Goal: Task Accomplishment & Management: Use online tool/utility

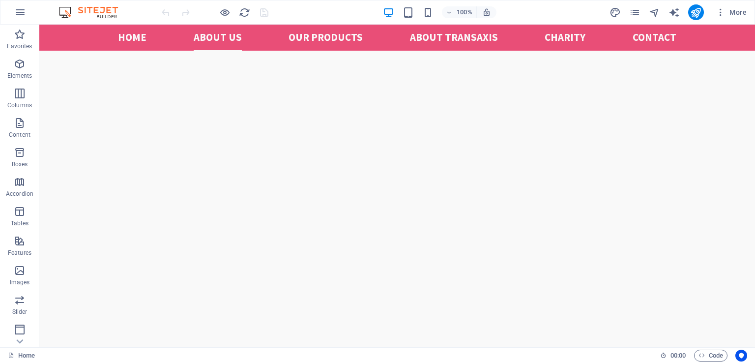
scroll to position [424, 0]
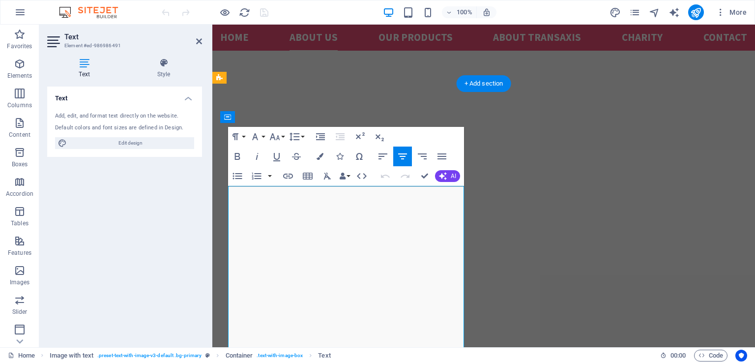
scroll to position [266, 0]
drag, startPoint x: 230, startPoint y: 232, endPoint x: 426, endPoint y: 248, distance: 196.8
click at [281, 137] on button "Font Size" at bounding box center [276, 137] width 19 height 20
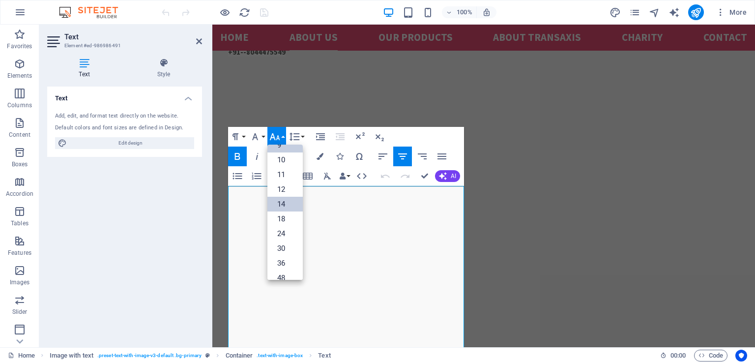
click at [282, 203] on link "14" at bounding box center [284, 204] width 35 height 15
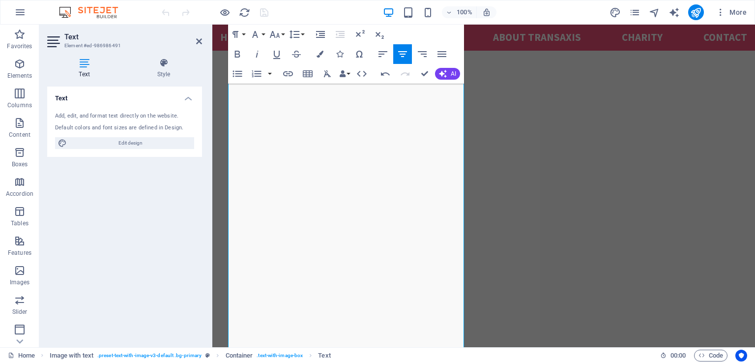
scroll to position [332, 0]
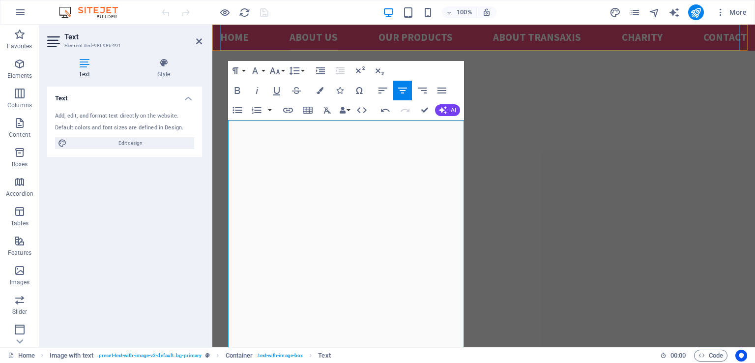
click at [600, 49] on nav "Home About us Our Products ABOUT TRANSAXIS Charity Contact" at bounding box center [483, 38] width 527 height 26
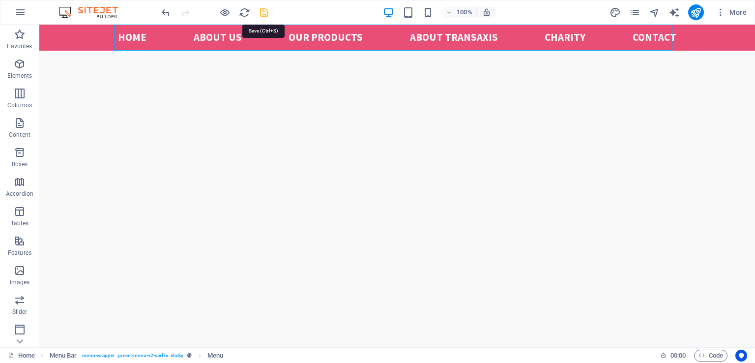
click at [265, 12] on icon "save" at bounding box center [264, 12] width 11 height 11
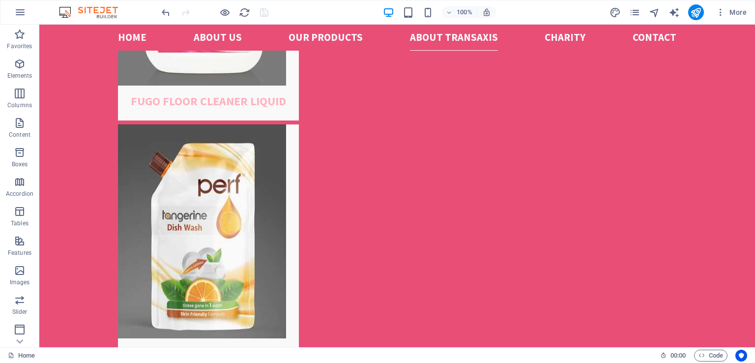
scroll to position [2410, 0]
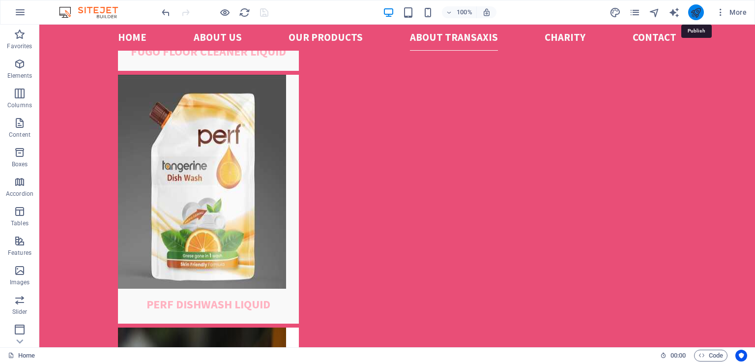
click at [697, 15] on icon "publish" at bounding box center [695, 12] width 11 height 11
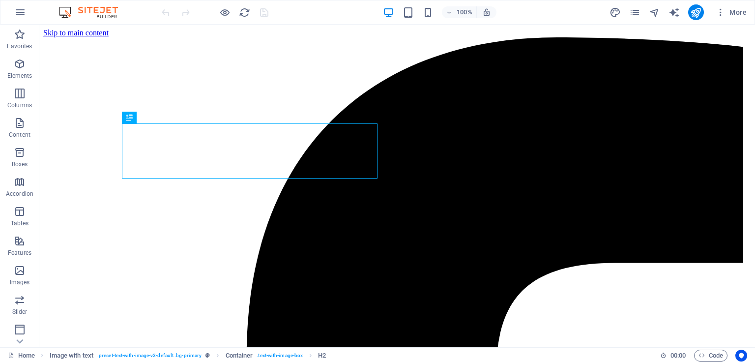
scroll to position [267, 0]
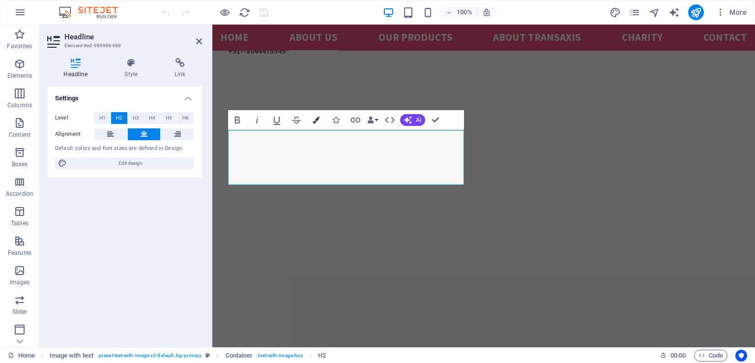
click at [317, 119] on icon "button" at bounding box center [316, 119] width 7 height 7
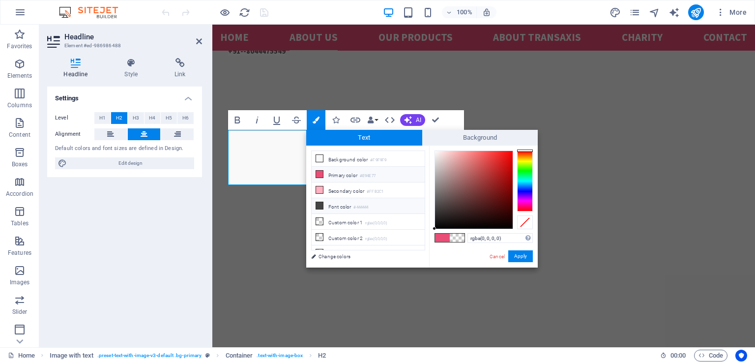
click at [320, 203] on icon at bounding box center [319, 205] width 7 height 7
type input "#444444"
click at [521, 256] on button "Apply" at bounding box center [520, 256] width 25 height 12
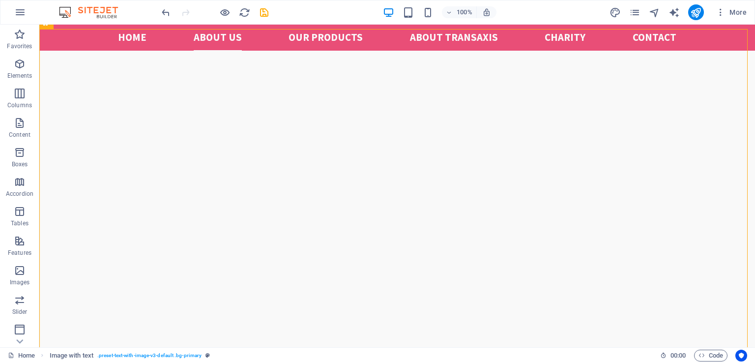
scroll to position [268, 0]
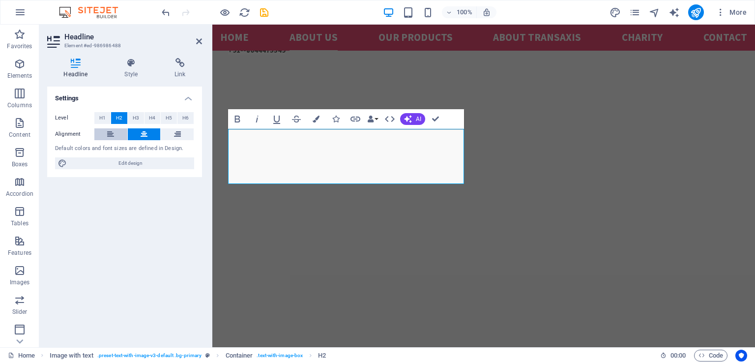
click at [113, 134] on icon at bounding box center [110, 134] width 7 height 12
click at [144, 134] on icon at bounding box center [144, 134] width 7 height 12
click at [114, 132] on icon at bounding box center [110, 134] width 7 height 12
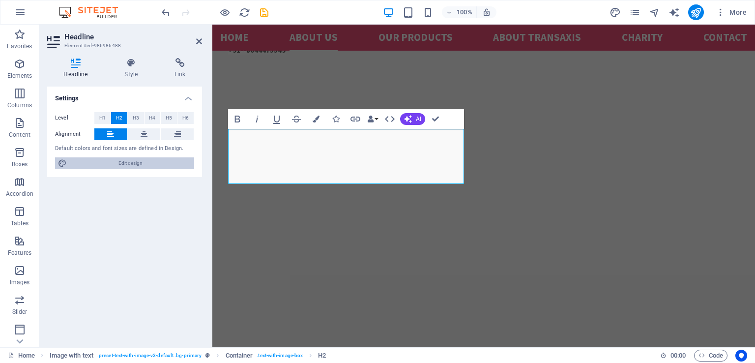
click at [156, 162] on span "Edit design" at bounding box center [130, 163] width 121 height 12
select select "px"
select select "400"
select select "px"
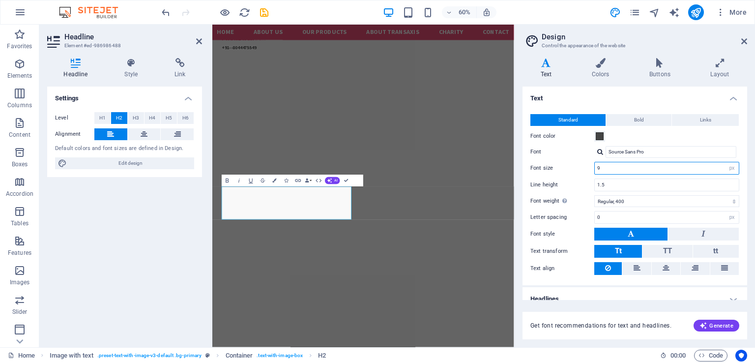
click at [611, 168] on input "9" at bounding box center [667, 168] width 144 height 12
type input "6"
click at [185, 223] on div "Settings Level H1 H2 H3 H4 H5 H6 Alignment Default colors and font sizes are de…" at bounding box center [124, 213] width 155 height 253
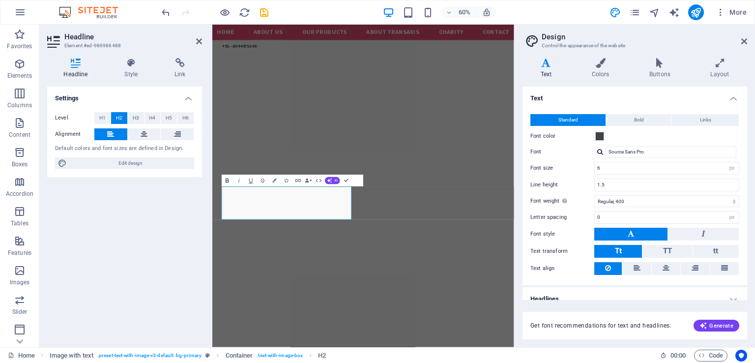
click at [227, 181] on icon "button" at bounding box center [227, 180] width 7 height 7
click at [171, 250] on div "Settings Level H1 H2 H3 H4 H5 H6 Alignment Default colors and font sizes are de…" at bounding box center [124, 213] width 155 height 253
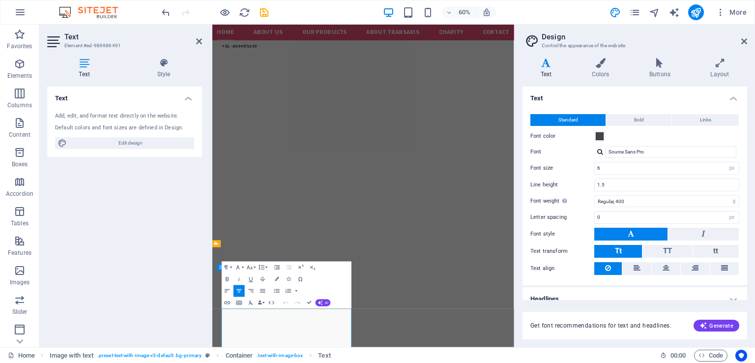
scroll to position [119, 0]
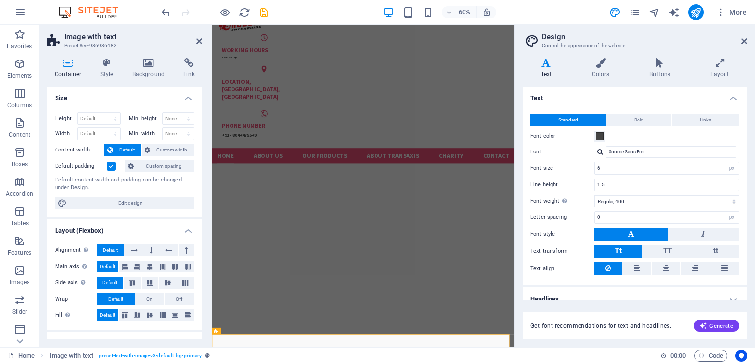
scroll to position [0, 0]
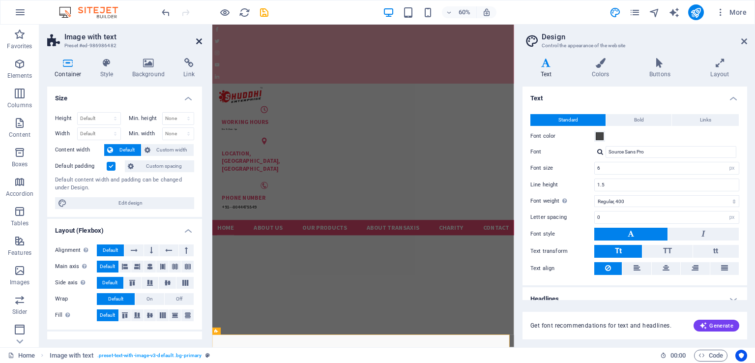
click at [201, 42] on icon at bounding box center [199, 41] width 6 height 8
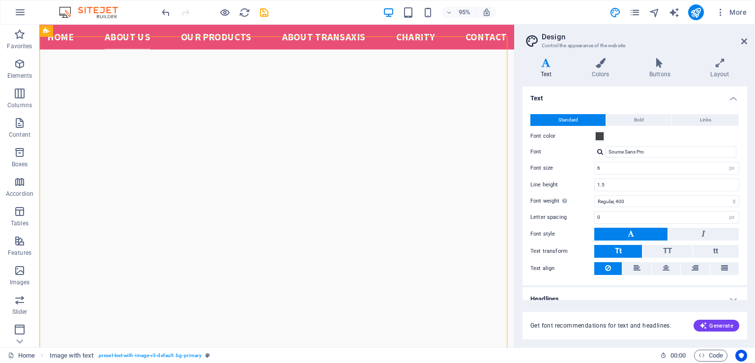
scroll to position [319, 0]
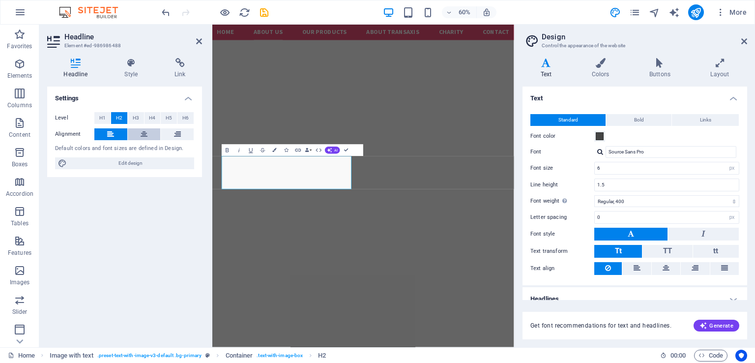
click at [145, 134] on icon at bounding box center [144, 134] width 7 height 12
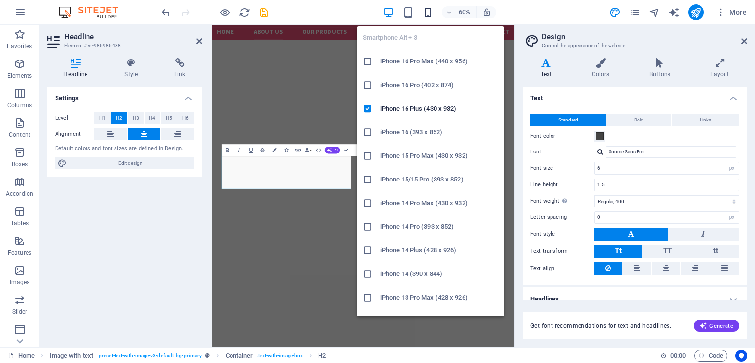
click at [428, 12] on icon "button" at bounding box center [427, 12] width 11 height 11
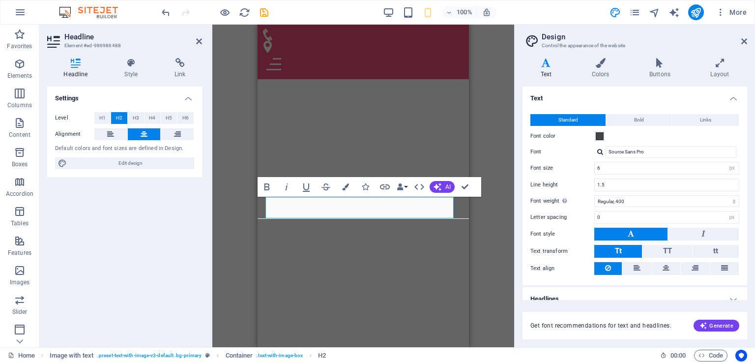
click at [249, 234] on div "Container H2 Image with text Container Image Text Spacer Banner Container Menu …" at bounding box center [363, 186] width 302 height 322
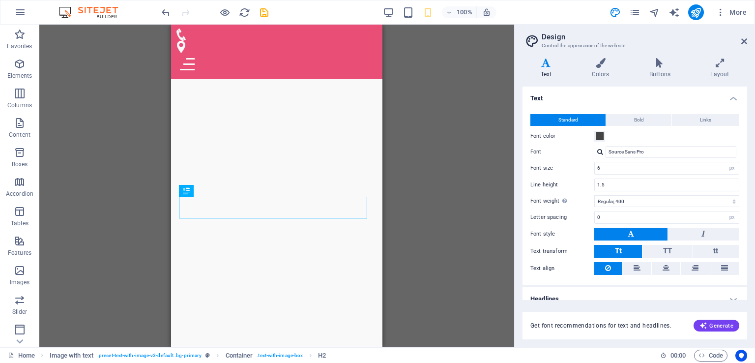
click at [467, 185] on div "Container H2 Image with text Container Image Text Spacer Banner Container Menu …" at bounding box center [276, 186] width 475 height 322
click at [745, 39] on icon at bounding box center [744, 41] width 6 height 8
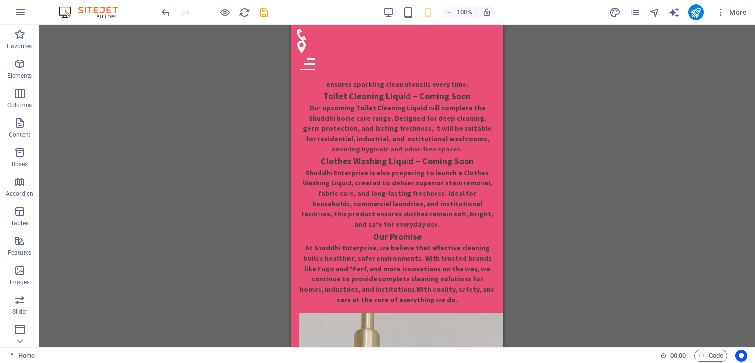
scroll to position [1210, 0]
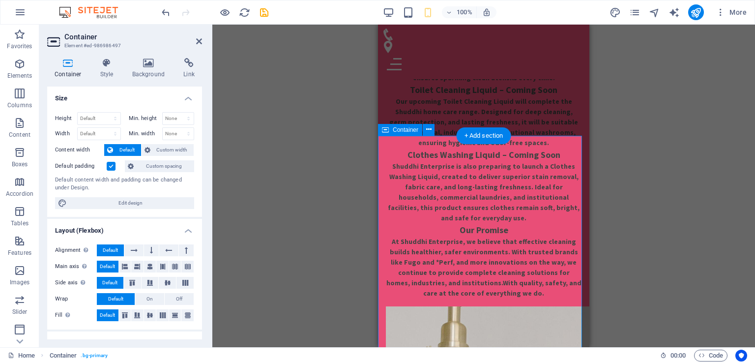
click at [201, 40] on icon at bounding box center [199, 41] width 6 height 8
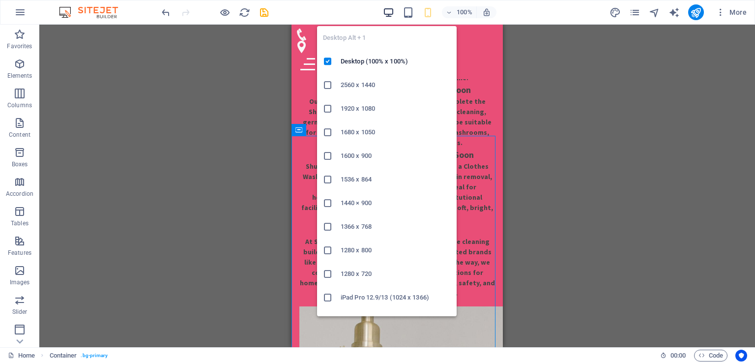
click at [389, 12] on icon "button" at bounding box center [388, 12] width 11 height 11
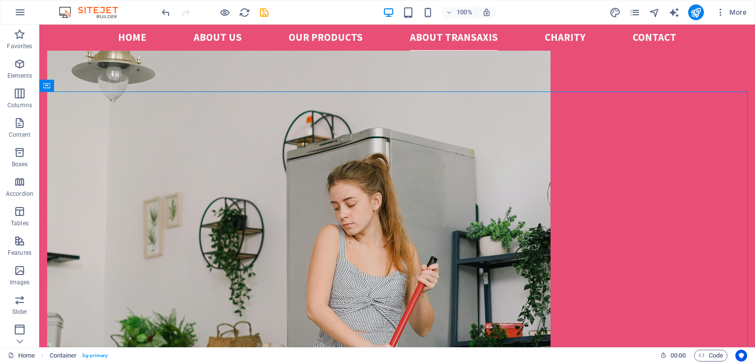
scroll to position [1342, 0]
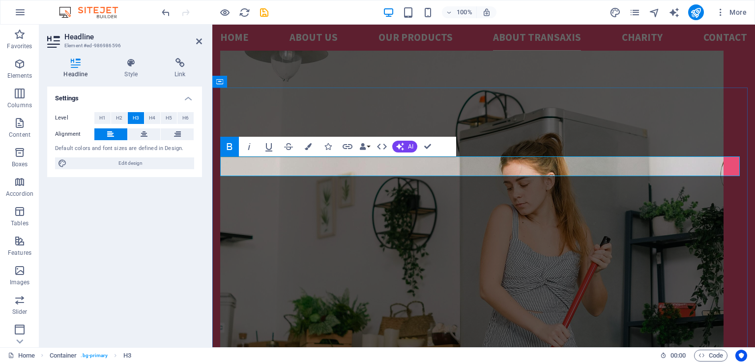
click at [198, 43] on icon at bounding box center [199, 41] width 6 height 8
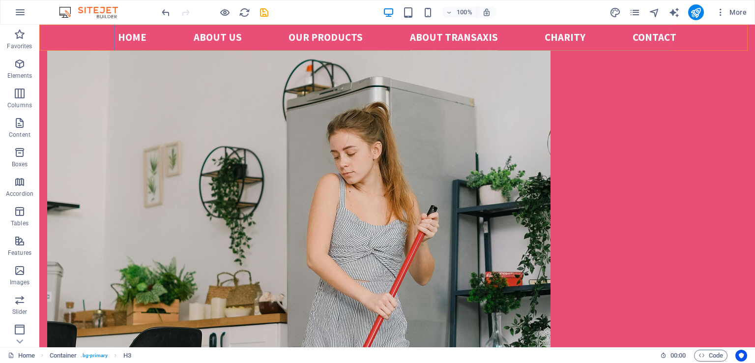
scroll to position [1342, 0]
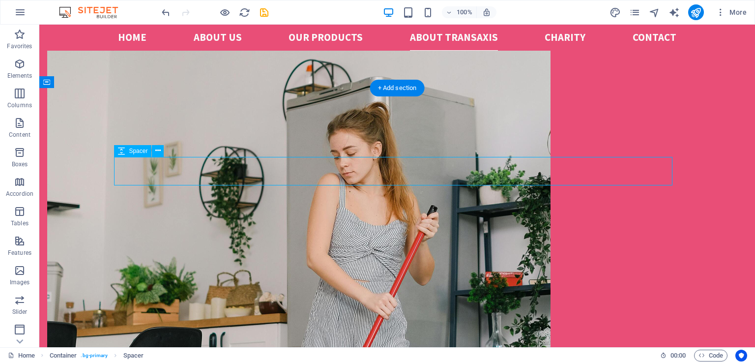
select select "px"
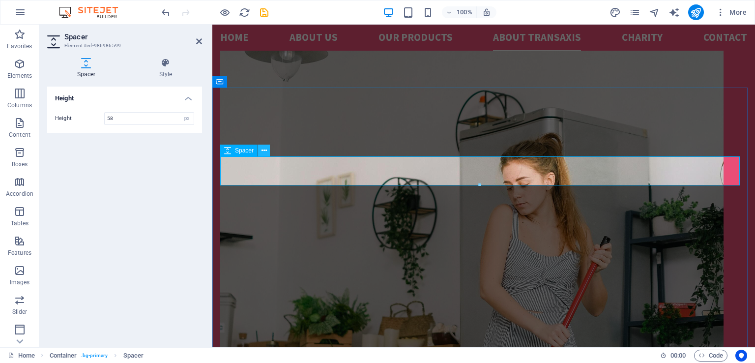
click at [264, 152] on icon at bounding box center [263, 150] width 5 height 10
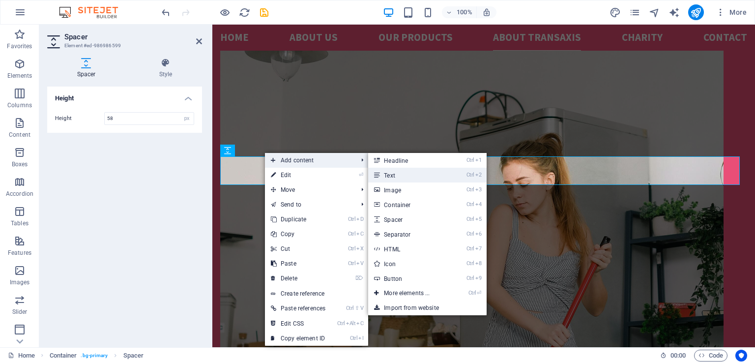
click at [391, 174] on link "Ctrl 2 Text" at bounding box center [408, 175] width 81 height 15
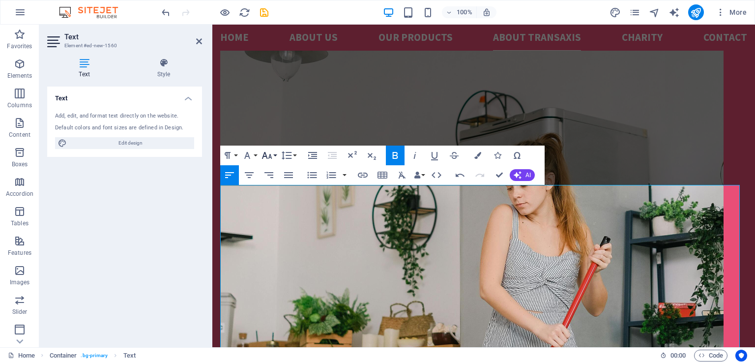
click at [275, 155] on button "Font Size" at bounding box center [269, 155] width 19 height 20
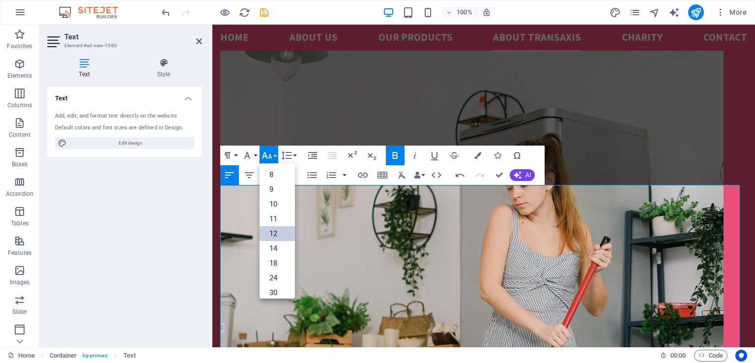
click at [275, 233] on link "12" at bounding box center [277, 233] width 35 height 15
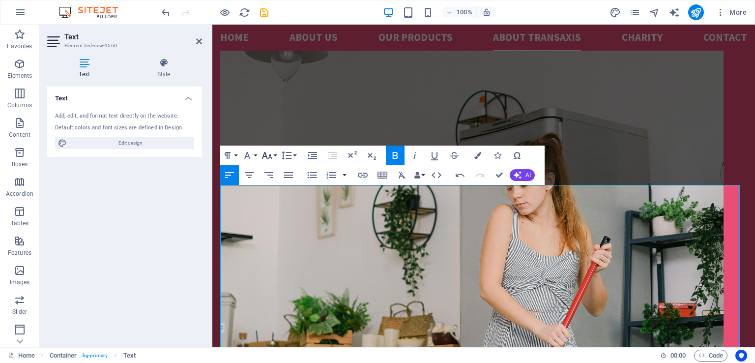
click at [275, 155] on button "Font Size" at bounding box center [269, 155] width 19 height 20
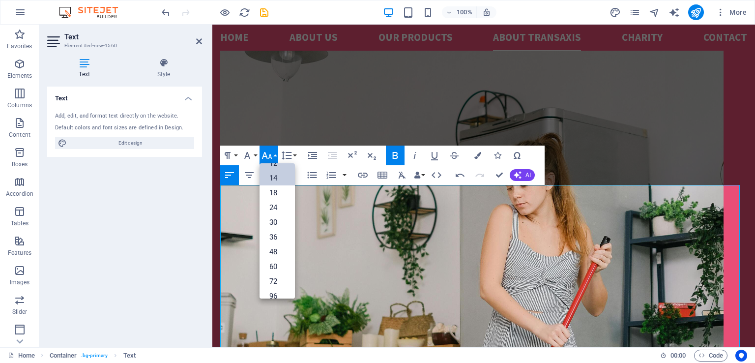
click at [279, 175] on link "14" at bounding box center [277, 178] width 35 height 15
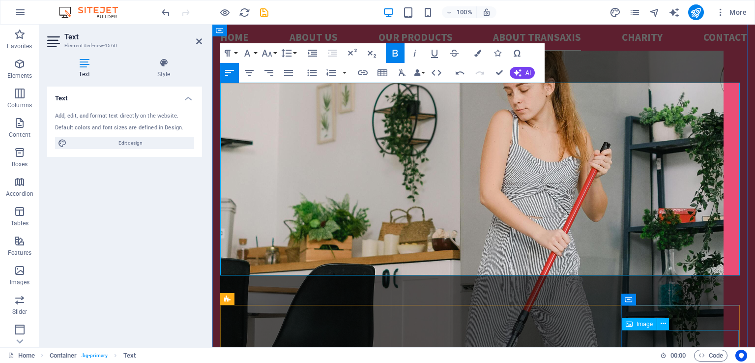
scroll to position [1494, 0]
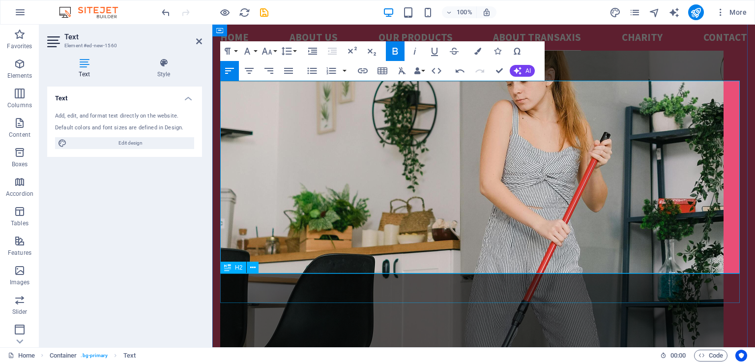
drag, startPoint x: 222, startPoint y: 208, endPoint x: 716, endPoint y: 281, distance: 499.4
click at [268, 52] on icon "button" at bounding box center [267, 51] width 12 height 12
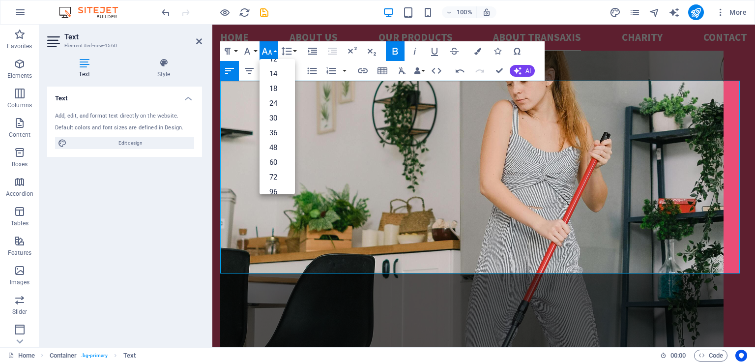
click at [274, 58] on button "Font Size" at bounding box center [269, 51] width 19 height 20
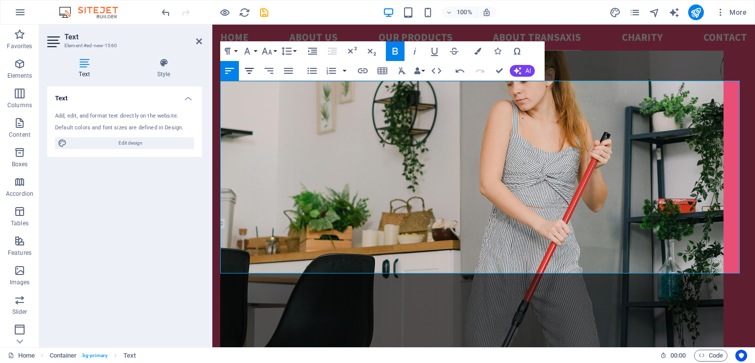
click at [249, 69] on icon "button" at bounding box center [249, 71] width 12 height 12
click at [275, 50] on button "Font Size" at bounding box center [269, 51] width 19 height 20
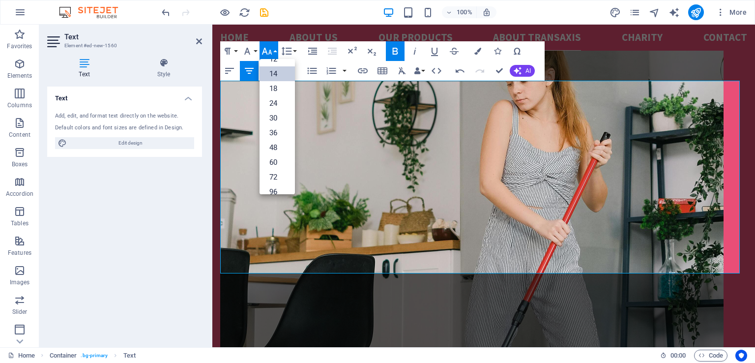
click at [276, 74] on link "14" at bounding box center [277, 73] width 35 height 15
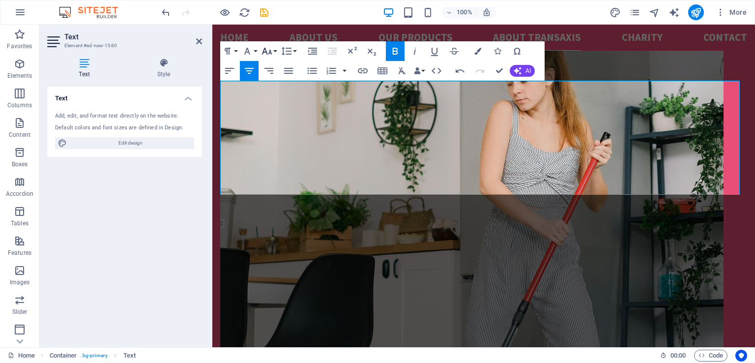
click at [276, 54] on button "Font Size" at bounding box center [269, 51] width 19 height 20
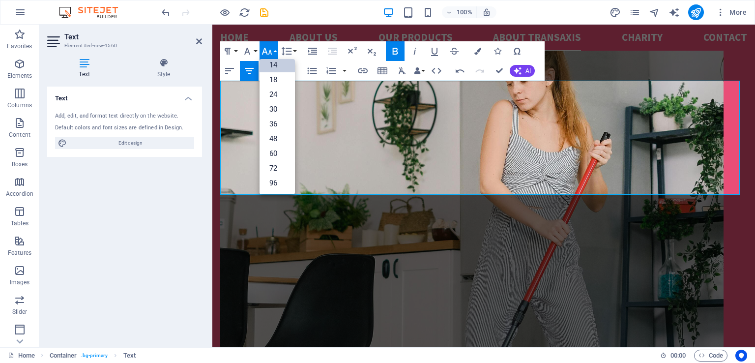
scroll to position [79, 0]
click at [275, 82] on link "18" at bounding box center [277, 80] width 35 height 15
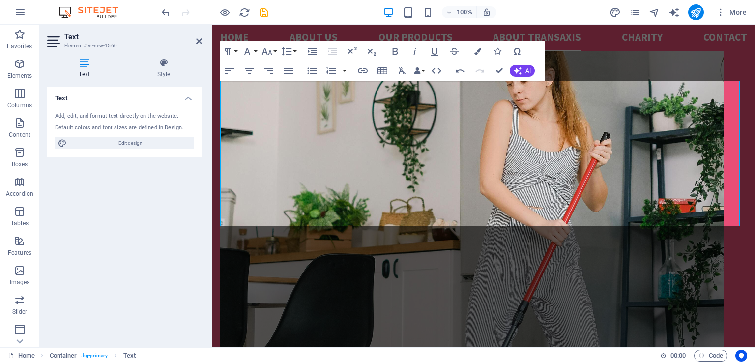
click at [177, 249] on div "Text Add, edit, and format text directly on the website. Default colors and fon…" at bounding box center [124, 213] width 155 height 253
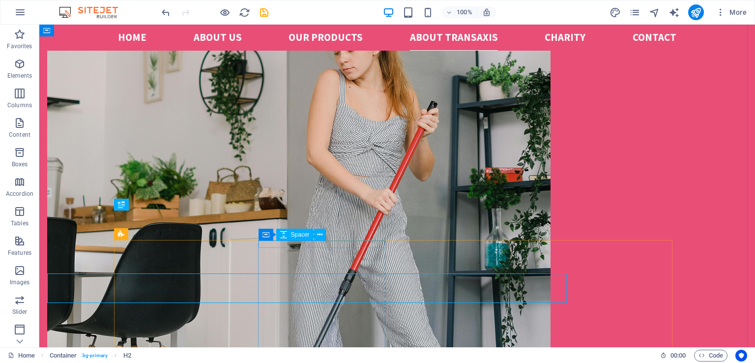
scroll to position [1447, 0]
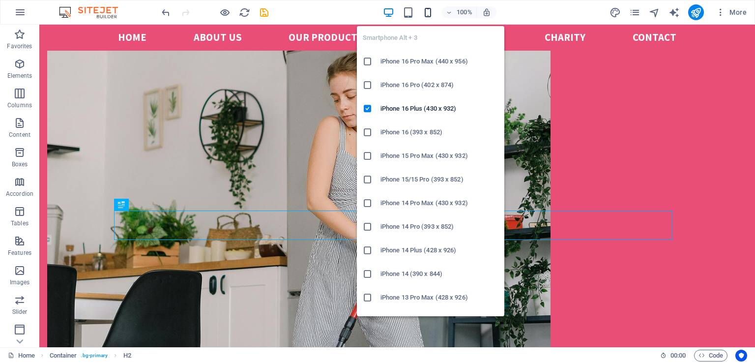
click at [427, 14] on icon "button" at bounding box center [427, 12] width 11 height 11
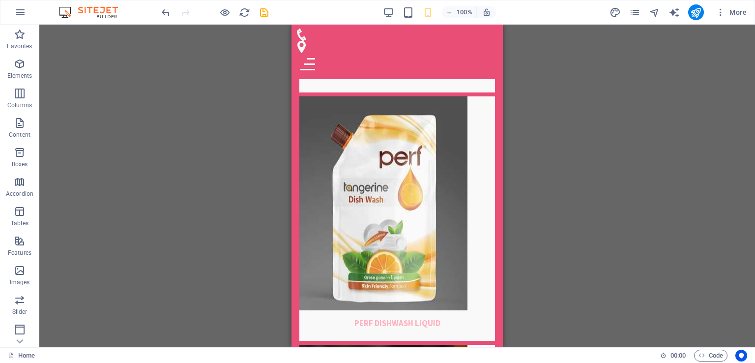
scroll to position [2461, 0]
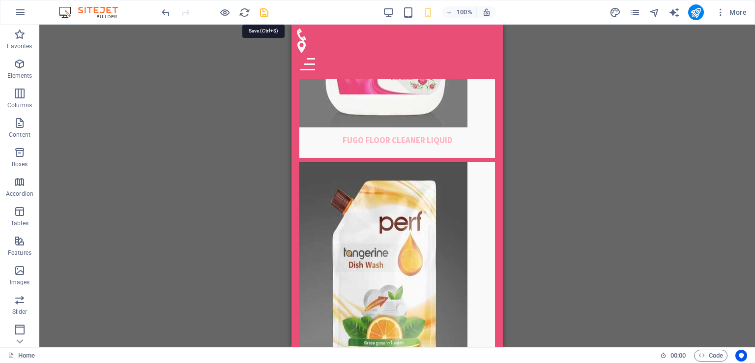
click at [268, 16] on icon "save" at bounding box center [264, 12] width 11 height 11
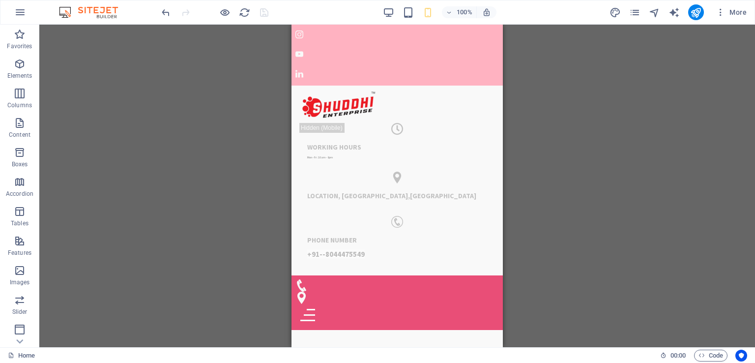
scroll to position [0, 0]
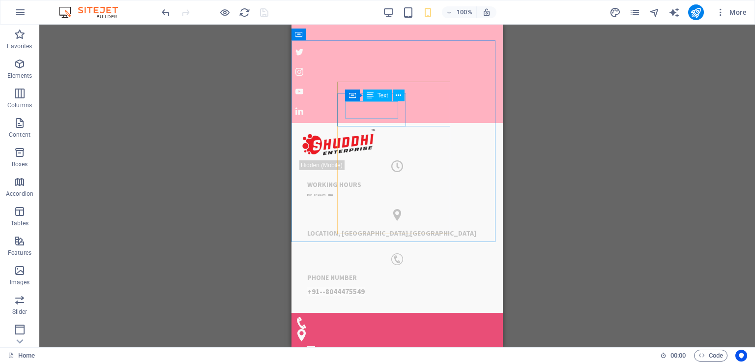
click at [381, 95] on span "Text" at bounding box center [382, 95] width 11 height 6
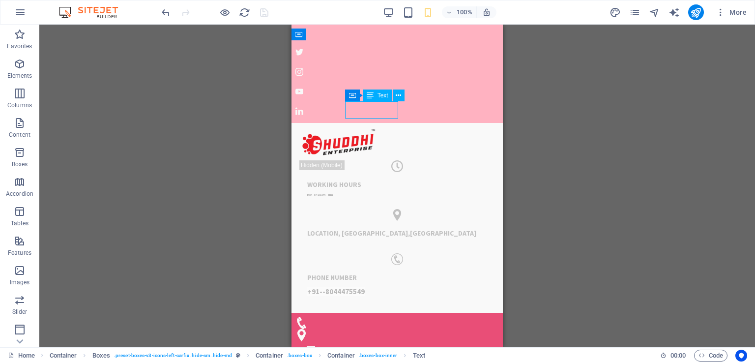
click at [381, 95] on span "Text" at bounding box center [382, 95] width 11 height 6
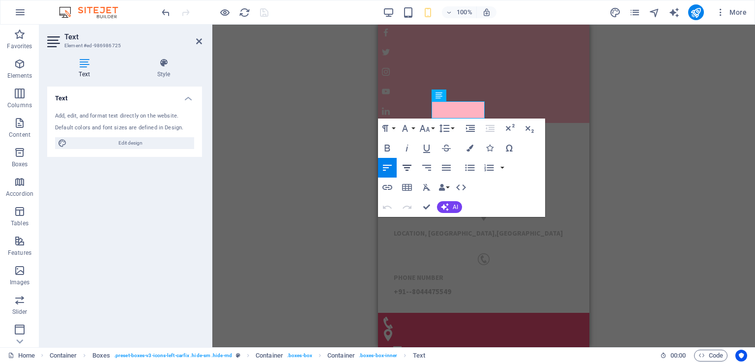
click at [409, 168] on icon "button" at bounding box center [407, 168] width 9 height 6
click at [573, 140] on div "WORKING HOURS Mon - Fr: 10am - 6pm LOCATION, Gujarat, India PHONE NUMBER +91--8…" at bounding box center [483, 216] width 211 height 194
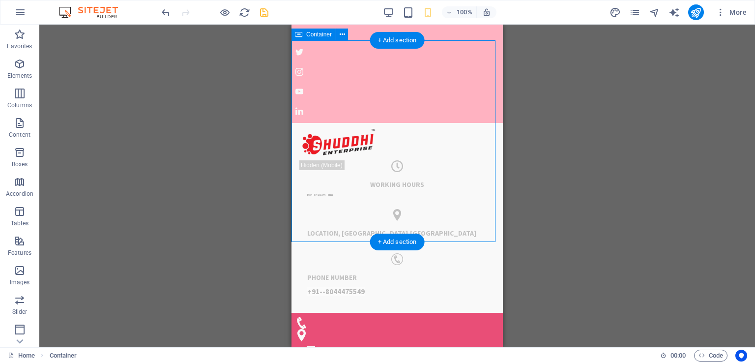
click at [469, 156] on div "WORKING HOURS Mon - Fr: 10am - 6pm LOCATION, Gujarat, India PHONE NUMBER +91--8…" at bounding box center [396, 216] width 211 height 194
click at [342, 34] on icon at bounding box center [342, 34] width 5 height 10
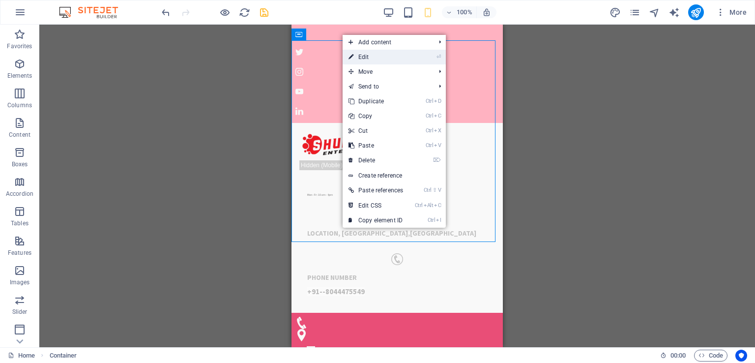
click at [361, 59] on link "⏎ Edit" at bounding box center [376, 57] width 66 height 15
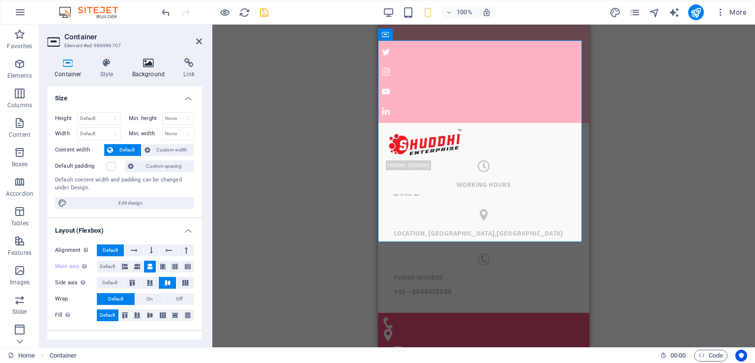
click at [147, 64] on icon at bounding box center [149, 63] width 48 height 10
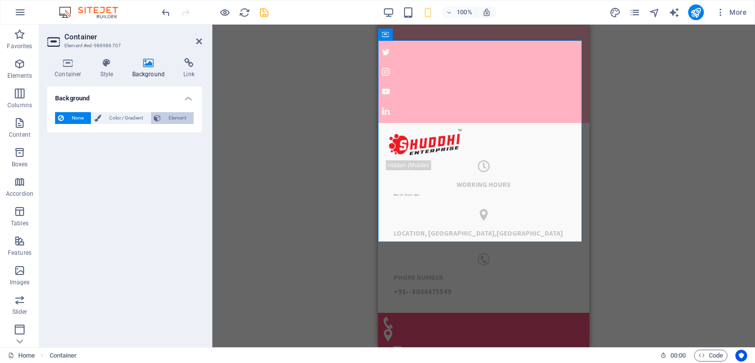
click at [181, 118] on span "Element" at bounding box center [177, 118] width 27 height 12
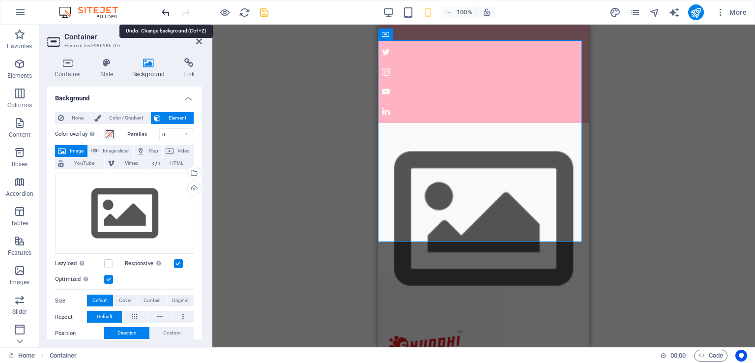
click at [165, 12] on icon "undo" at bounding box center [165, 12] width 11 height 11
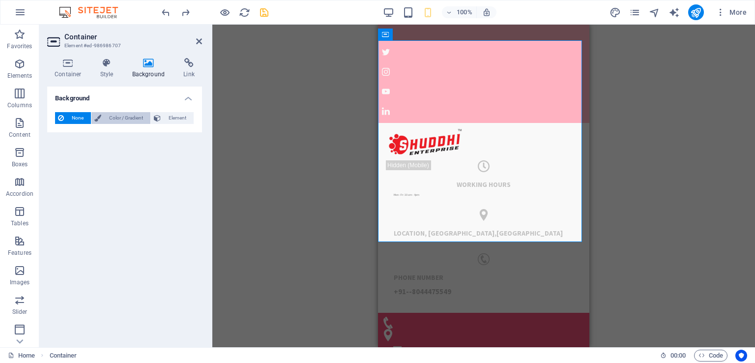
click at [128, 117] on span "Color / Gradient" at bounding box center [125, 118] width 43 height 12
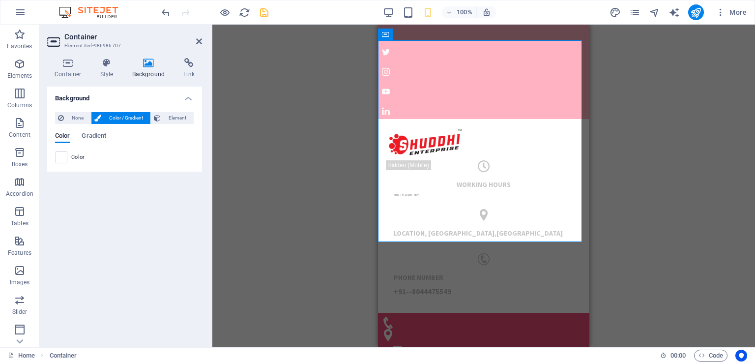
click at [97, 116] on icon at bounding box center [97, 118] width 7 height 12
click at [63, 159] on span at bounding box center [61, 157] width 11 height 11
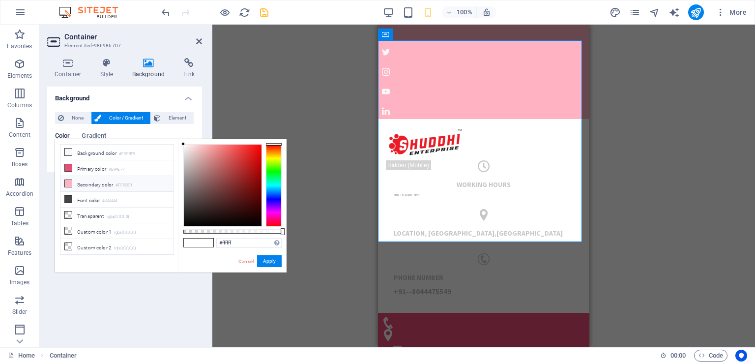
click at [67, 183] on icon at bounding box center [68, 183] width 7 height 7
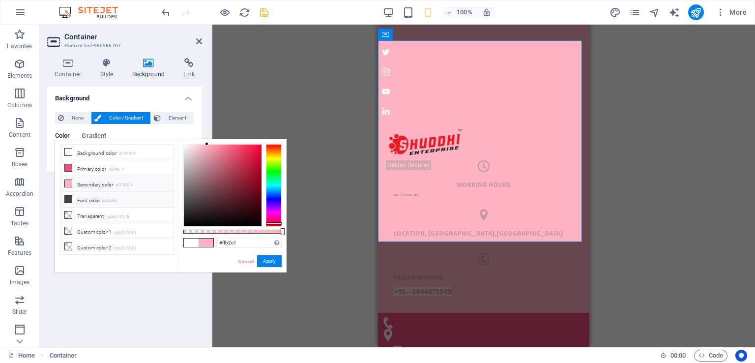
click at [69, 197] on icon at bounding box center [68, 199] width 7 height 7
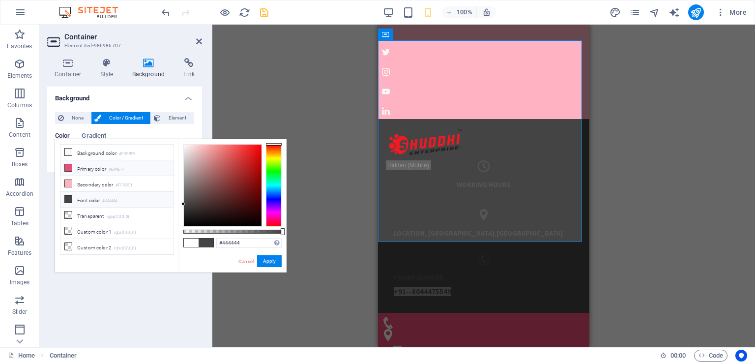
click at [69, 167] on icon at bounding box center [68, 167] width 7 height 7
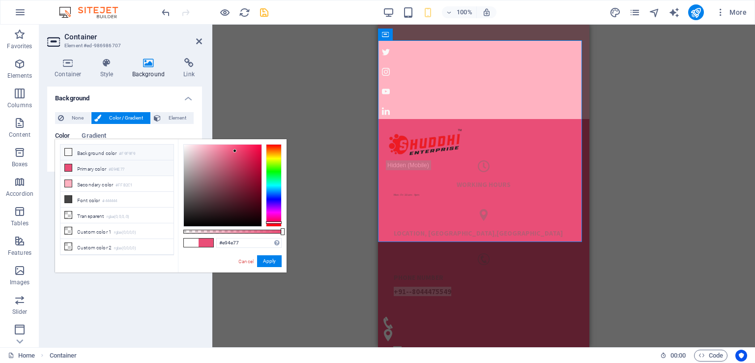
click at [67, 151] on icon at bounding box center [68, 151] width 7 height 7
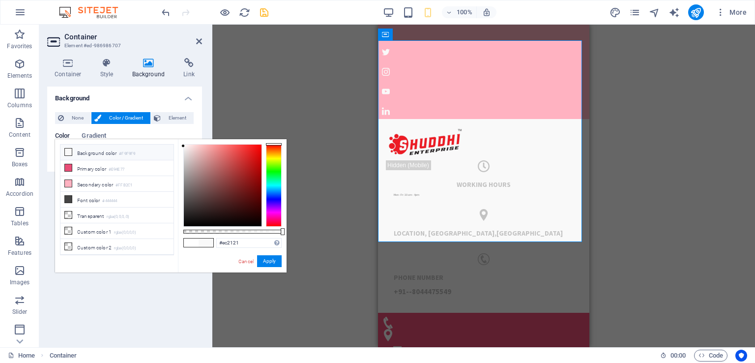
click at [250, 150] on div at bounding box center [223, 186] width 78 height 82
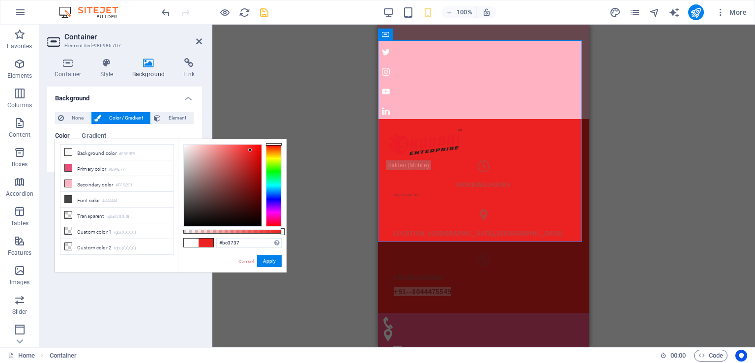
click at [238, 165] on div at bounding box center [223, 186] width 78 height 82
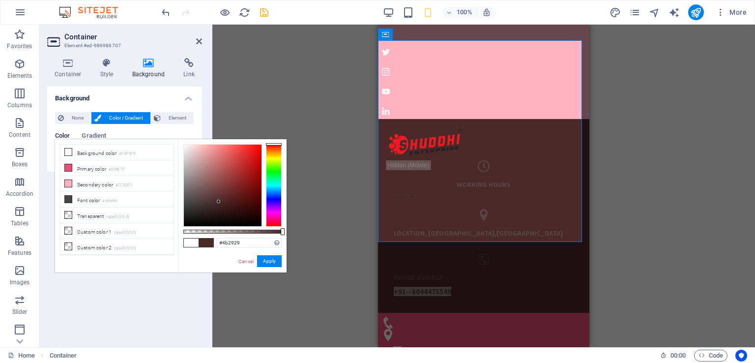
click at [219, 202] on div at bounding box center [223, 186] width 78 height 82
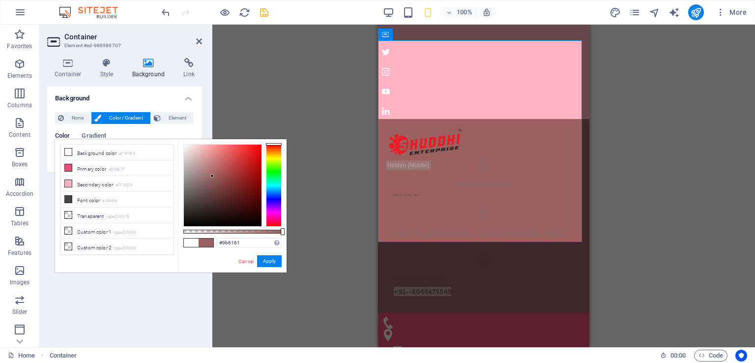
click at [212, 176] on div at bounding box center [223, 186] width 78 height 82
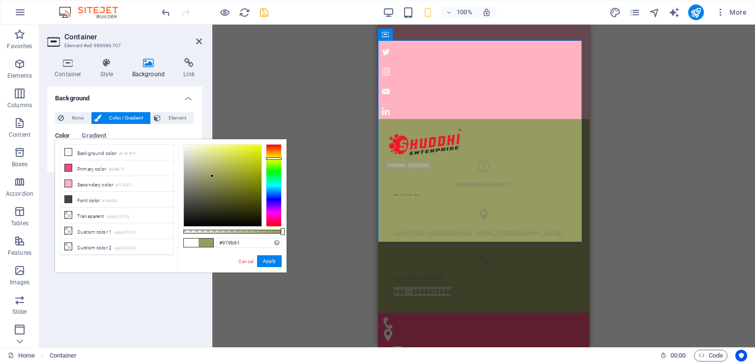
click at [272, 158] on div at bounding box center [274, 185] width 16 height 83
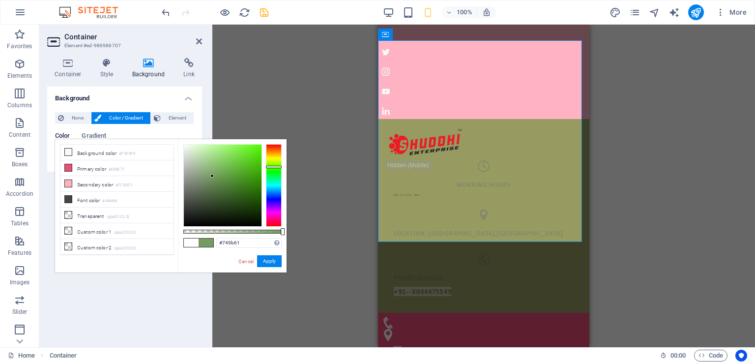
click at [273, 167] on div at bounding box center [274, 185] width 16 height 83
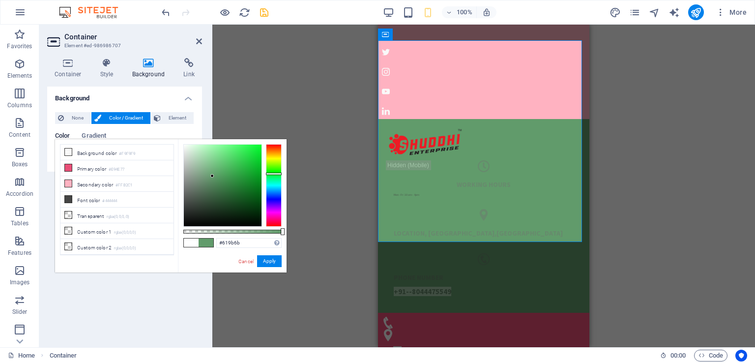
click at [274, 174] on div at bounding box center [274, 185] width 16 height 83
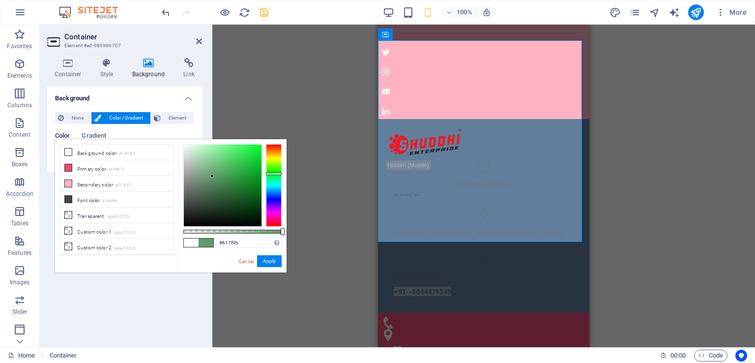
click at [276, 191] on div at bounding box center [274, 185] width 16 height 83
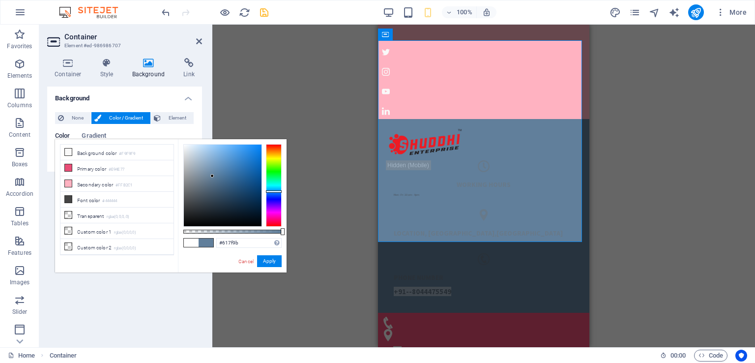
type input "#62619b"
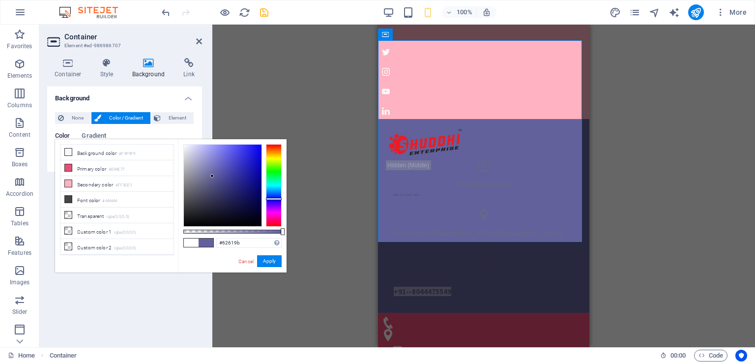
click at [276, 199] on div at bounding box center [274, 185] width 16 height 83
click at [244, 260] on link "Cancel" at bounding box center [245, 261] width 17 height 7
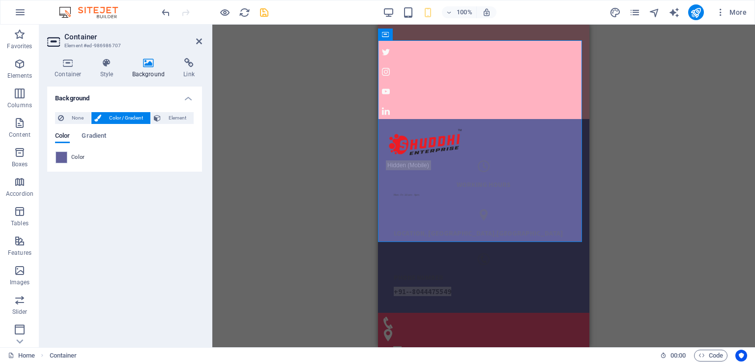
click at [290, 205] on div "Drag here to replace the existing content. Press “Ctrl” if you want to create a…" at bounding box center [483, 186] width 543 height 322
click at [166, 12] on icon "undo" at bounding box center [165, 12] width 11 height 11
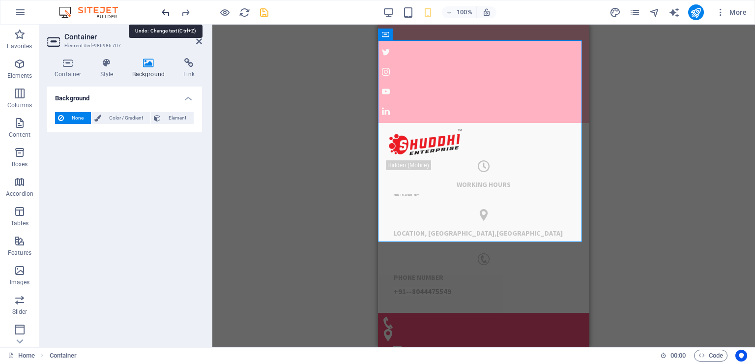
click at [166, 12] on icon "undo" at bounding box center [165, 12] width 11 height 11
click at [167, 13] on icon "undo" at bounding box center [165, 12] width 11 height 11
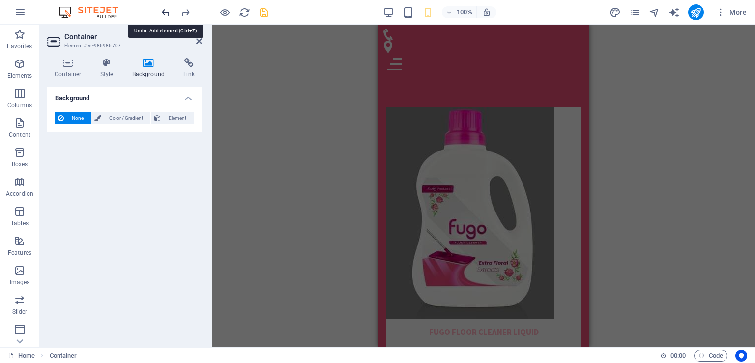
scroll to position [2443, 0]
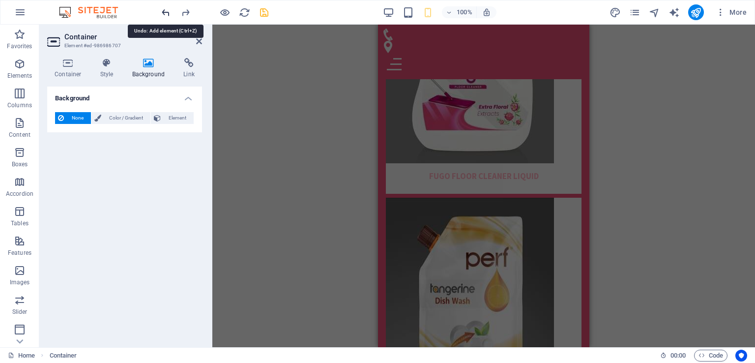
click at [163, 10] on icon "undo" at bounding box center [165, 12] width 11 height 11
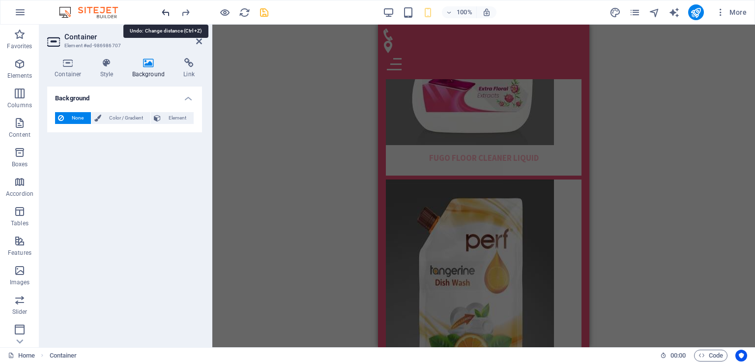
click at [163, 10] on icon "undo" at bounding box center [165, 12] width 11 height 11
click at [166, 12] on icon "undo" at bounding box center [165, 12] width 11 height 11
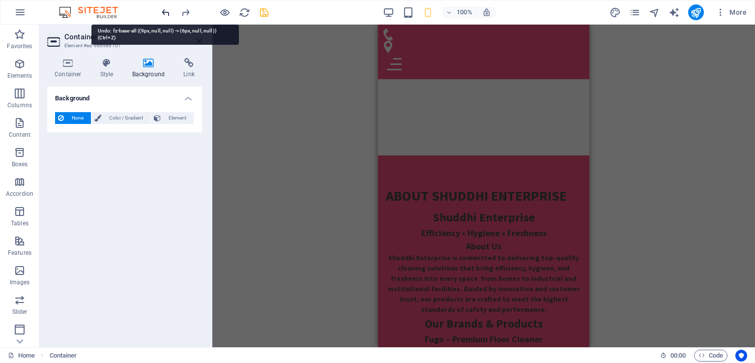
scroll to position [340, 0]
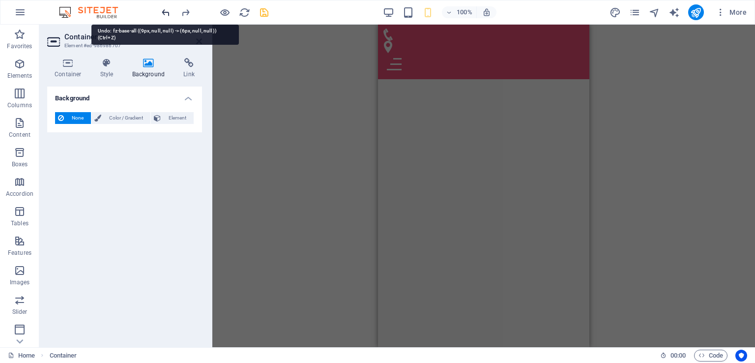
click at [166, 12] on icon "undo" at bounding box center [165, 12] width 11 height 11
click at [165, 10] on icon "undo" at bounding box center [165, 12] width 11 height 11
click at [166, 12] on icon "undo" at bounding box center [165, 12] width 11 height 11
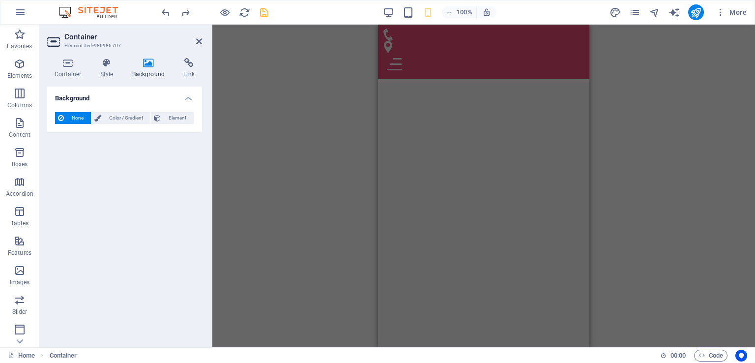
click at [612, 145] on div "Drag here to replace the existing content. Press “Ctrl” if you want to create a…" at bounding box center [483, 186] width 543 height 322
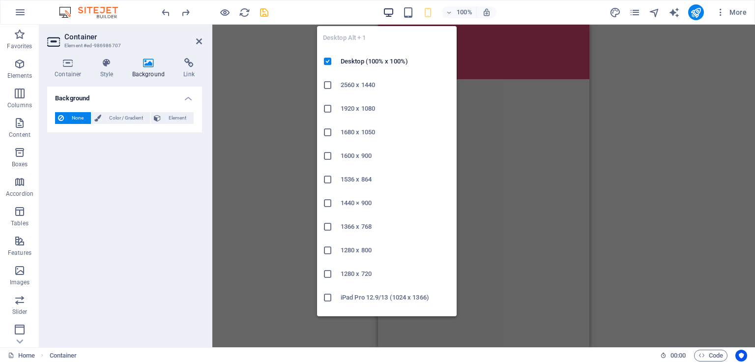
click at [391, 12] on icon "button" at bounding box center [388, 12] width 11 height 11
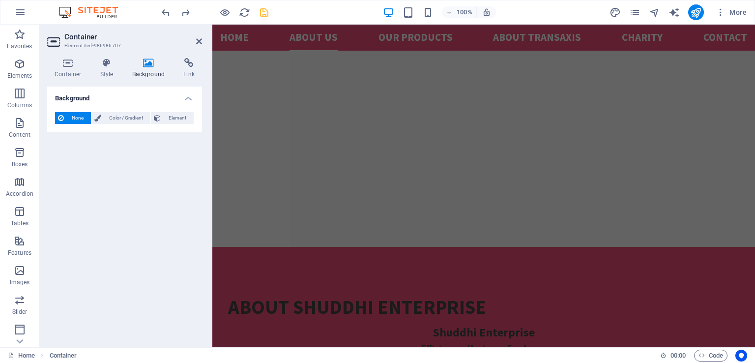
scroll to position [751, 0]
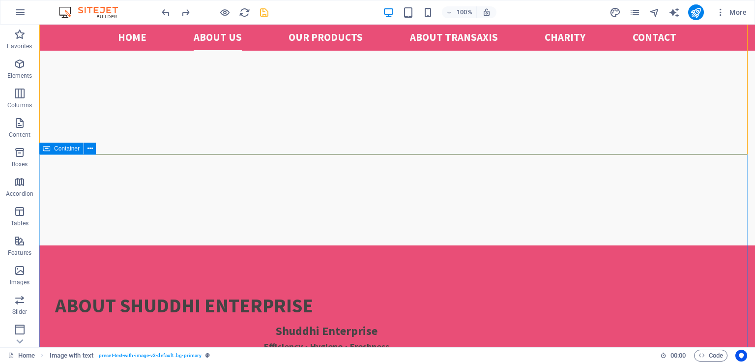
scroll to position [724, 0]
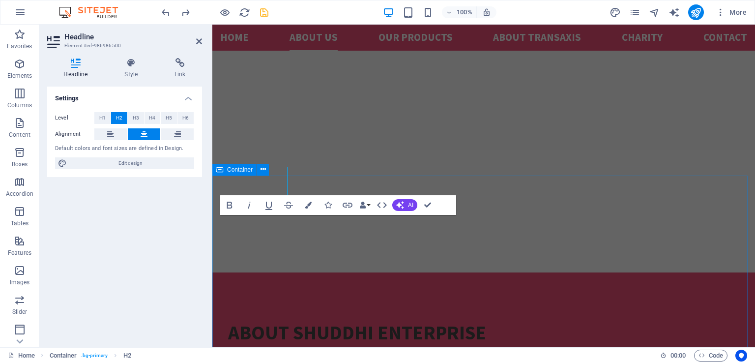
scroll to position [751, 0]
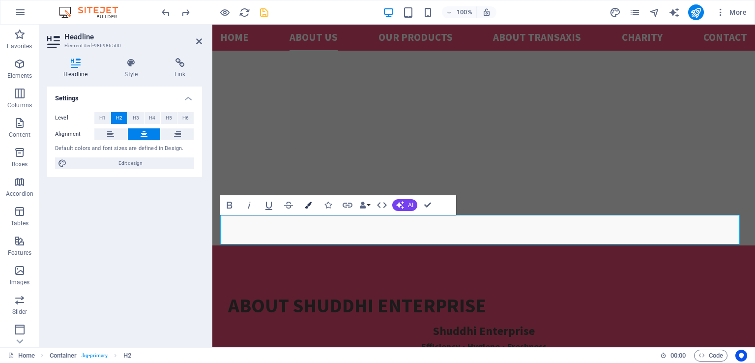
click at [310, 203] on icon "button" at bounding box center [308, 205] width 7 height 7
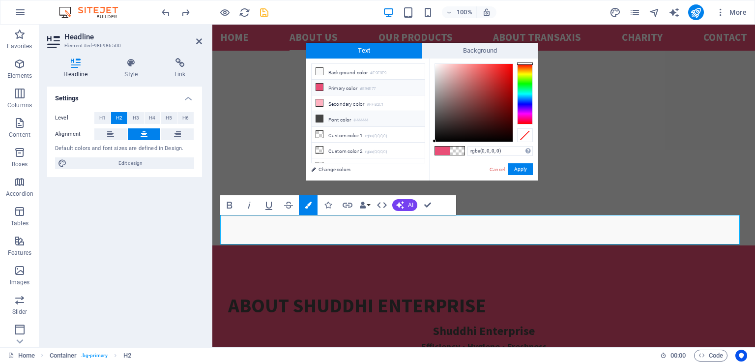
click at [319, 116] on icon at bounding box center [319, 118] width 7 height 7
type input "#444444"
click at [520, 170] on button "Apply" at bounding box center [520, 169] width 25 height 12
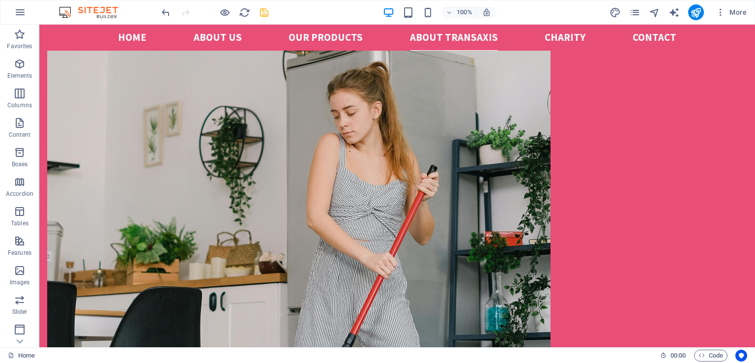
scroll to position [1443, 0]
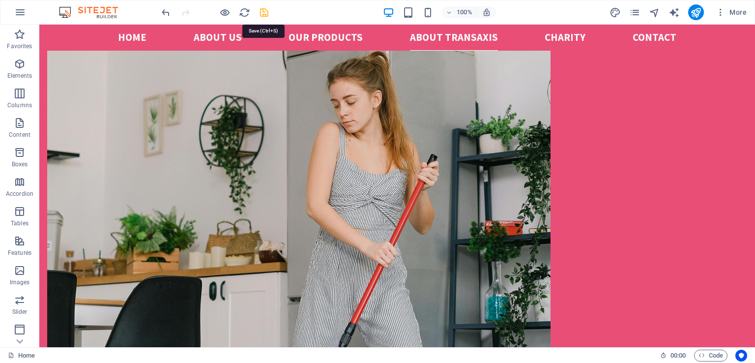
click at [264, 14] on icon "save" at bounding box center [264, 12] width 11 height 11
click at [696, 12] on icon "publish" at bounding box center [695, 12] width 11 height 11
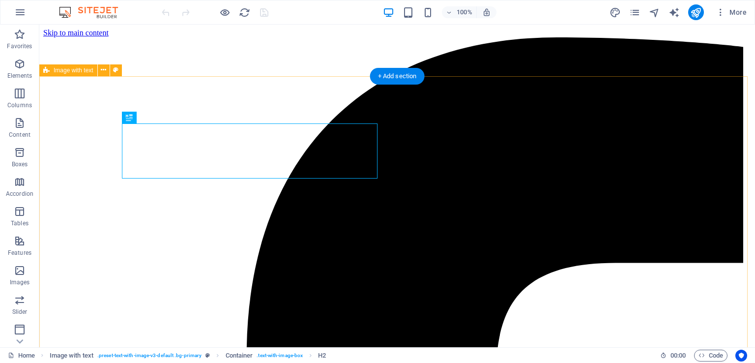
scroll to position [267, 0]
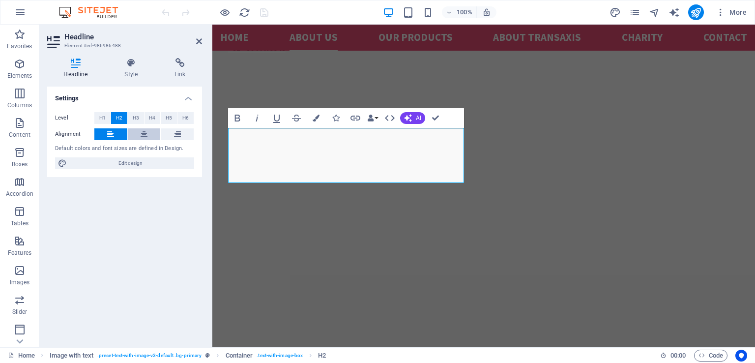
click at [145, 134] on icon at bounding box center [144, 134] width 7 height 12
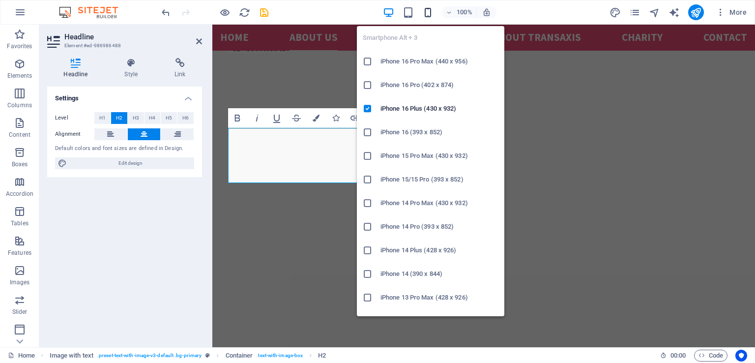
click at [426, 13] on icon "button" at bounding box center [427, 12] width 11 height 11
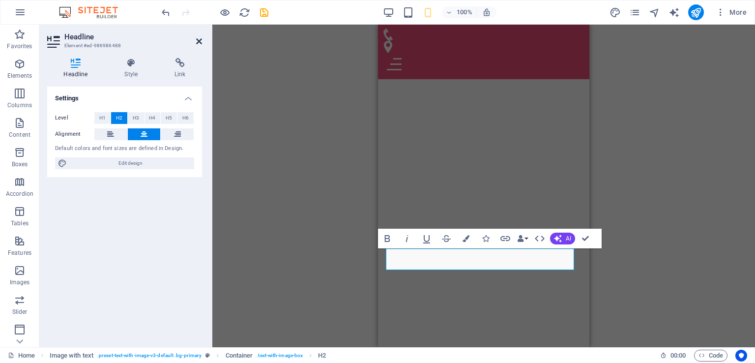
click at [201, 41] on icon at bounding box center [199, 41] width 6 height 8
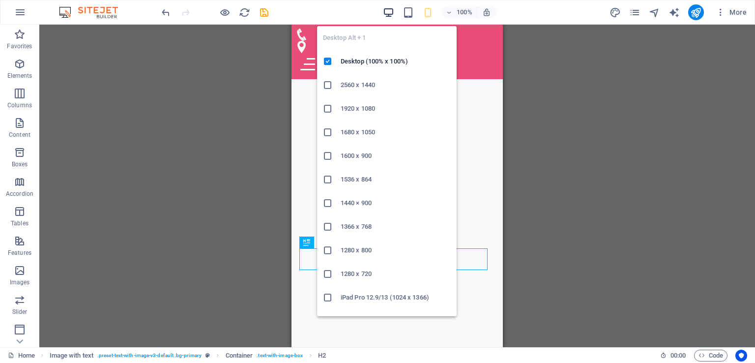
click at [389, 12] on icon "button" at bounding box center [388, 12] width 11 height 11
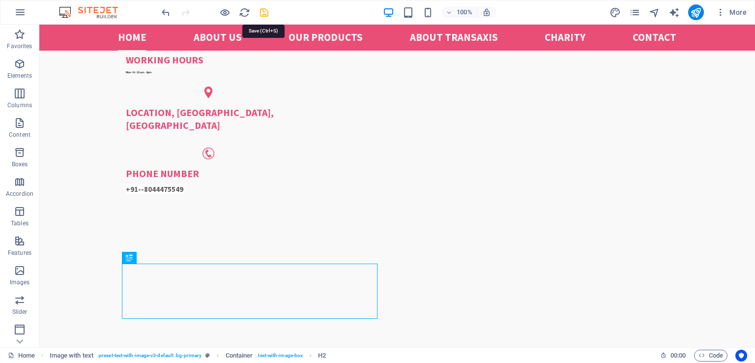
click at [261, 13] on icon "save" at bounding box center [264, 12] width 11 height 11
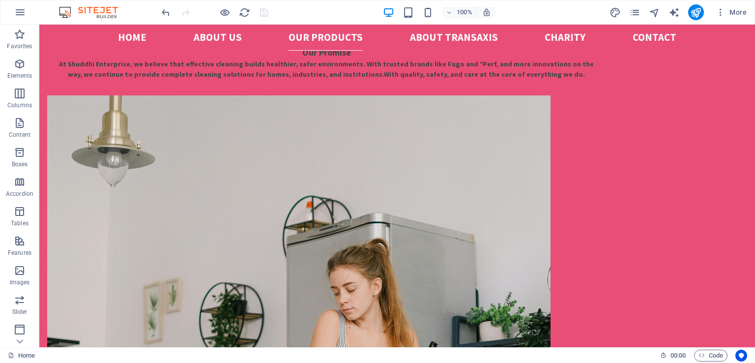
scroll to position [1282, 0]
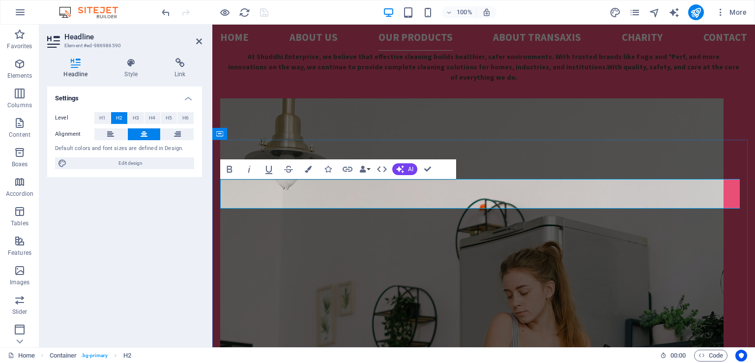
scroll to position [1338, 0]
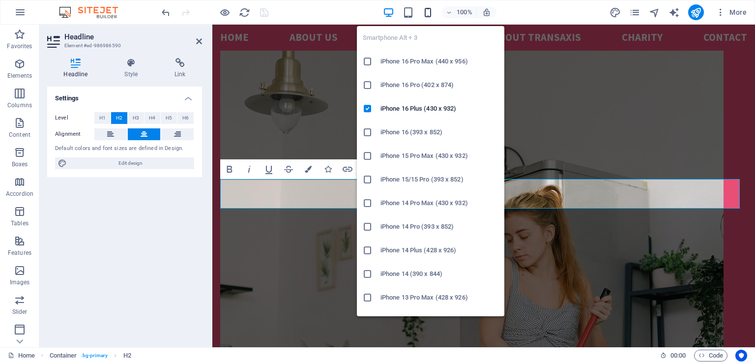
click at [430, 16] on icon "button" at bounding box center [427, 12] width 11 height 11
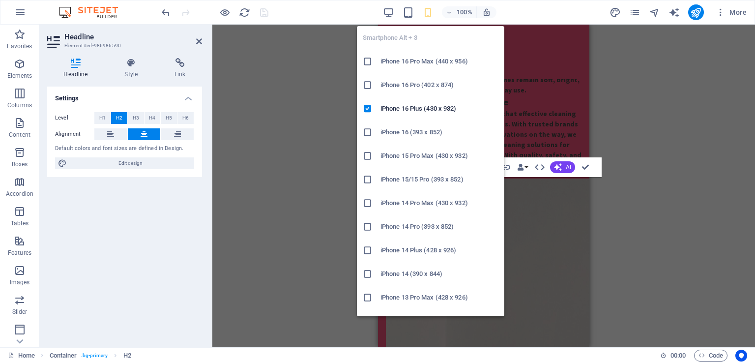
scroll to position [2399, 0]
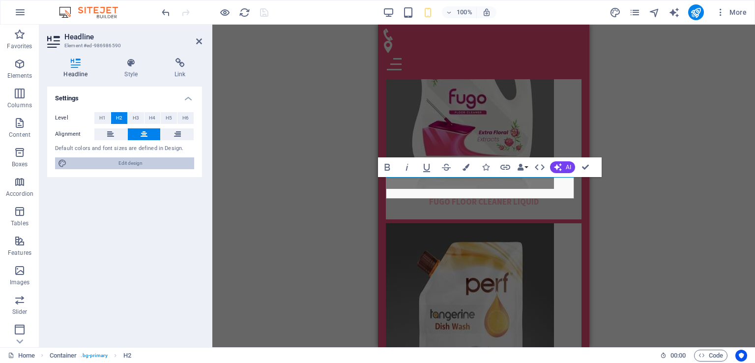
click at [145, 166] on span "Edit design" at bounding box center [130, 163] width 121 height 12
select select "px"
select select "400"
select select "px"
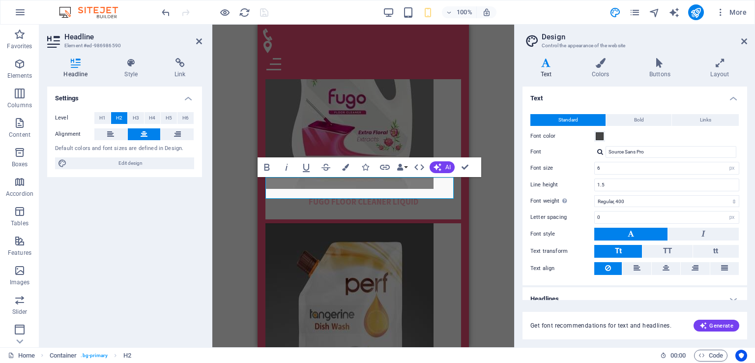
click at [545, 64] on icon at bounding box center [545, 63] width 47 height 10
click at [631, 202] on select "Thin, 100 Extra-light, 200 Light, 300 Regular, 400 Medium, 500 Semi-bold, 600 B…" at bounding box center [666, 201] width 145 height 12
select select "300"
click at [594, 195] on select "Thin, 100 Extra-light, 200 Light, 300 Regular, 400 Medium, 500 Semi-bold, 600 B…" at bounding box center [666, 201] width 145 height 12
click at [602, 168] on input "6" at bounding box center [667, 168] width 144 height 12
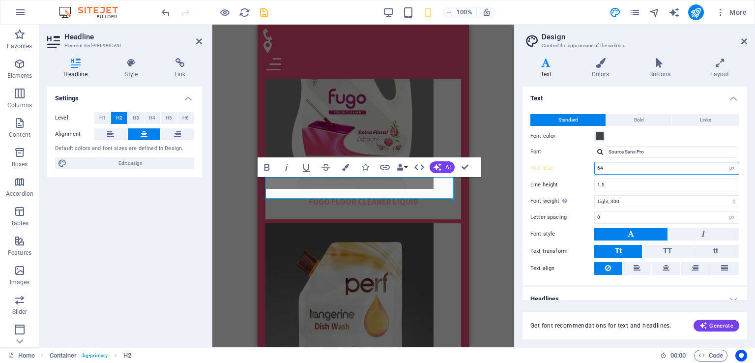
type input "6"
type input "4"
click at [494, 204] on div "H2 Image with text Container Container Image Menu Menu Bar Menu Bar Container I…" at bounding box center [363, 186] width 302 height 322
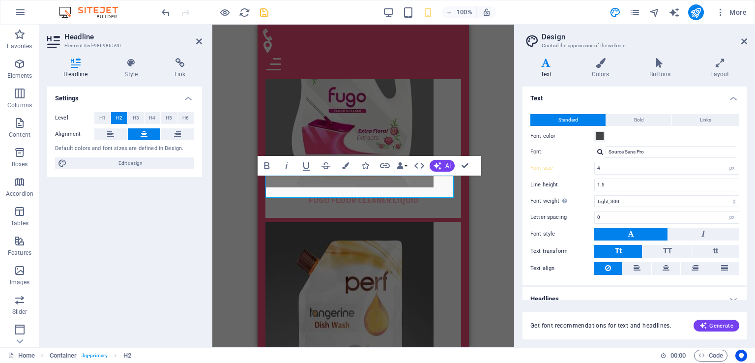
scroll to position [2395, 0]
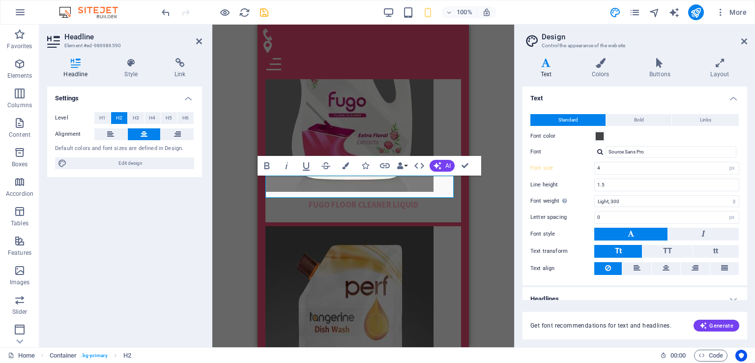
click at [482, 191] on div "H2 Image with text Container Container Image Menu Menu Bar Menu Bar Container I…" at bounding box center [363, 186] width 302 height 322
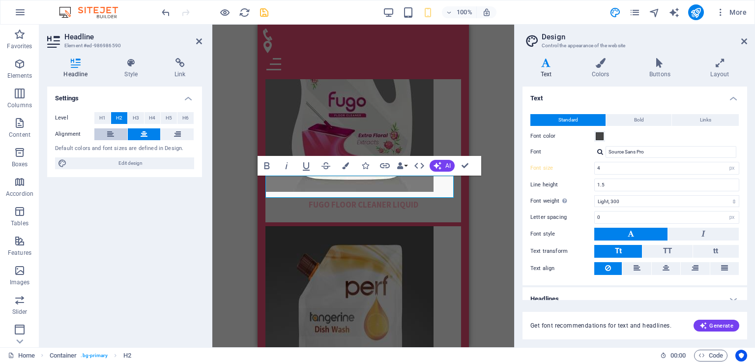
click at [112, 132] on icon at bounding box center [110, 134] width 7 height 12
click at [144, 132] on icon at bounding box center [144, 134] width 7 height 12
click at [476, 197] on div "H2 Image with text Container Container Image Menu Menu Bar Menu Bar Container I…" at bounding box center [363, 186] width 302 height 322
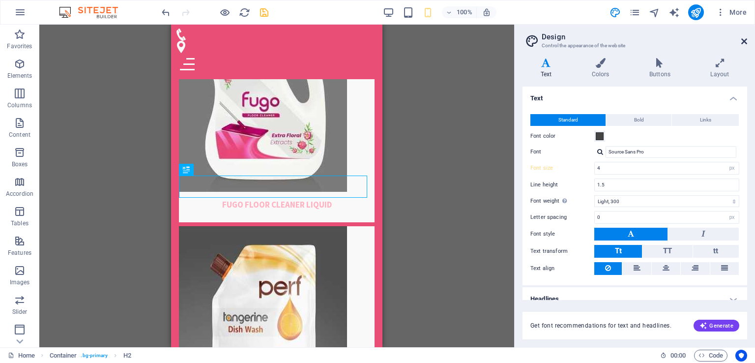
click at [747, 40] on icon at bounding box center [744, 41] width 6 height 8
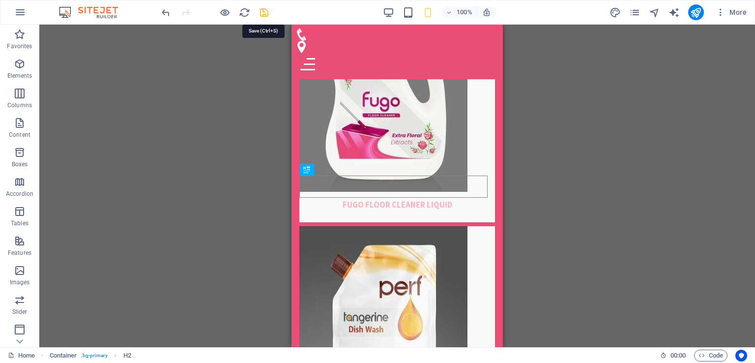
click at [261, 13] on icon "save" at bounding box center [264, 12] width 11 height 11
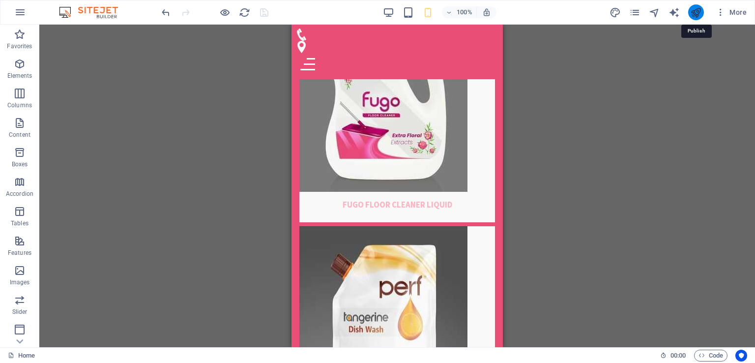
click at [697, 15] on icon "publish" at bounding box center [695, 12] width 11 height 11
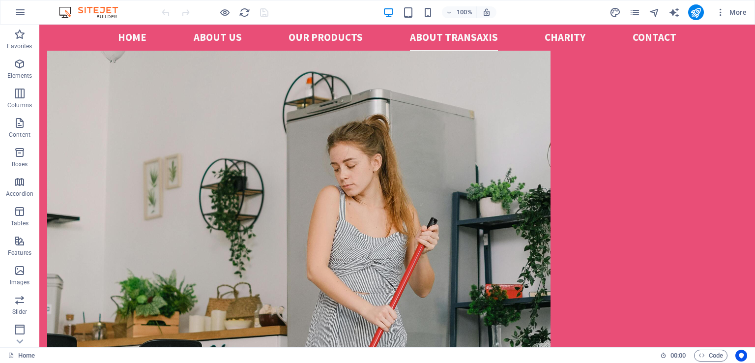
scroll to position [1381, 0]
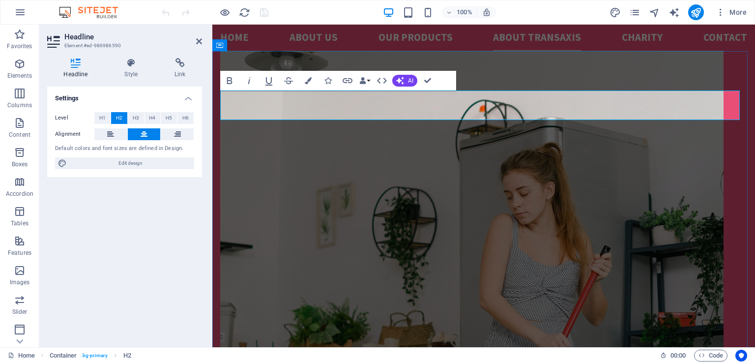
scroll to position [1426, 0]
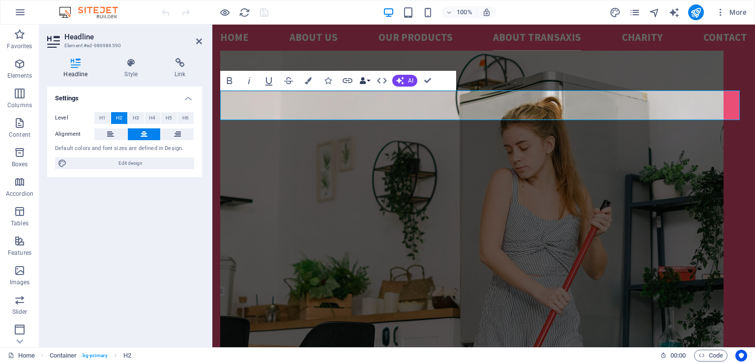
click at [367, 82] on button "Data Bindings" at bounding box center [365, 81] width 14 height 20
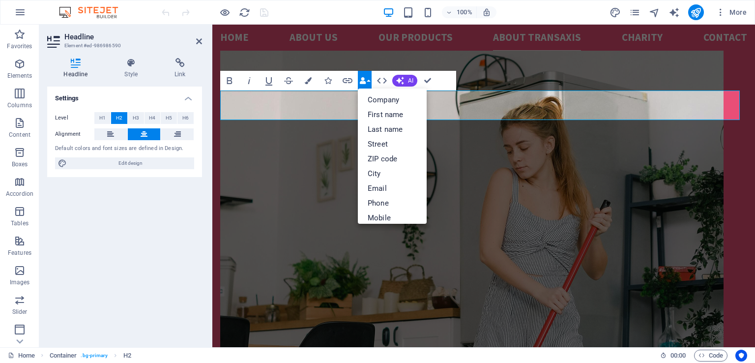
click at [367, 82] on button "Data Bindings" at bounding box center [365, 81] width 14 height 20
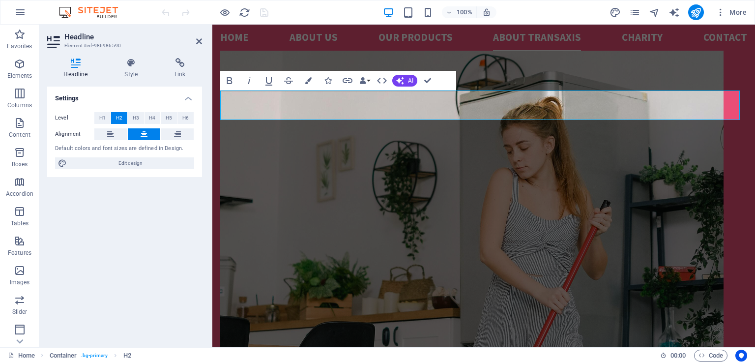
click at [76, 64] on icon at bounding box center [75, 63] width 57 height 10
click at [129, 69] on h4 "Style" at bounding box center [133, 68] width 50 height 21
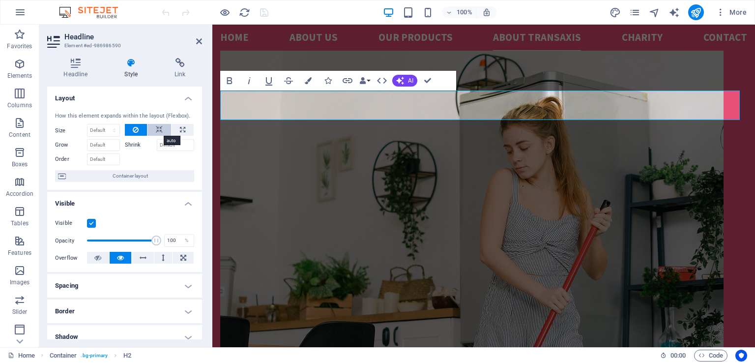
click at [157, 128] on icon at bounding box center [159, 130] width 7 height 12
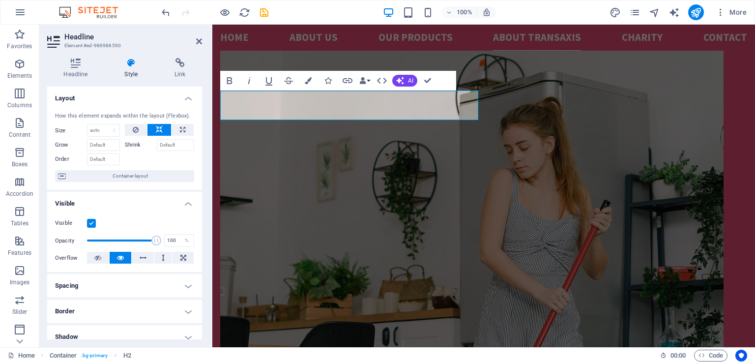
drag, startPoint x: 202, startPoint y: 185, endPoint x: 202, endPoint y: 202, distance: 16.7
click at [202, 202] on div "Headline Style Link Settings Level H1 H2 H3 H4 H5 H6 Alignment Default colors a…" at bounding box center [124, 198] width 171 height 297
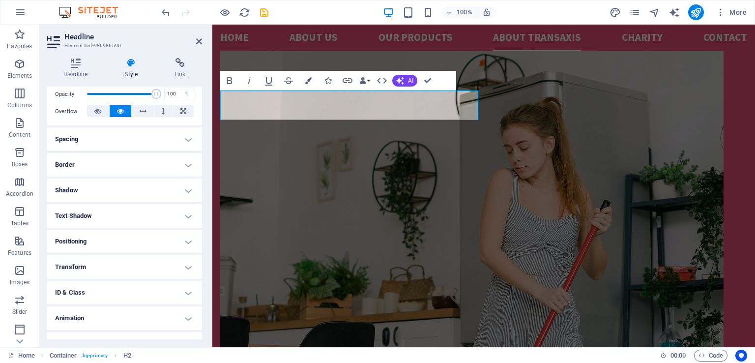
scroll to position [162, 0]
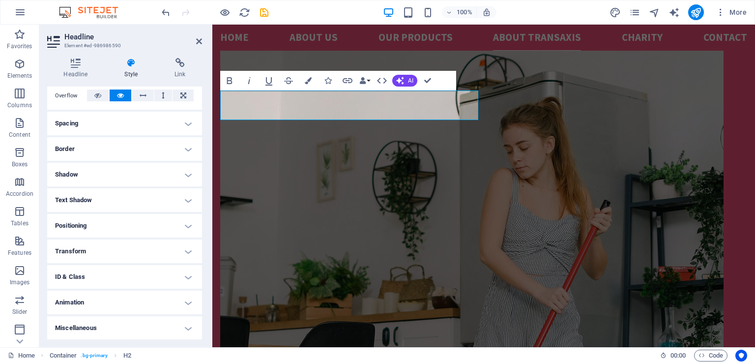
click at [186, 227] on h4 "Positioning" at bounding box center [124, 226] width 155 height 24
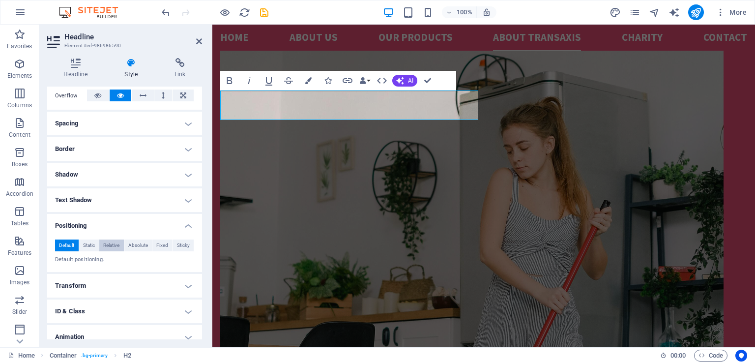
click at [113, 244] on span "Relative" at bounding box center [111, 245] width 16 height 12
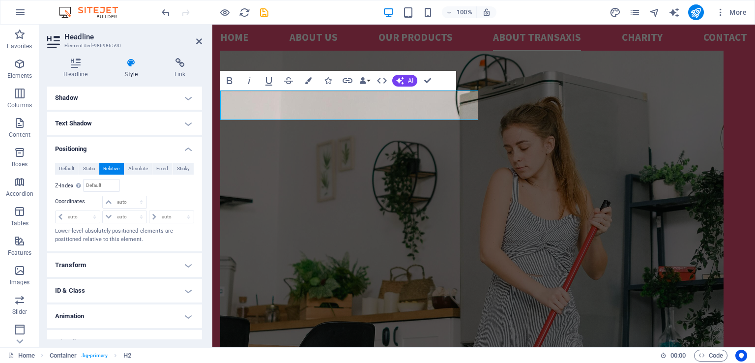
scroll to position [252, 0]
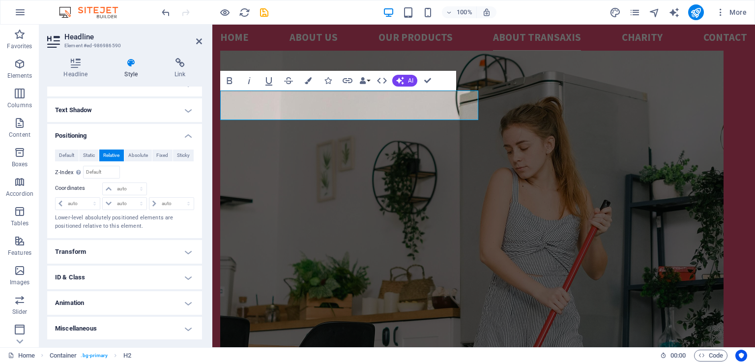
click at [186, 250] on h4 "Transform" at bounding box center [124, 252] width 155 height 24
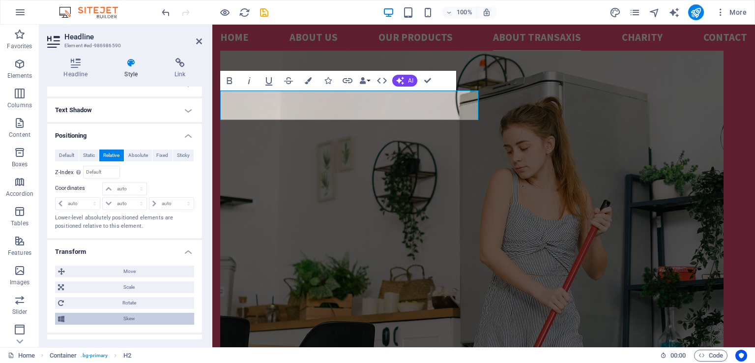
click at [127, 316] on span "Skew" at bounding box center [129, 319] width 124 height 12
drag, startPoint x: 200, startPoint y: 270, endPoint x: 200, endPoint y: 280, distance: 9.8
click at [200, 280] on div "Move X offset 0 px rem % em vh vw Y offset 0 px rem % em vh vw Scale Zoom 100 %…" at bounding box center [124, 306] width 155 height 96
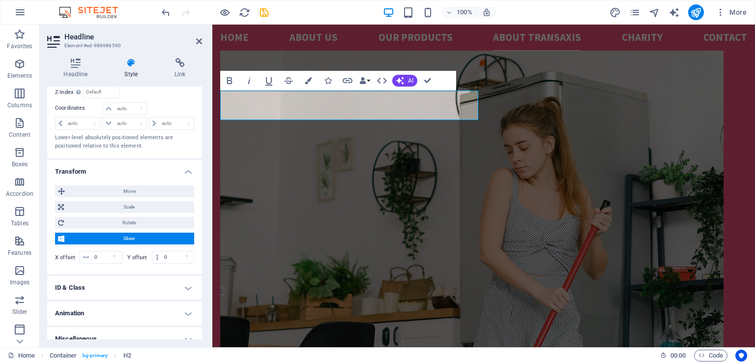
scroll to position [335, 0]
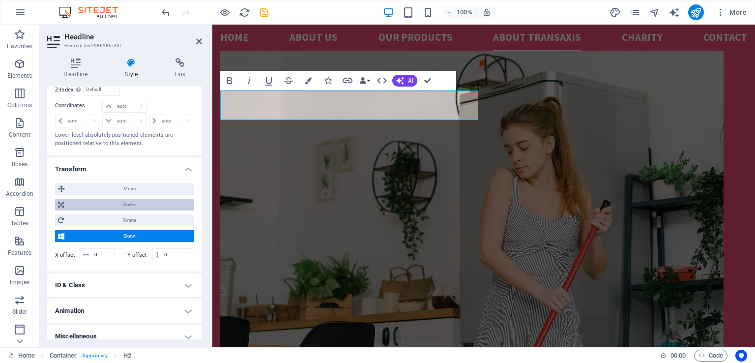
click at [149, 204] on span "Scale" at bounding box center [129, 205] width 124 height 12
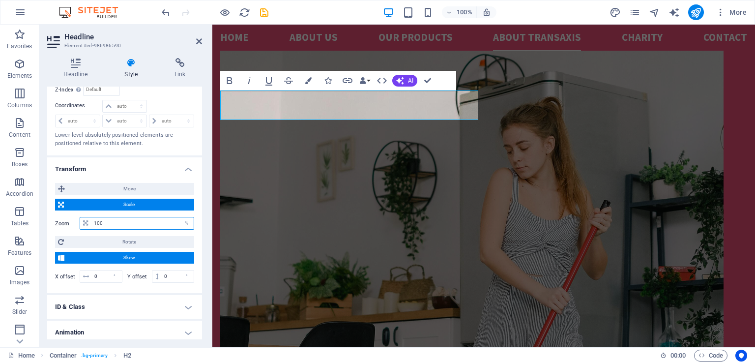
click at [103, 223] on input "100" at bounding box center [142, 223] width 102 height 12
type input "1"
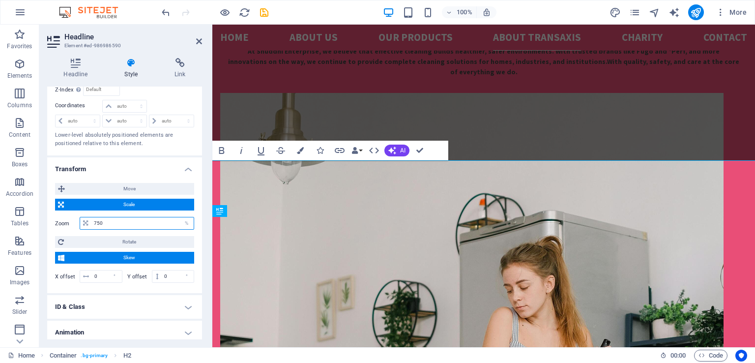
scroll to position [1250, 0]
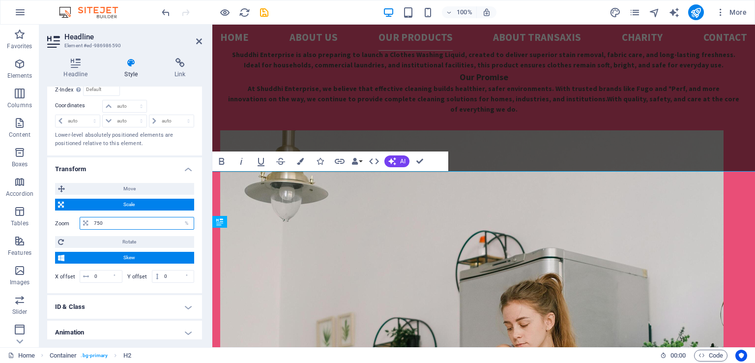
click at [96, 222] on input "750" at bounding box center [142, 223] width 102 height 12
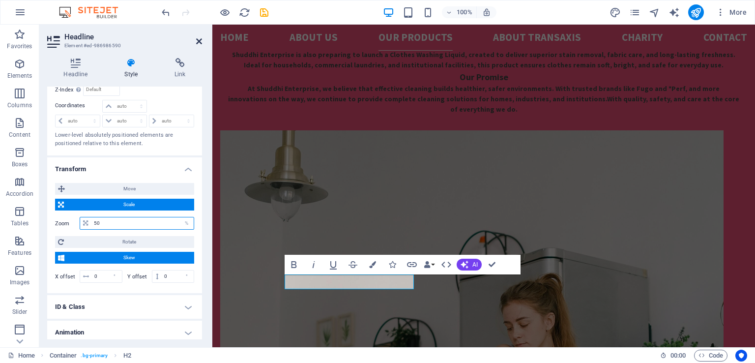
type input "50"
click at [201, 43] on icon at bounding box center [199, 41] width 6 height 8
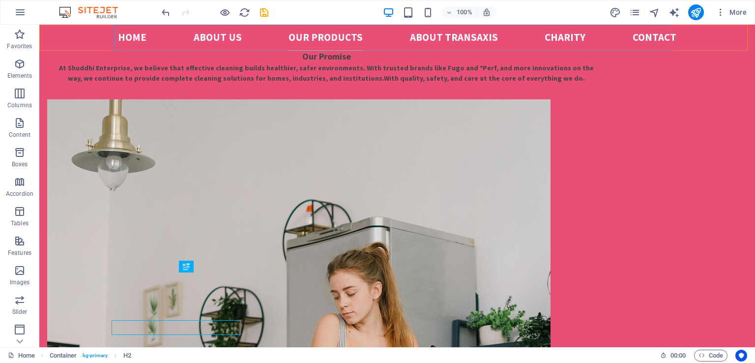
scroll to position [1204, 0]
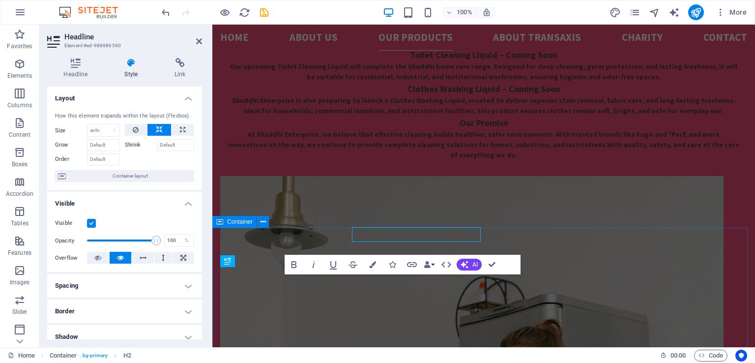
scroll to position [1250, 0]
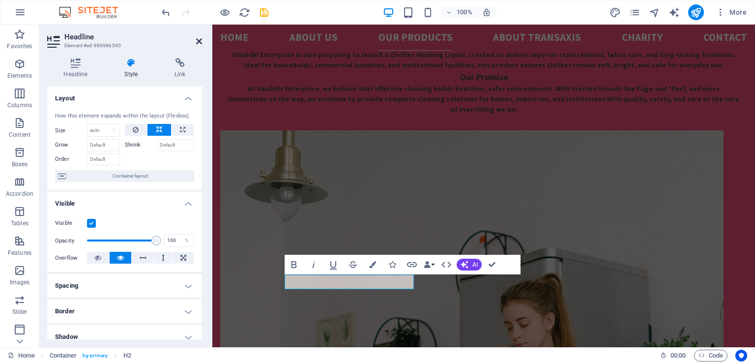
click at [199, 41] on icon at bounding box center [199, 41] width 6 height 8
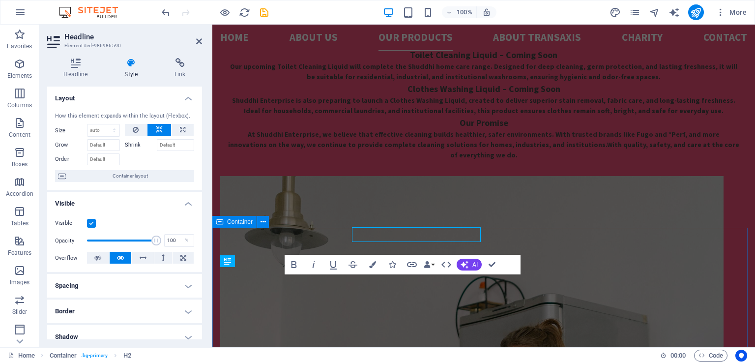
scroll to position [1250, 0]
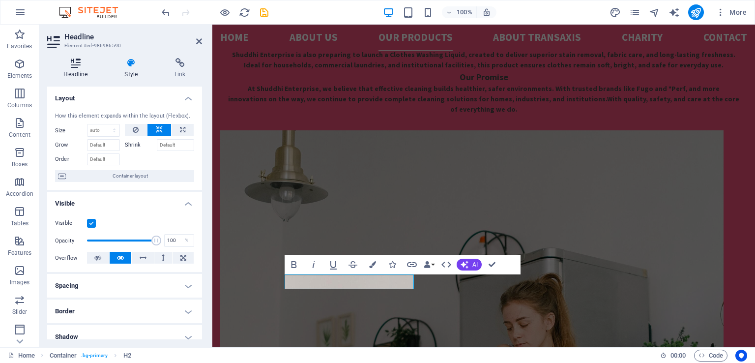
click at [75, 65] on icon at bounding box center [75, 63] width 57 height 10
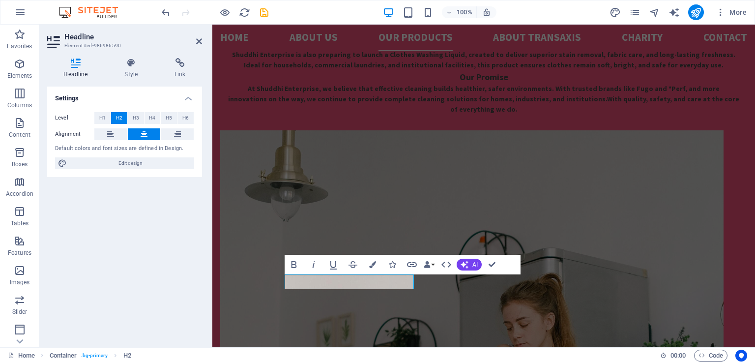
click at [147, 136] on button at bounding box center [144, 134] width 33 height 12
click at [147, 134] on icon at bounding box center [144, 134] width 7 height 12
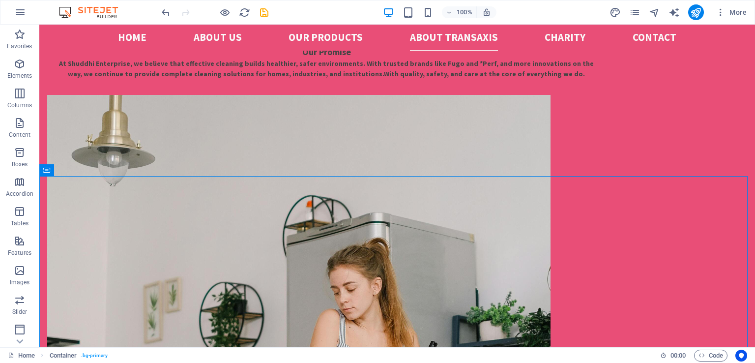
scroll to position [1328, 0]
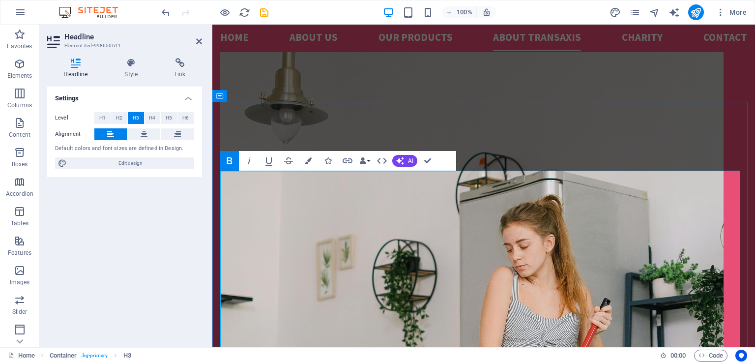
scroll to position [1376, 0]
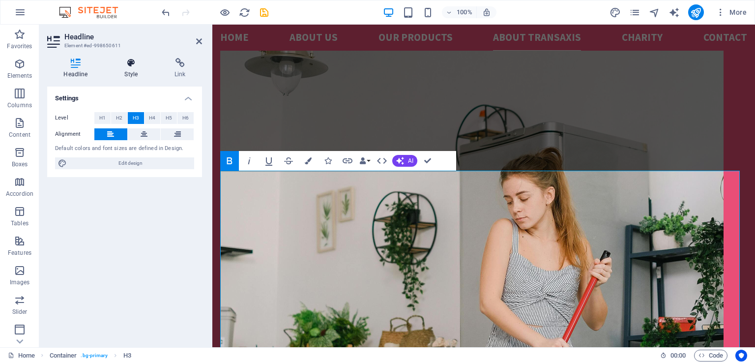
click at [131, 65] on icon at bounding box center [131, 63] width 46 height 10
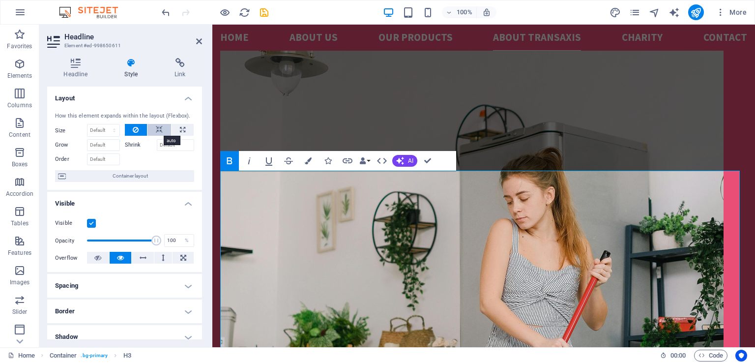
click at [159, 128] on icon at bounding box center [159, 130] width 7 height 12
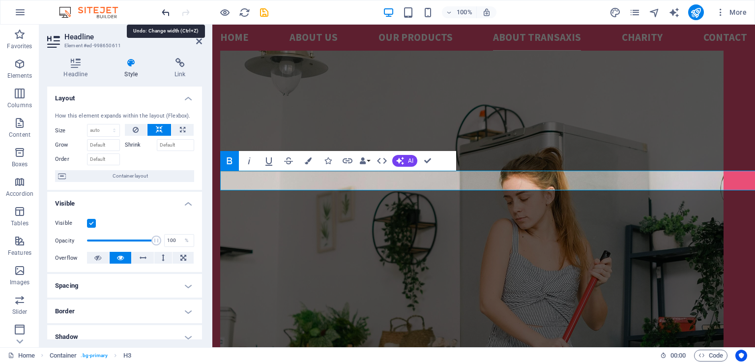
click at [166, 12] on icon "undo" at bounding box center [165, 12] width 11 height 11
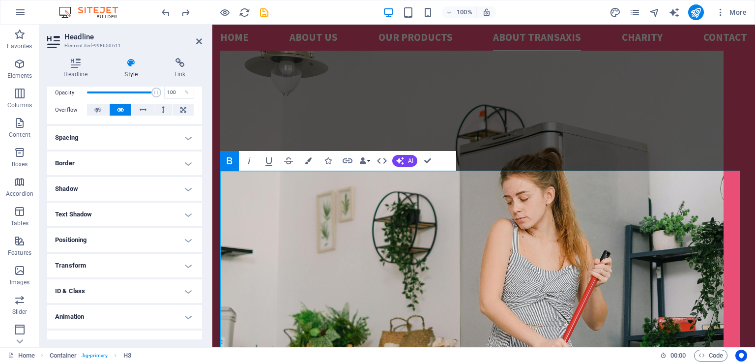
scroll to position [162, 0]
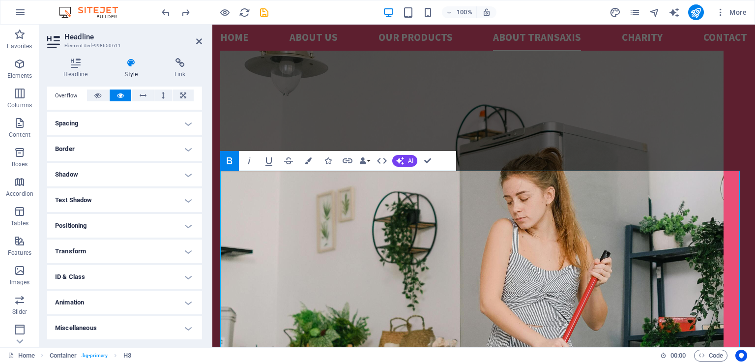
click at [186, 248] on h4 "Transform" at bounding box center [124, 251] width 155 height 24
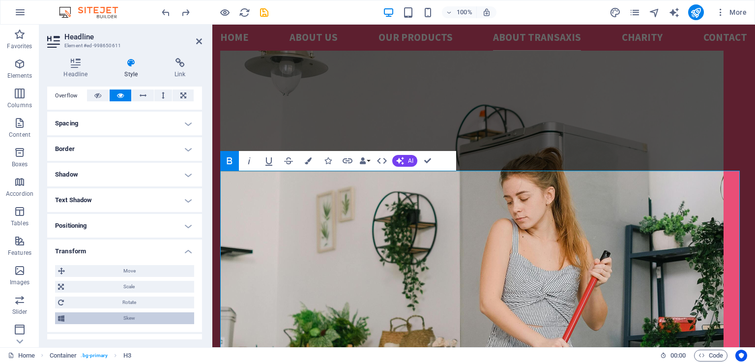
click at [129, 318] on span "Skew" at bounding box center [129, 318] width 124 height 12
click at [132, 317] on span "Skew" at bounding box center [129, 318] width 124 height 12
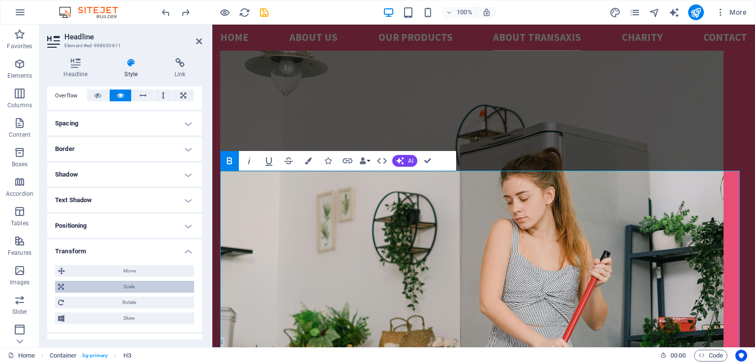
click at [131, 286] on span "Scale" at bounding box center [129, 287] width 124 height 12
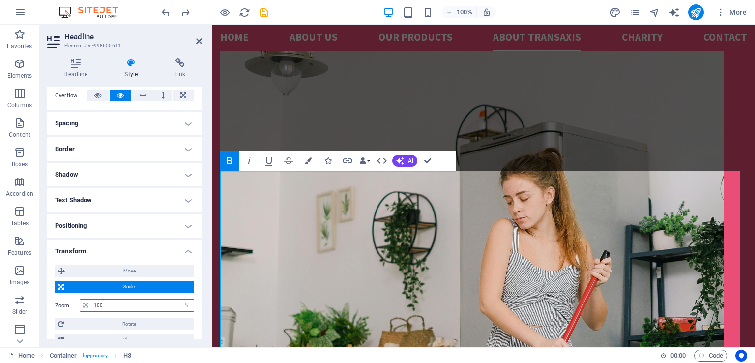
click at [108, 305] on input "100" at bounding box center [142, 305] width 102 height 12
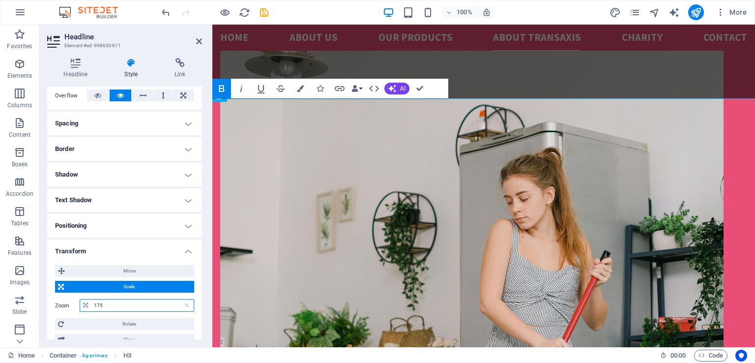
click at [95, 305] on input "175" at bounding box center [142, 305] width 102 height 12
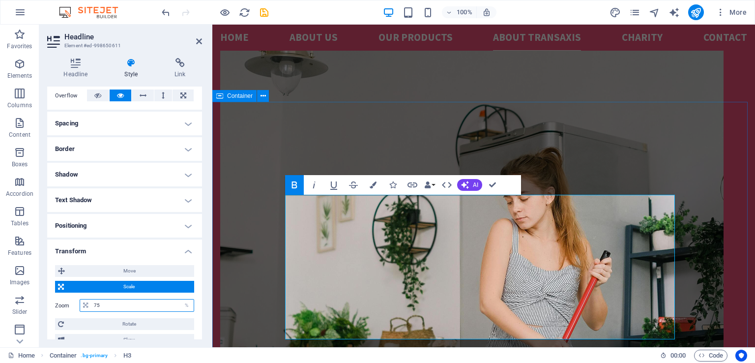
type input "75"
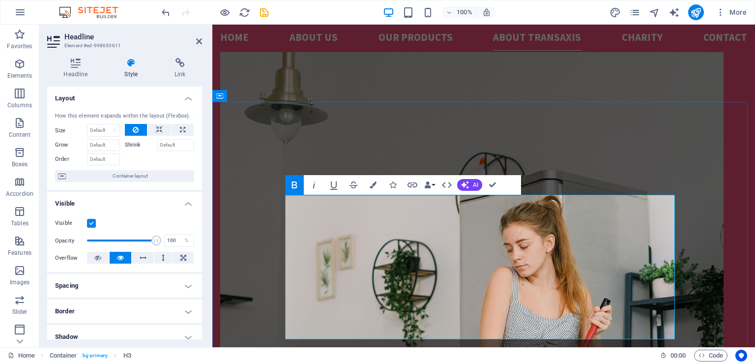
scroll to position [1376, 0]
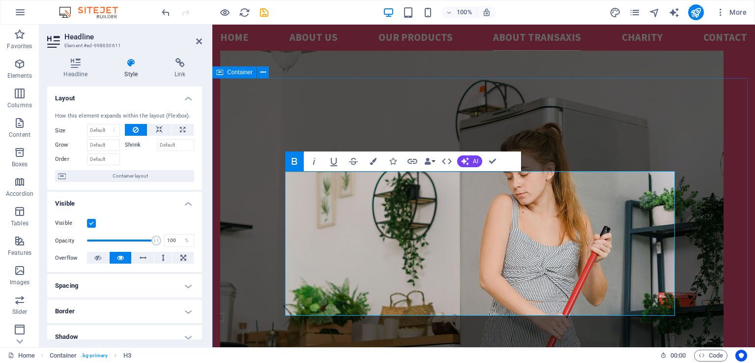
scroll to position [1409, 0]
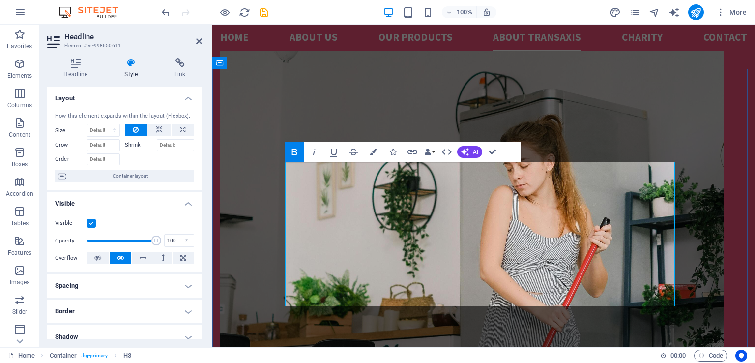
drag, startPoint x: 287, startPoint y: 211, endPoint x: 657, endPoint y: 296, distance: 379.3
copy strong "Our diverse interests span across multiple fields, including business Managemen…"
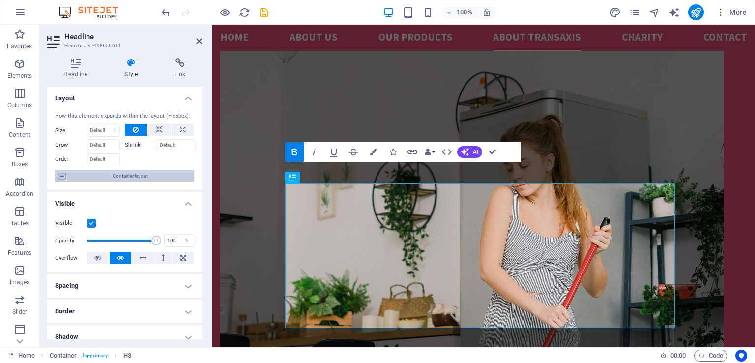
scroll to position [1387, 0]
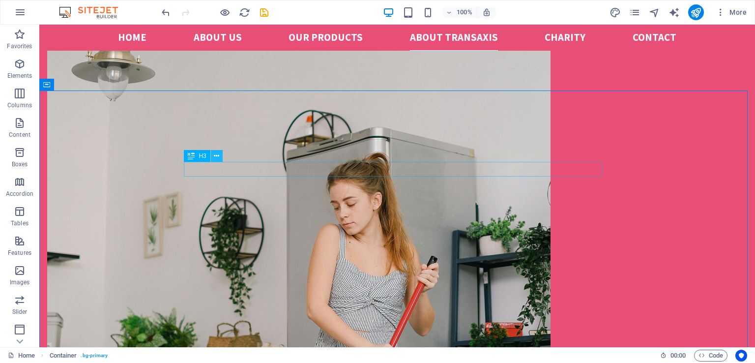
click at [215, 153] on icon at bounding box center [216, 156] width 5 height 10
click at [216, 154] on icon at bounding box center [216, 156] width 5 height 10
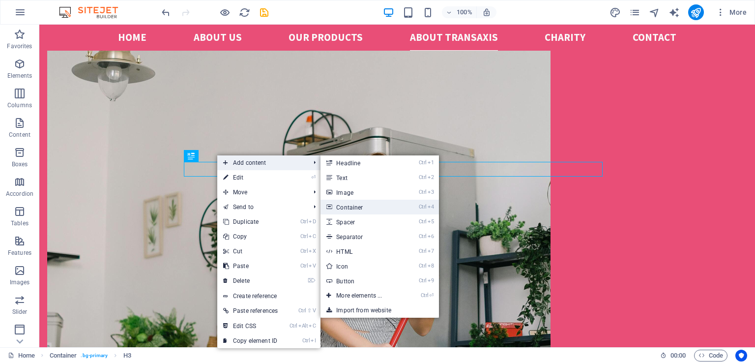
click at [356, 209] on link "Ctrl 4 Container" at bounding box center [360, 207] width 81 height 15
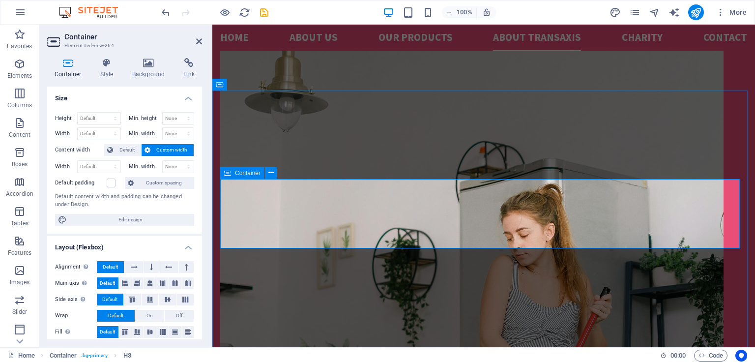
scroll to position [1387, 0]
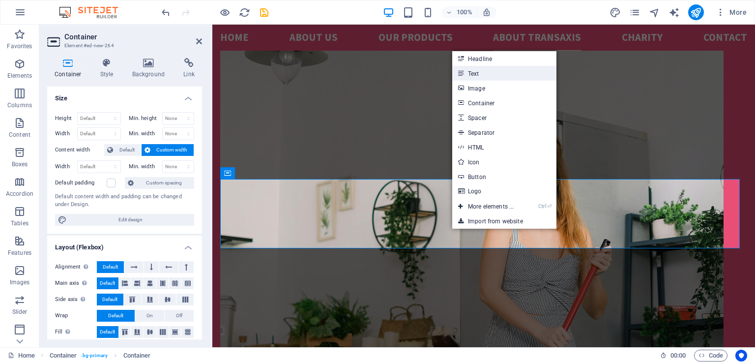
click at [475, 76] on link "Text" at bounding box center [504, 73] width 104 height 15
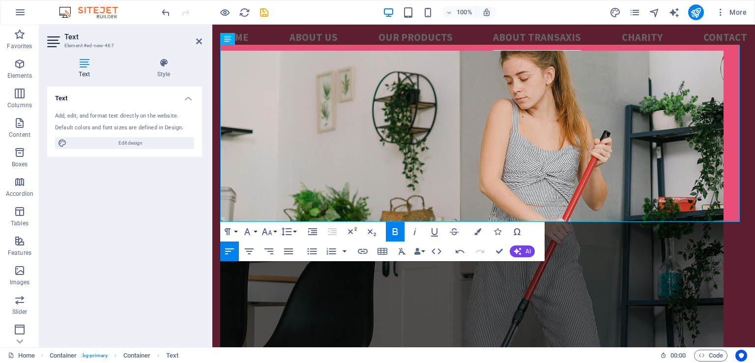
scroll to position [1492, 0]
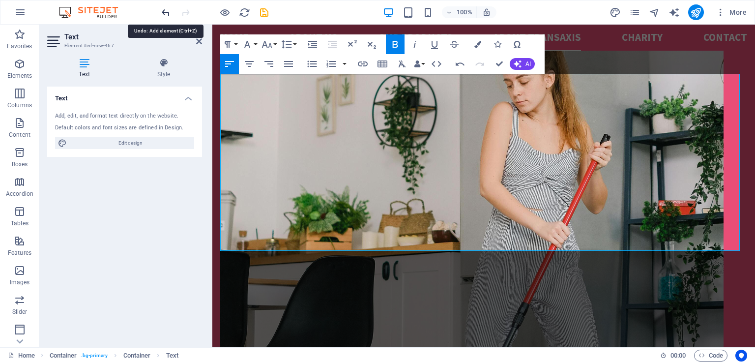
click at [166, 12] on icon "undo" at bounding box center [165, 12] width 11 height 11
click at [164, 14] on icon "undo" at bounding box center [165, 12] width 11 height 11
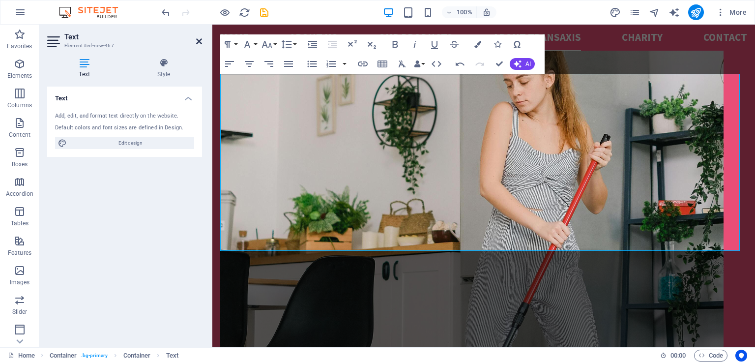
click at [199, 41] on icon at bounding box center [199, 41] width 6 height 8
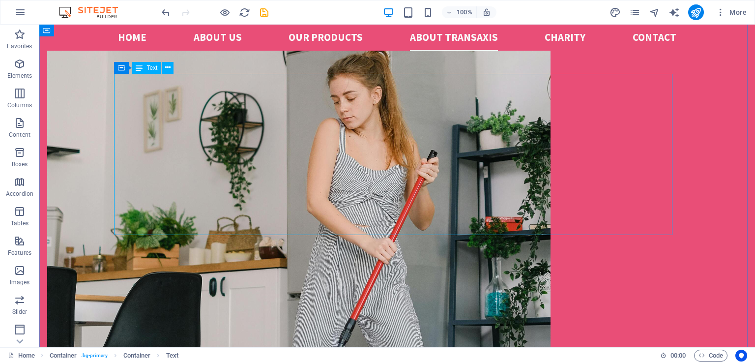
click at [151, 68] on span "Text" at bounding box center [151, 68] width 11 height 6
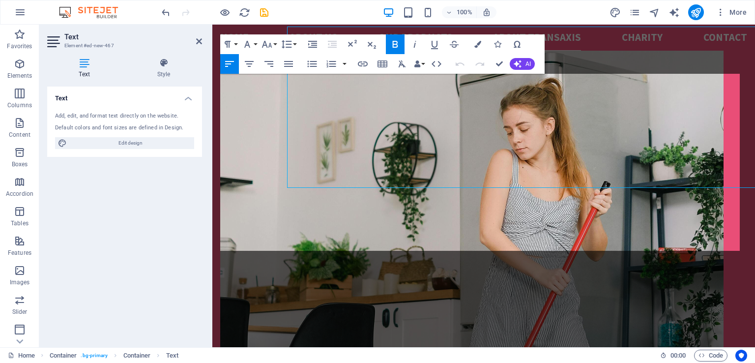
scroll to position [1492, 0]
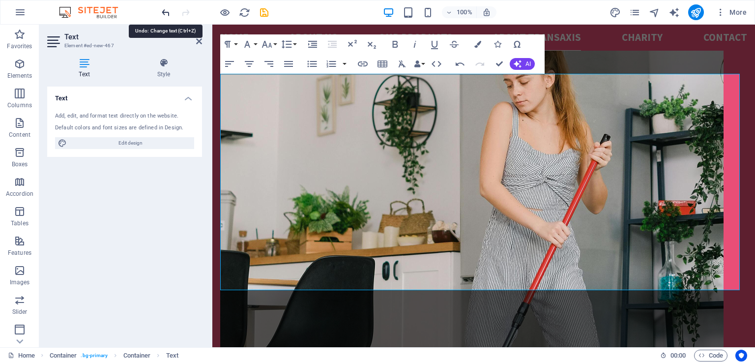
click at [167, 13] on icon "undo" at bounding box center [165, 12] width 11 height 11
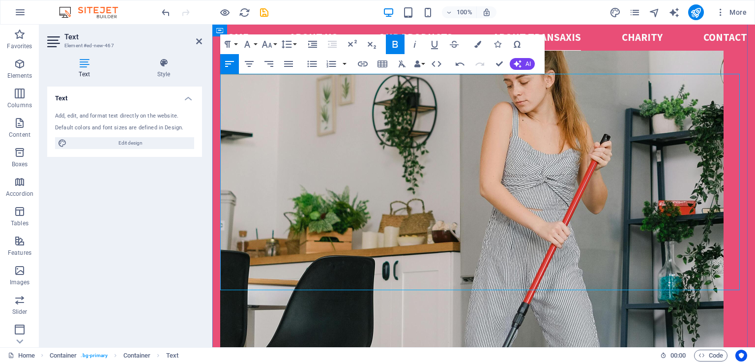
drag, startPoint x: 591, startPoint y: 275, endPoint x: 469, endPoint y: 279, distance: 121.5
drag, startPoint x: 735, startPoint y: 282, endPoint x: 648, endPoint y: 292, distance: 87.6
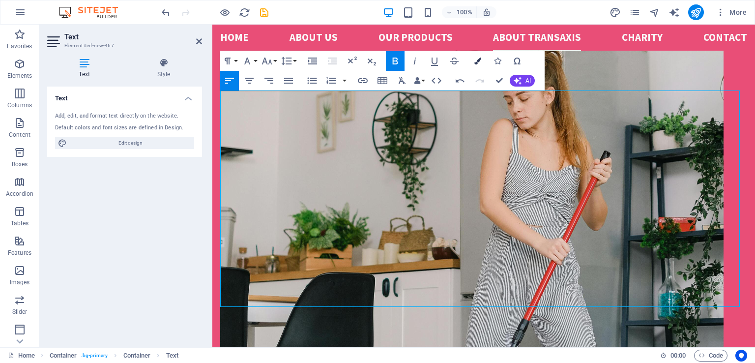
click at [475, 62] on icon "button" at bounding box center [477, 61] width 7 height 7
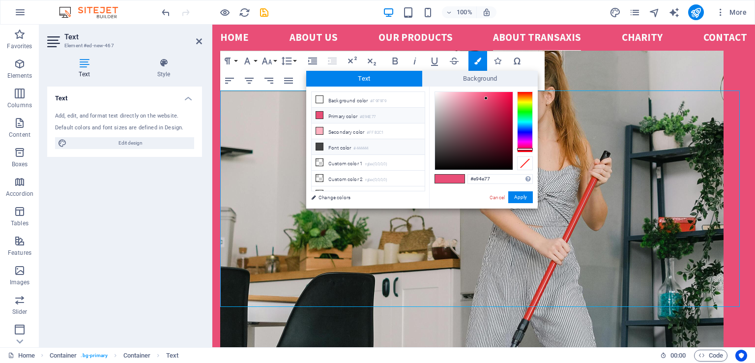
click at [317, 144] on icon at bounding box center [319, 146] width 7 height 7
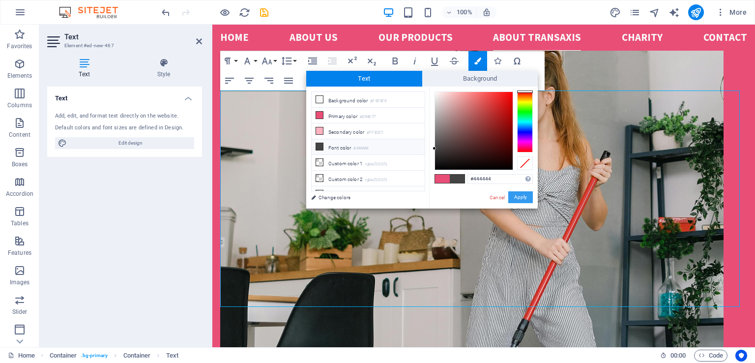
click at [524, 196] on button "Apply" at bounding box center [520, 197] width 25 height 12
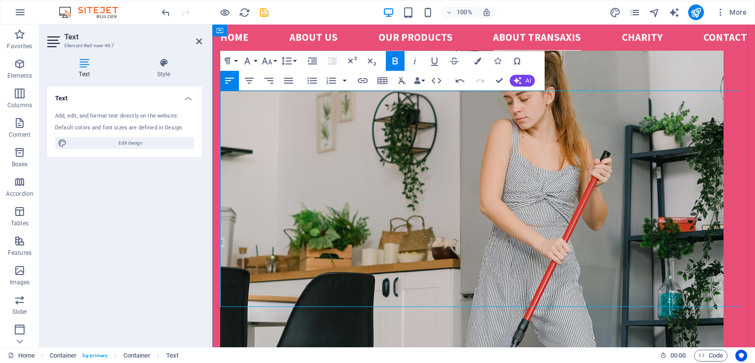
drag, startPoint x: 226, startPoint y: 98, endPoint x: 694, endPoint y: 307, distance: 512.2
click at [477, 61] on icon "button" at bounding box center [477, 61] width 7 height 7
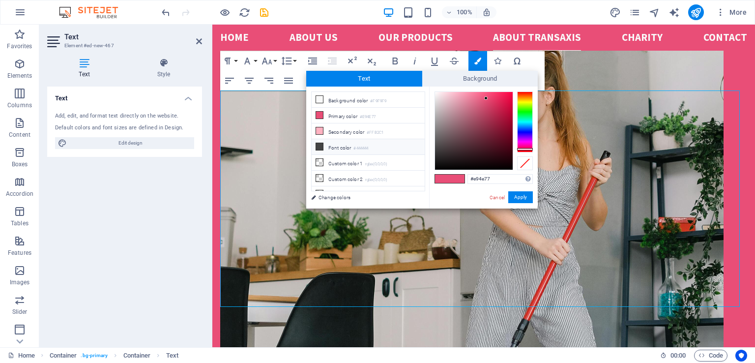
click at [319, 144] on icon at bounding box center [319, 146] width 7 height 7
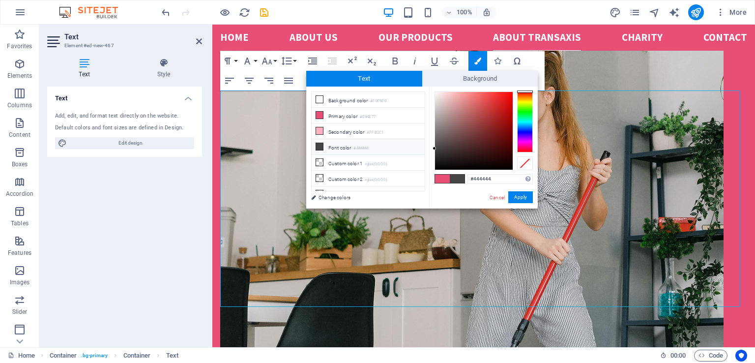
click at [459, 178] on span at bounding box center [457, 178] width 15 height 8
click at [518, 197] on button "Apply" at bounding box center [520, 197] width 25 height 12
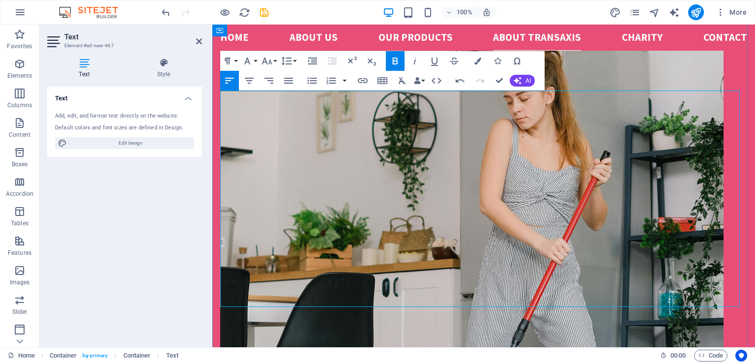
drag, startPoint x: 221, startPoint y: 116, endPoint x: 617, endPoint y: 302, distance: 437.6
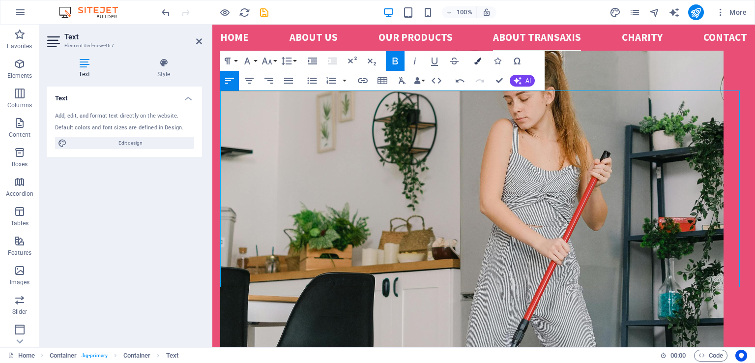
click at [479, 61] on icon "button" at bounding box center [477, 61] width 7 height 7
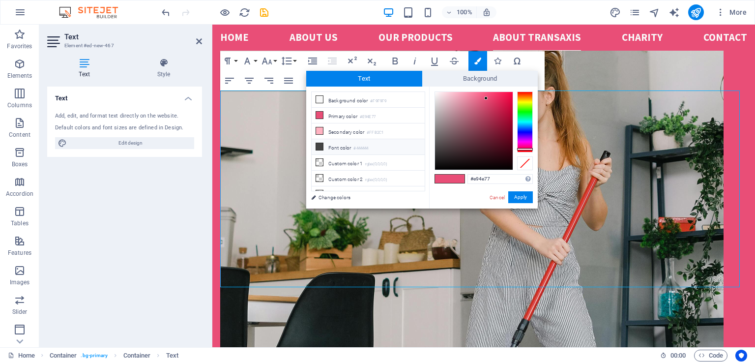
click at [350, 145] on li "Font color #444444" at bounding box center [368, 147] width 113 height 16
type input "#444444"
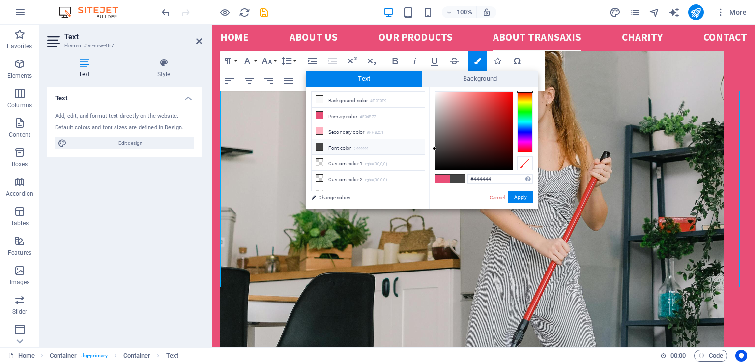
click at [454, 179] on span at bounding box center [457, 178] width 15 height 8
click at [519, 197] on button "Apply" at bounding box center [520, 197] width 25 height 12
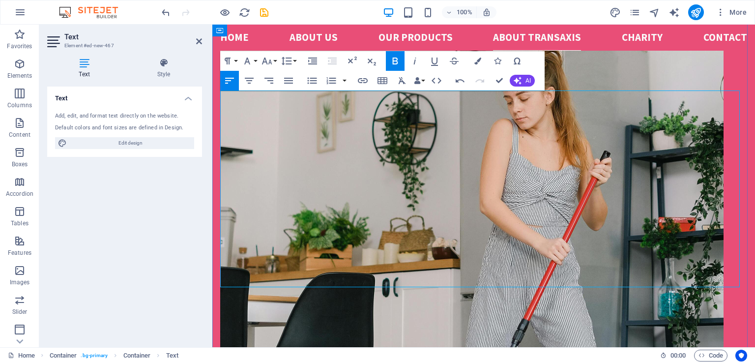
drag, startPoint x: 223, startPoint y: 95, endPoint x: 700, endPoint y: 290, distance: 515.2
click at [478, 61] on icon "button" at bounding box center [477, 61] width 7 height 7
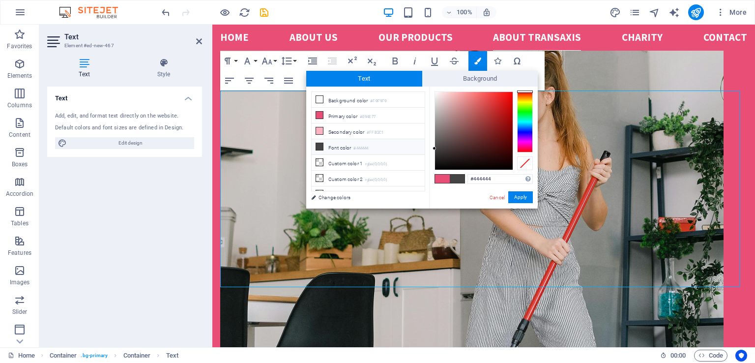
click at [460, 177] on span at bounding box center [457, 178] width 15 height 8
click at [320, 146] on icon at bounding box center [319, 146] width 7 height 7
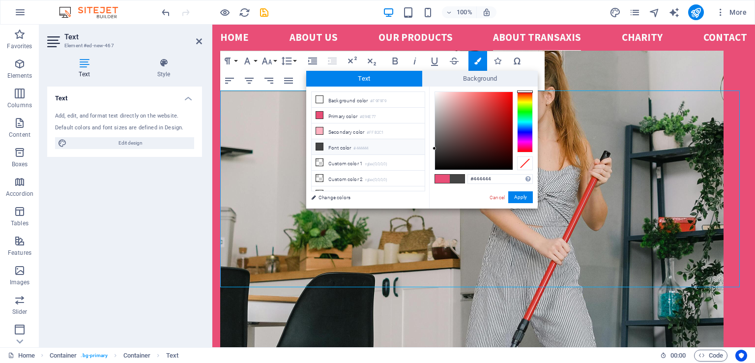
click at [458, 179] on span at bounding box center [457, 178] width 15 height 8
click at [524, 198] on button "Apply" at bounding box center [520, 197] width 25 height 12
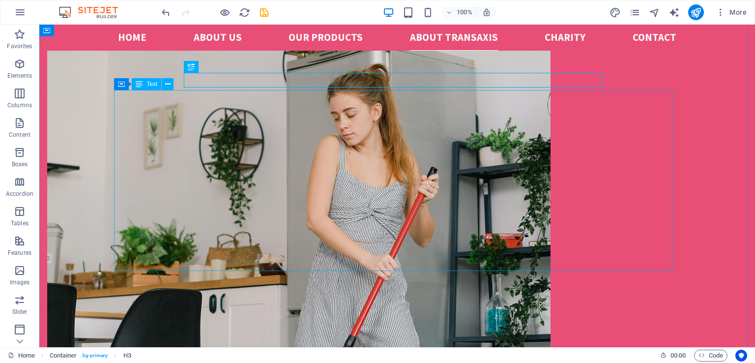
click at [152, 85] on span "Text" at bounding box center [151, 84] width 11 height 6
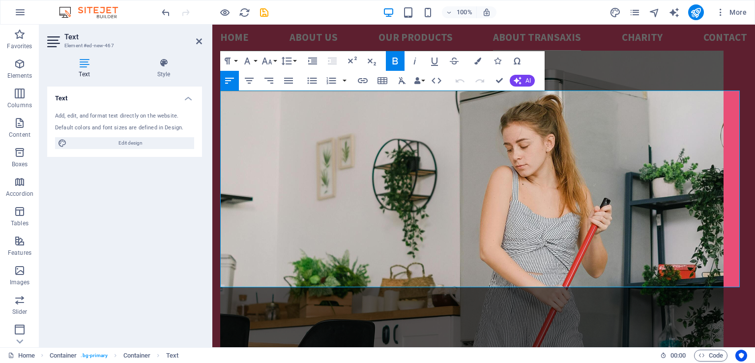
scroll to position [1476, 0]
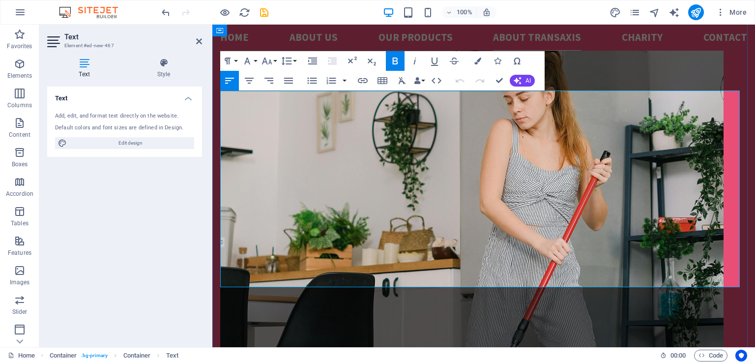
drag, startPoint x: 223, startPoint y: 95, endPoint x: 725, endPoint y: 275, distance: 533.6
click at [475, 60] on icon "button" at bounding box center [477, 61] width 7 height 7
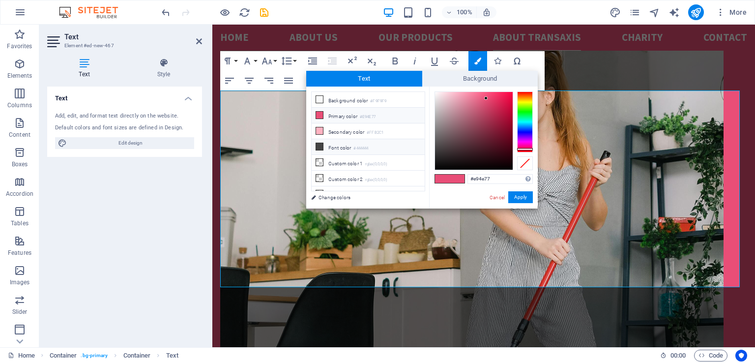
click at [318, 145] on icon at bounding box center [319, 146] width 7 height 7
type input "#444444"
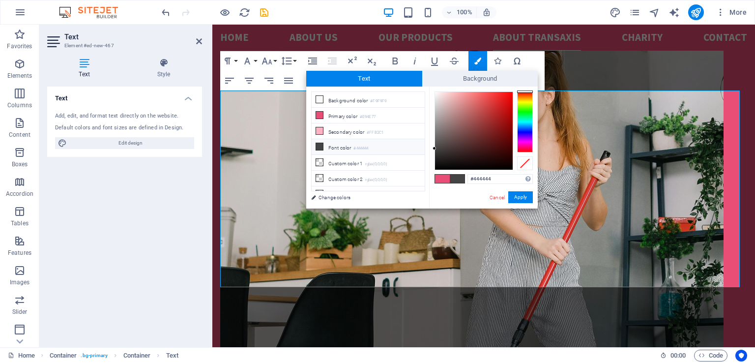
click at [318, 145] on icon at bounding box center [319, 146] width 7 height 7
click at [459, 179] on span at bounding box center [457, 178] width 15 height 8
click at [520, 196] on button "Apply" at bounding box center [520, 197] width 25 height 12
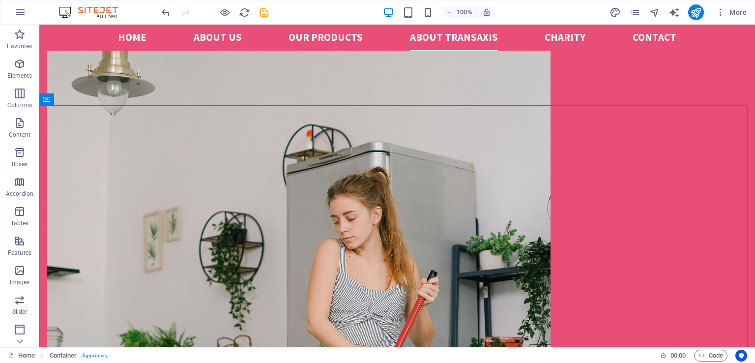
scroll to position [1321, 0]
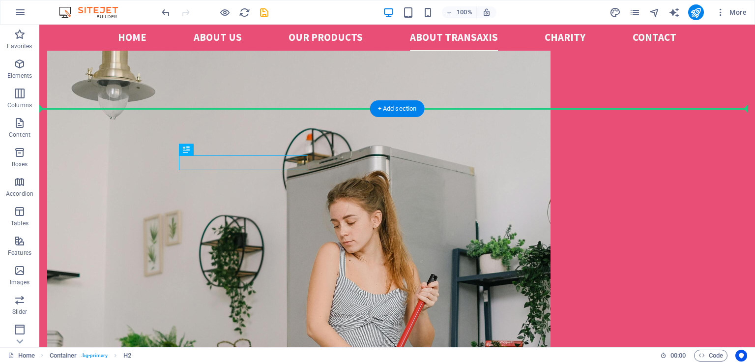
drag, startPoint x: 210, startPoint y: 162, endPoint x: 163, endPoint y: 184, distance: 52.1
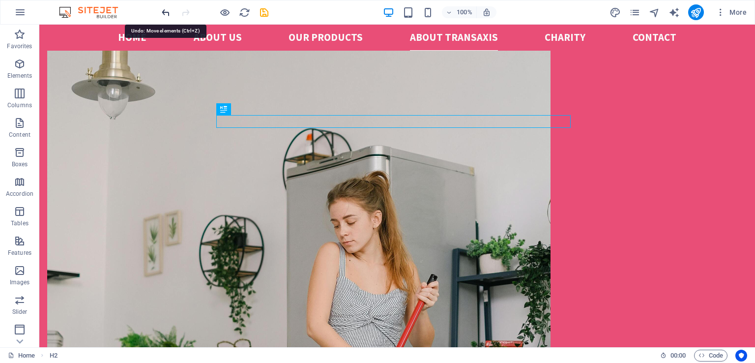
click at [164, 10] on icon "undo" at bounding box center [165, 12] width 11 height 11
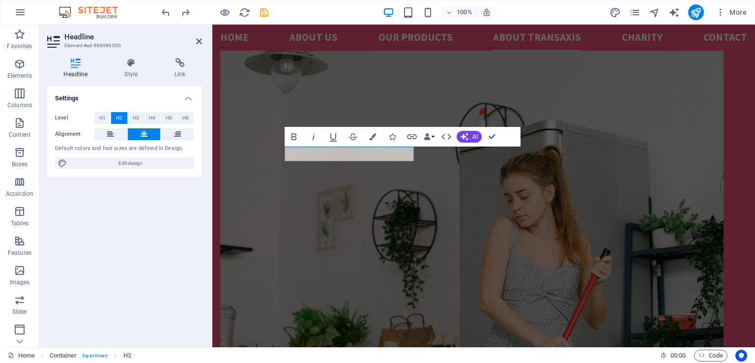
click at [144, 134] on icon at bounding box center [144, 134] width 7 height 12
click at [110, 134] on icon at bounding box center [110, 134] width 7 height 12
click at [179, 132] on icon at bounding box center [177, 134] width 7 height 12
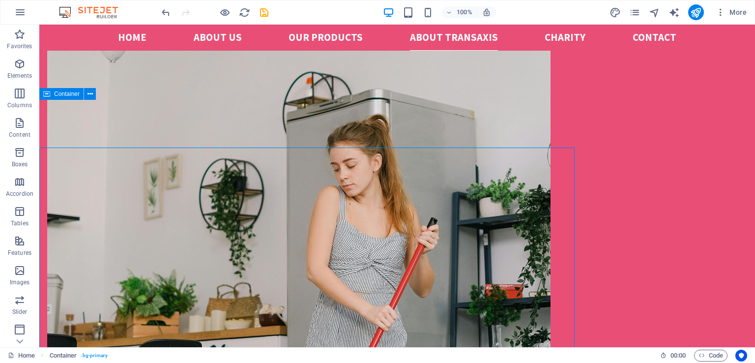
scroll to position [1330, 0]
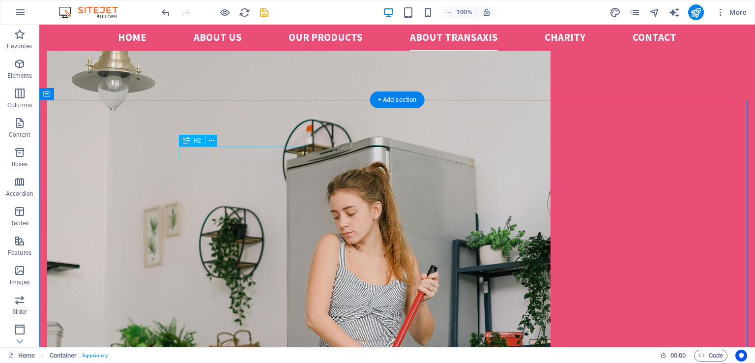
click at [210, 139] on icon at bounding box center [211, 141] width 5 height 10
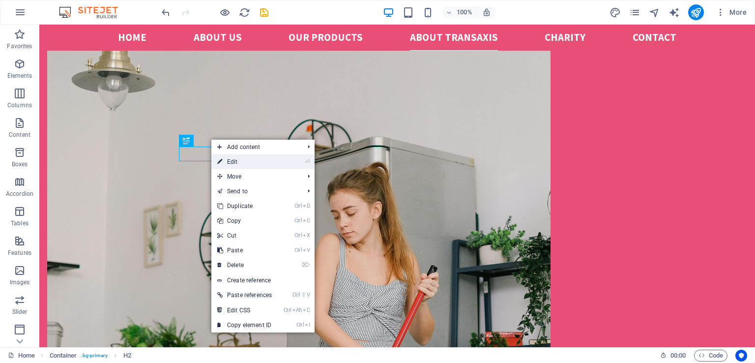
click at [232, 159] on link "⏎ Edit" at bounding box center [244, 161] width 66 height 15
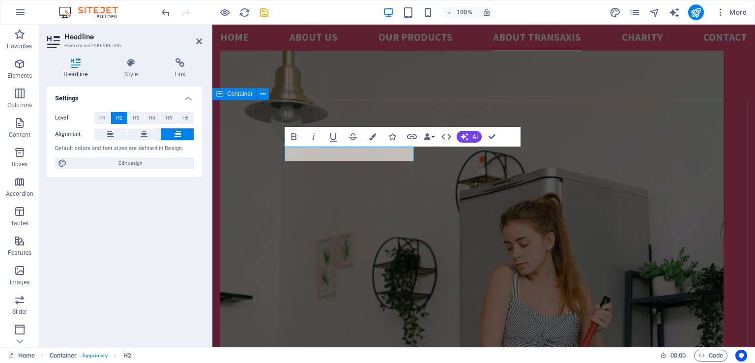
scroll to position [1378, 0]
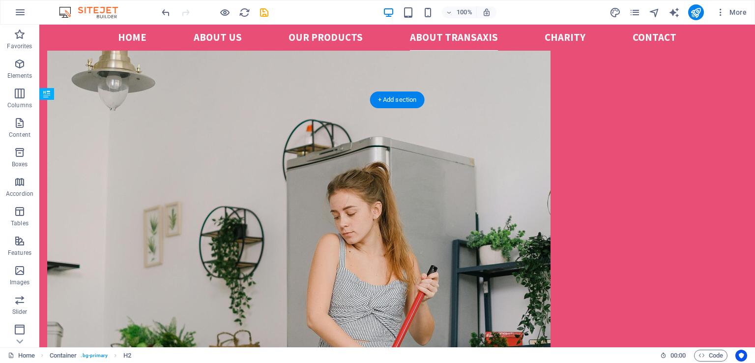
drag, startPoint x: 252, startPoint y: 150, endPoint x: 265, endPoint y: 175, distance: 28.2
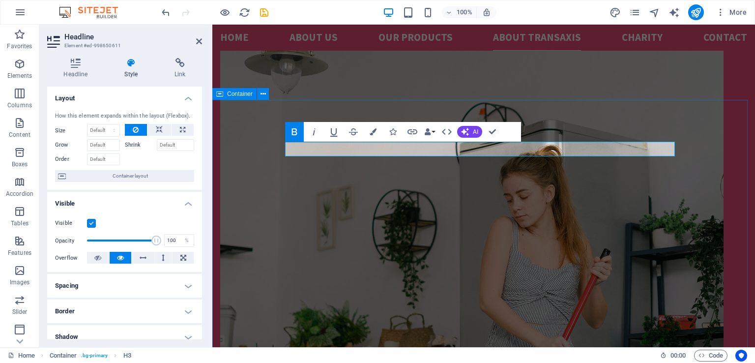
drag, startPoint x: 287, startPoint y: 148, endPoint x: 450, endPoint y: 139, distance: 162.9
click at [374, 131] on icon "button" at bounding box center [373, 131] width 7 height 7
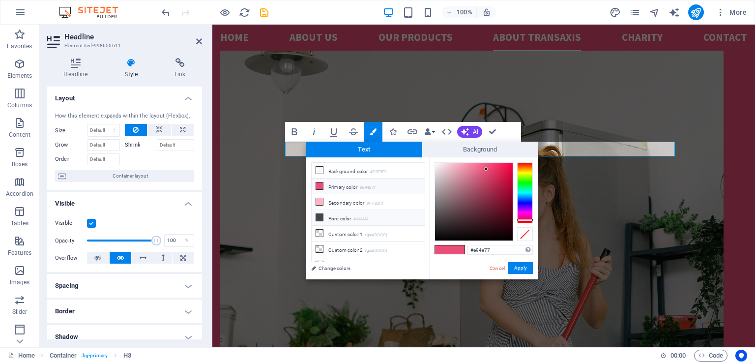
click at [319, 216] on icon at bounding box center [319, 217] width 7 height 7
type input "#444444"
click at [319, 216] on icon at bounding box center [319, 217] width 7 height 7
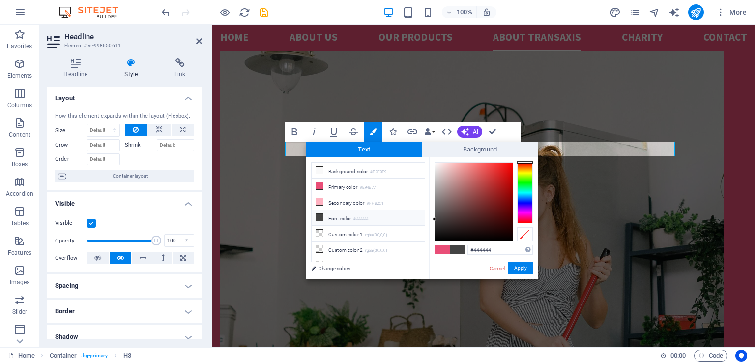
click at [463, 249] on span at bounding box center [457, 249] width 15 height 8
click at [519, 271] on button "Apply" at bounding box center [520, 268] width 25 height 12
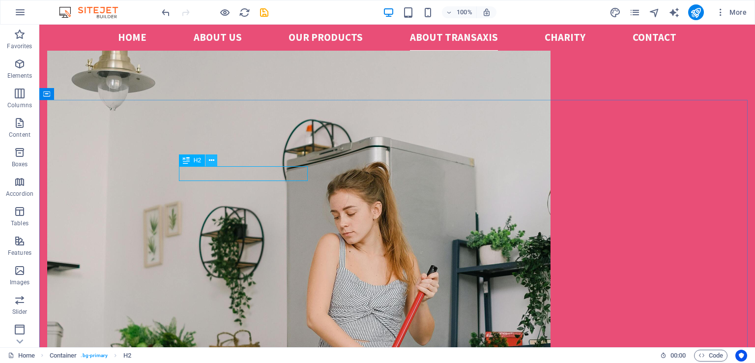
click at [210, 160] on icon at bounding box center [211, 160] width 5 height 10
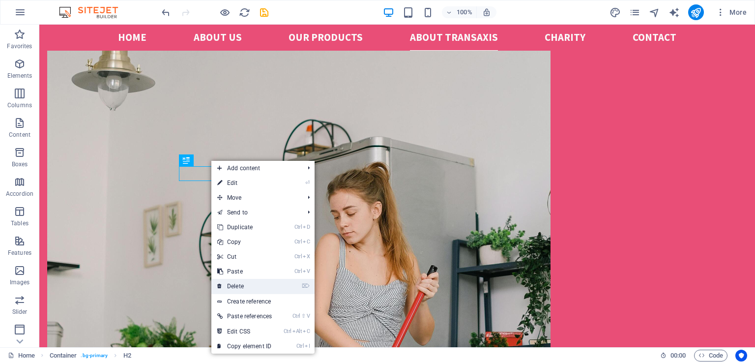
click at [247, 285] on link "⌦ Delete" at bounding box center [244, 286] width 66 height 15
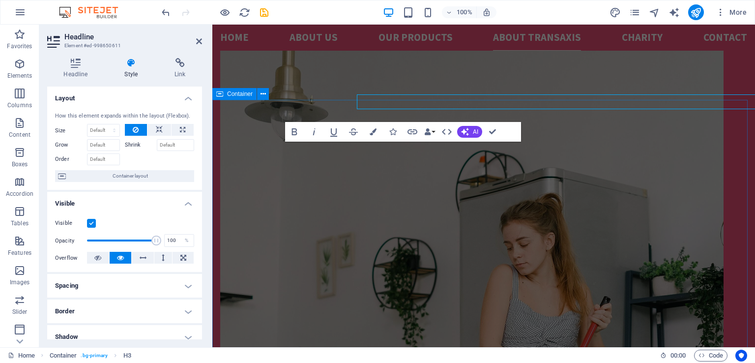
scroll to position [1378, 0]
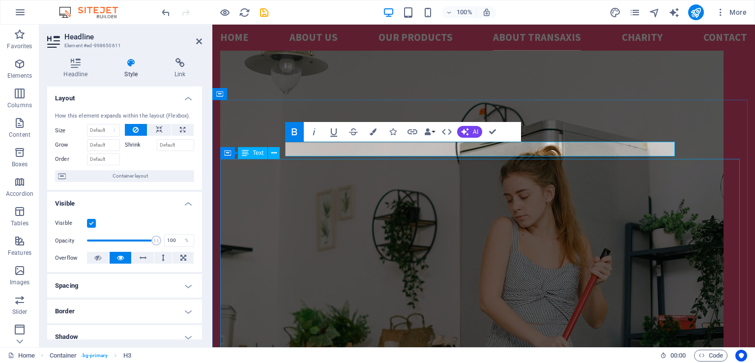
click at [247, 154] on icon at bounding box center [245, 153] width 7 height 12
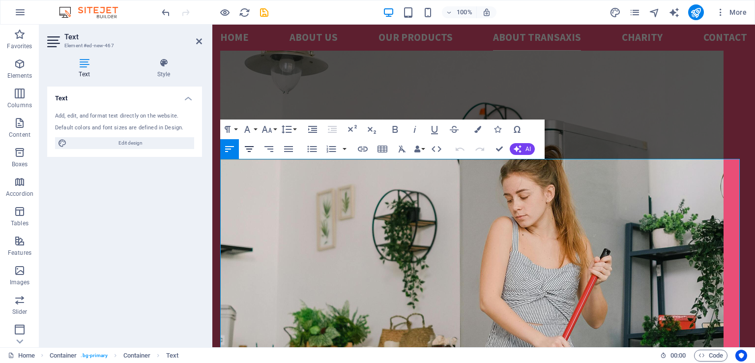
click at [250, 146] on icon "button" at bounding box center [249, 149] width 9 height 6
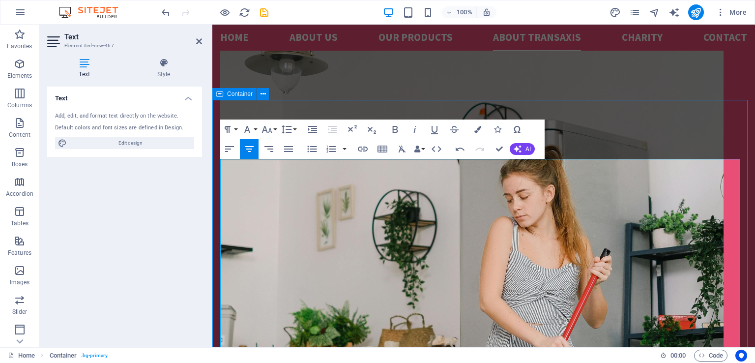
scroll to position [1331, 0]
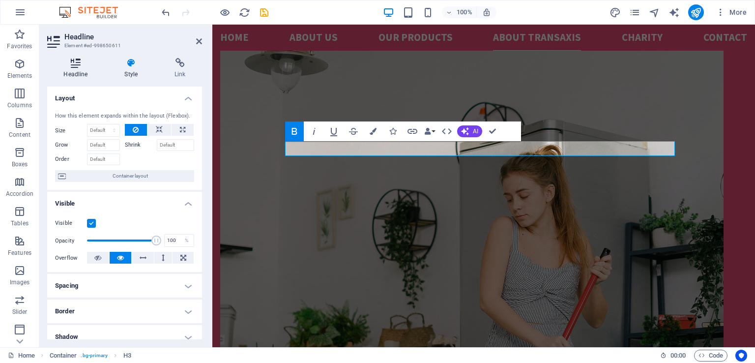
click at [73, 64] on icon at bounding box center [75, 63] width 57 height 10
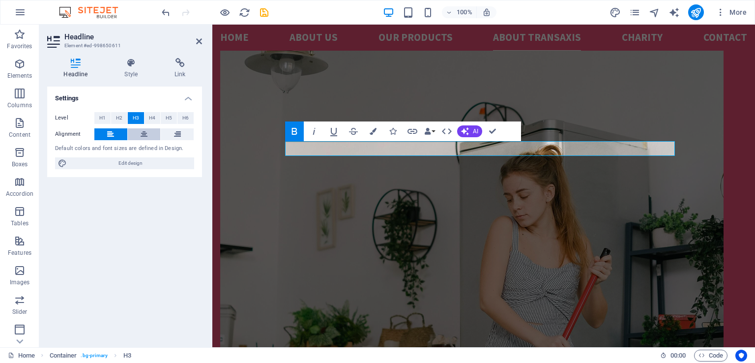
click at [142, 132] on icon at bounding box center [144, 134] width 7 height 12
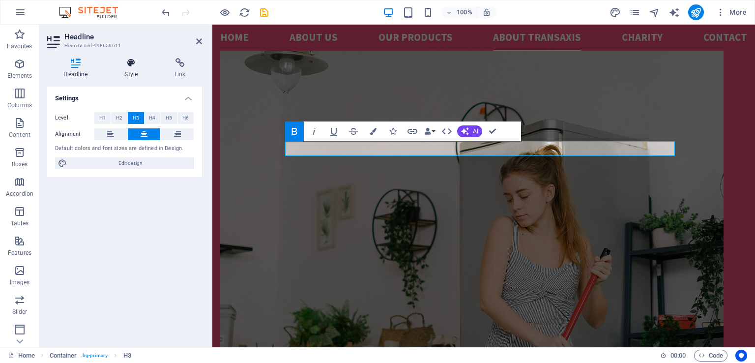
click at [130, 67] on icon at bounding box center [131, 63] width 46 height 10
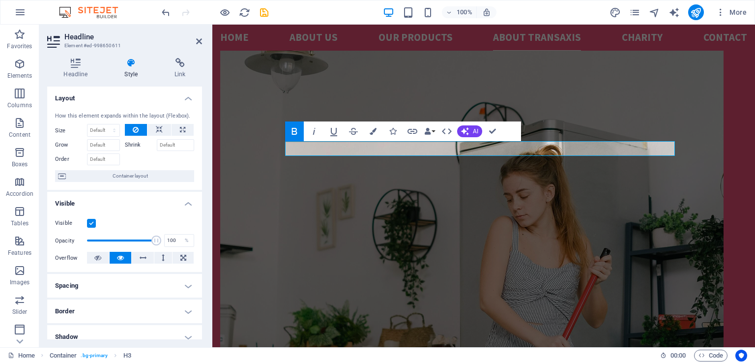
click at [132, 65] on icon at bounding box center [131, 63] width 46 height 10
click at [75, 62] on icon at bounding box center [75, 63] width 57 height 10
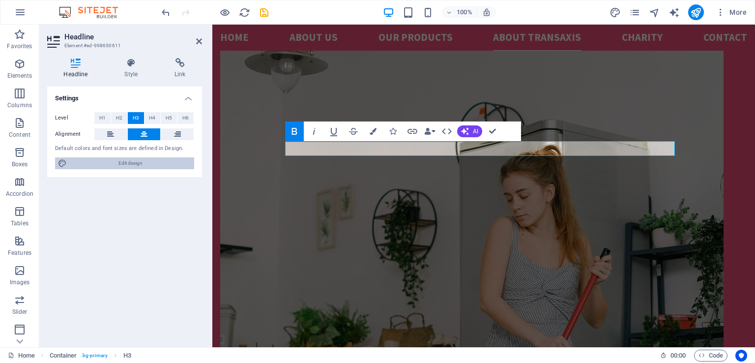
click at [135, 164] on span "Edit design" at bounding box center [130, 163] width 121 height 12
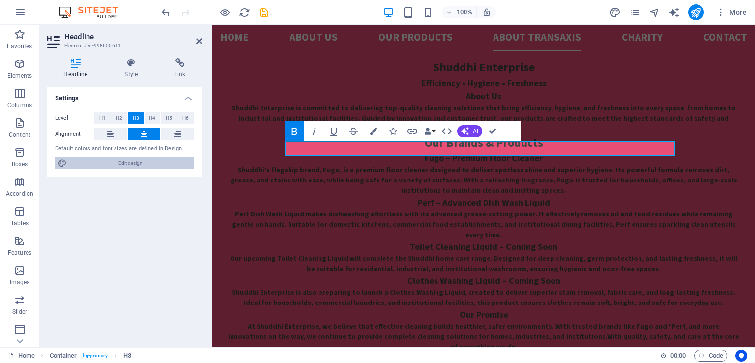
select select "px"
select select "300"
select select "px"
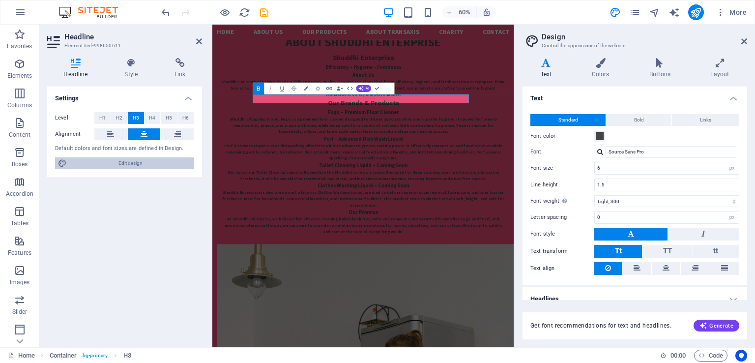
scroll to position [1536, 0]
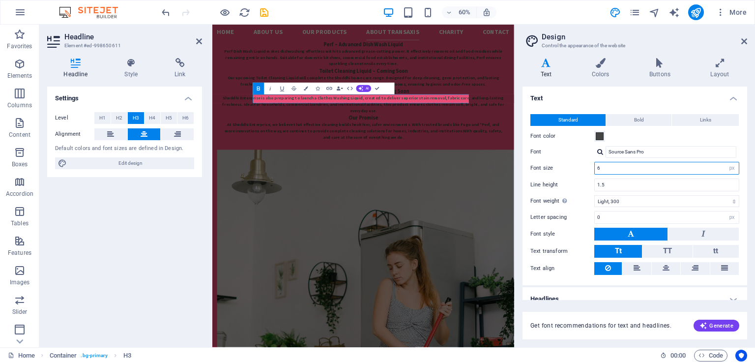
click at [604, 169] on input "6" at bounding box center [667, 168] width 144 height 12
type input "8"
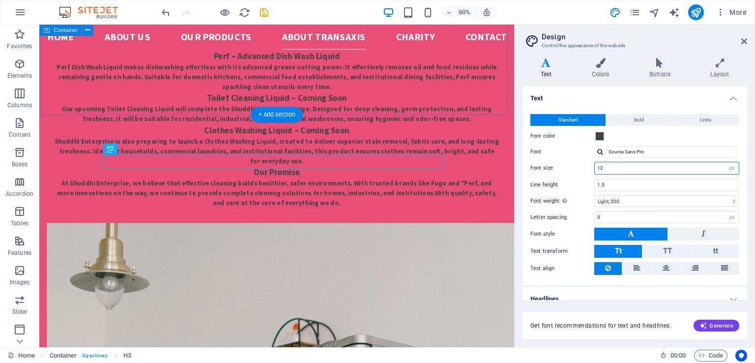
scroll to position [1391, 0]
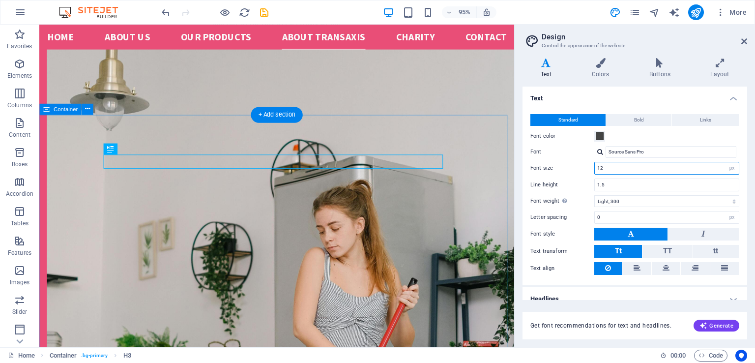
type input "12"
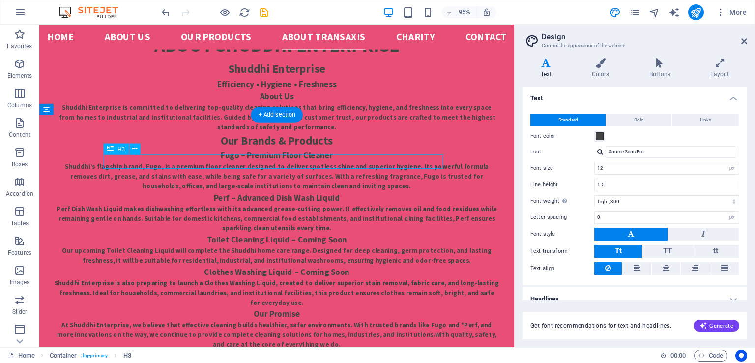
scroll to position [1540, 0]
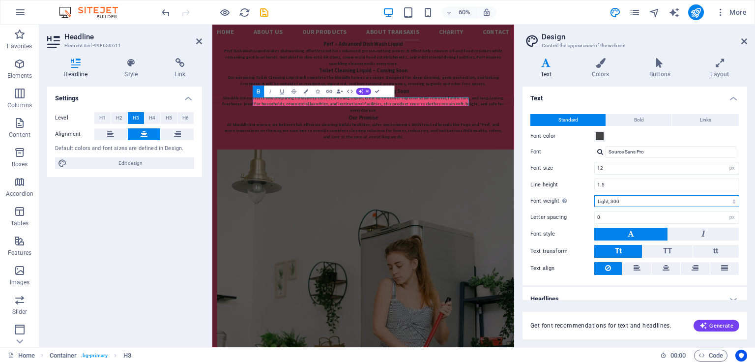
click at [729, 198] on select "Thin, 100 Extra-light, 200 Light, 300 Regular, 400 Medium, 500 Semi-bold, 600 B…" at bounding box center [666, 201] width 145 height 12
select select "400"
click at [594, 195] on select "Thin, 100 Extra-light, 200 Light, 300 Regular, 400 Medium, 500 Semi-bold, 600 B…" at bounding box center [666, 201] width 145 height 12
drag, startPoint x: 745, startPoint y: 211, endPoint x: 750, endPoint y: 244, distance: 33.8
click at [750, 244] on div "Variants Text Colors Buttons Layout Text Standard Bold Links Font color Font So…" at bounding box center [635, 198] width 240 height 297
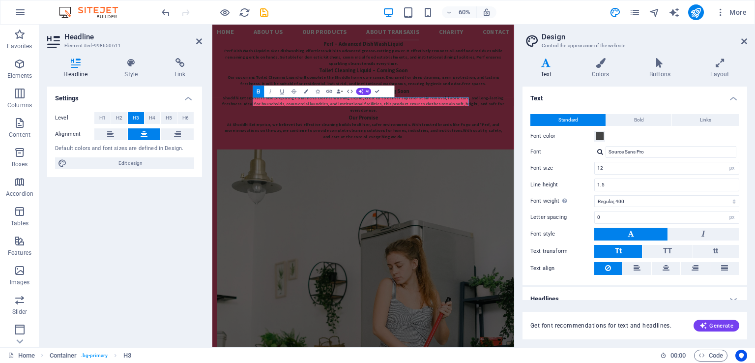
scroll to position [9, 0]
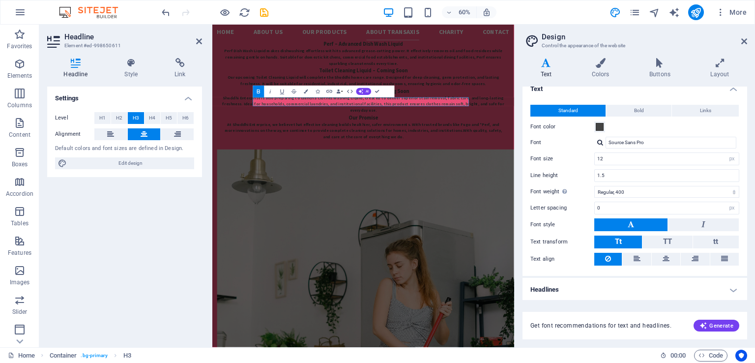
click at [730, 286] on h4 "Headlines" at bounding box center [634, 290] width 225 height 24
click at [731, 288] on h4 "Headlines" at bounding box center [634, 287] width 225 height 18
drag, startPoint x: 747, startPoint y: 280, endPoint x: 751, endPoint y: 296, distance: 16.8
click at [751, 296] on div "Variants Text Colors Buttons Layout Text Standard Bold Links Font color Font So…" at bounding box center [635, 198] width 240 height 297
click at [139, 164] on span "Edit design" at bounding box center [130, 163] width 121 height 12
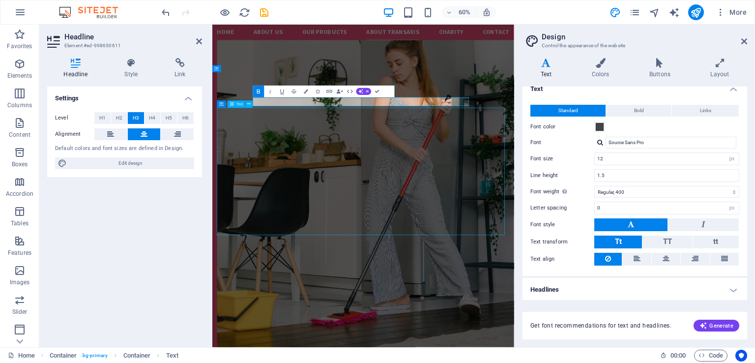
scroll to position [1391, 0]
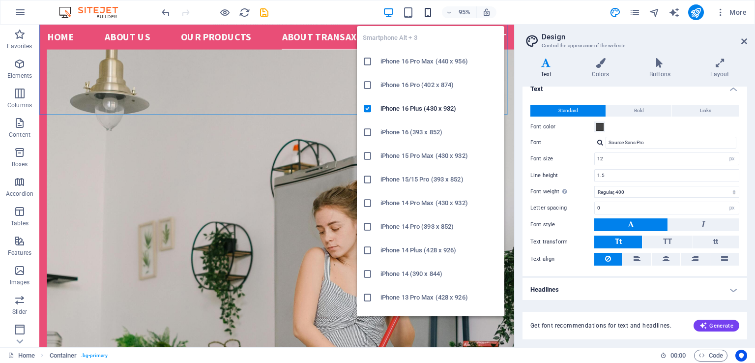
click at [429, 13] on icon "button" at bounding box center [427, 12] width 11 height 11
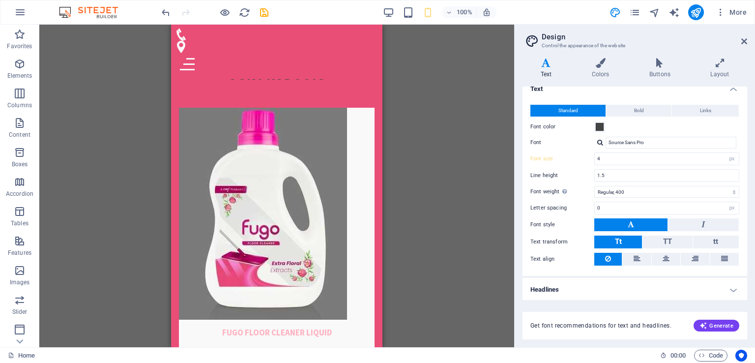
scroll to position [2254, 0]
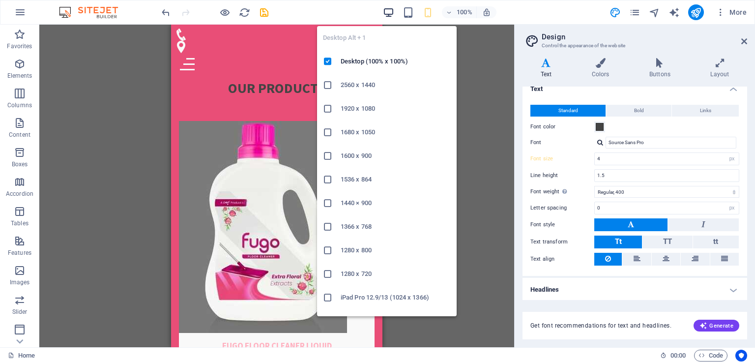
click at [387, 14] on icon "button" at bounding box center [388, 12] width 11 height 11
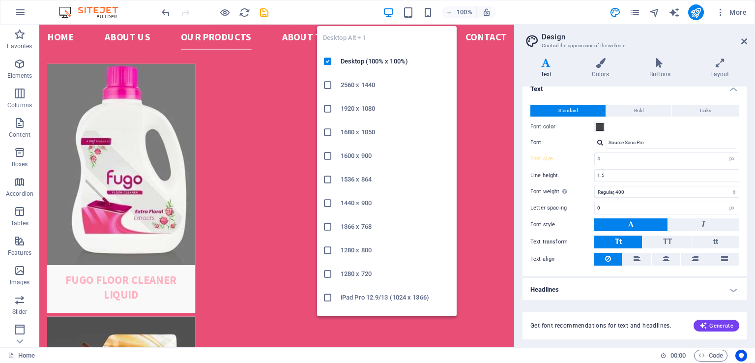
type input "12"
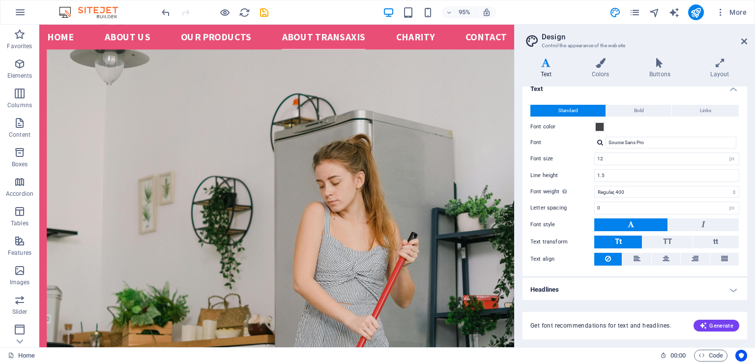
scroll to position [1447, 0]
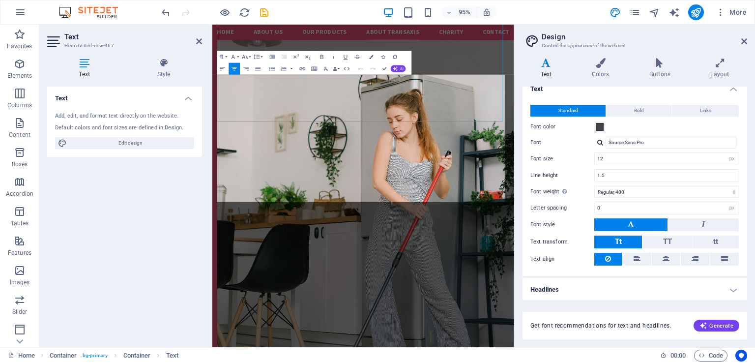
scroll to position [1595, 0]
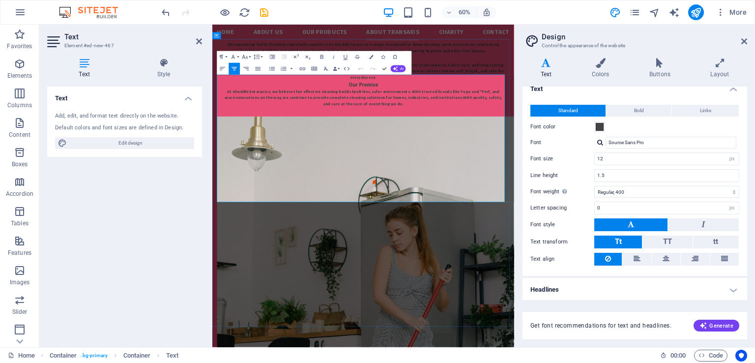
drag, startPoint x: 224, startPoint y: 133, endPoint x: 477, endPoint y: 319, distance: 315.0
click at [234, 68] on icon "button" at bounding box center [234, 68] width 7 height 7
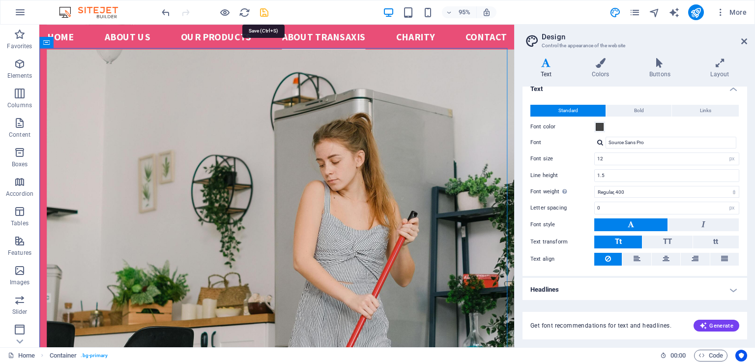
click at [264, 14] on icon "save" at bounding box center [264, 12] width 11 height 11
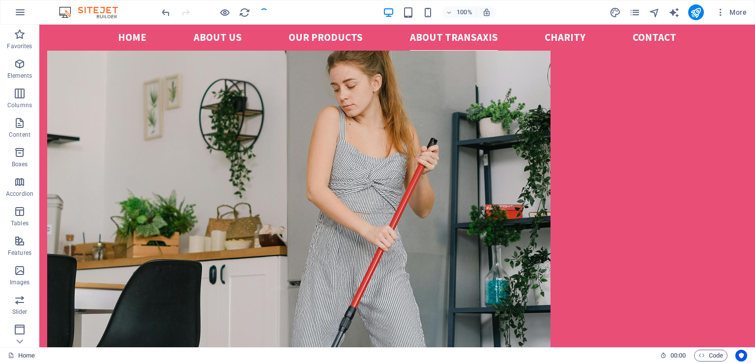
scroll to position [1387, 0]
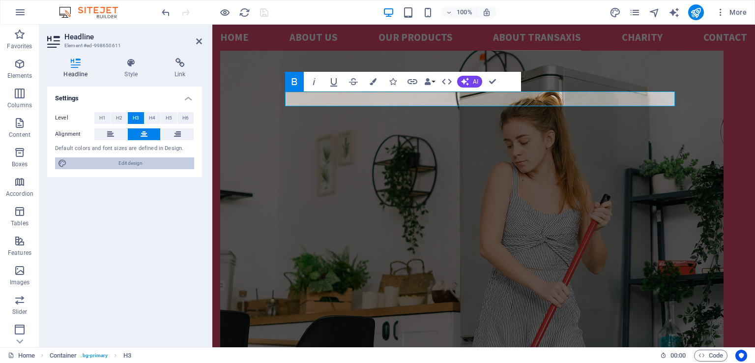
click at [163, 163] on span "Edit design" at bounding box center [130, 163] width 121 height 12
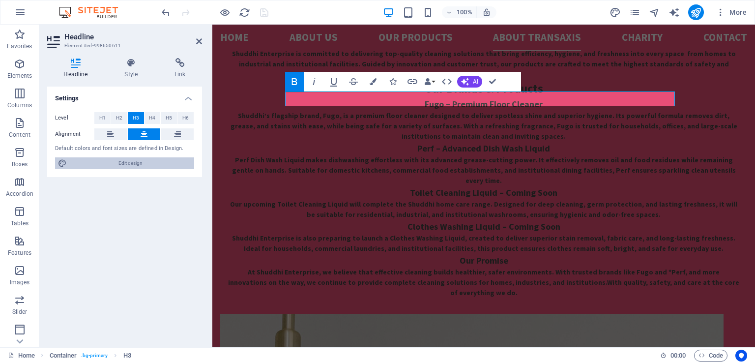
scroll to position [1610, 0]
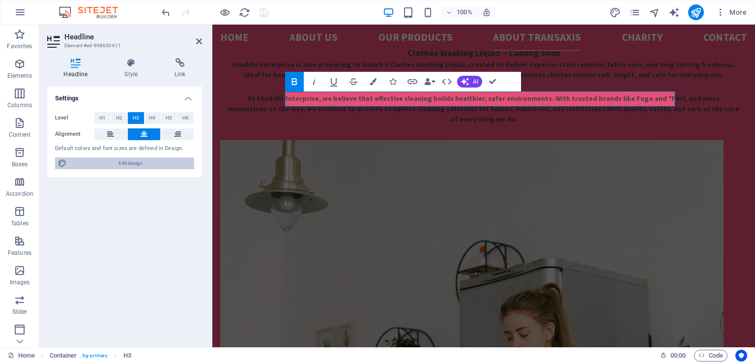
select select "px"
select select "400"
select select "px"
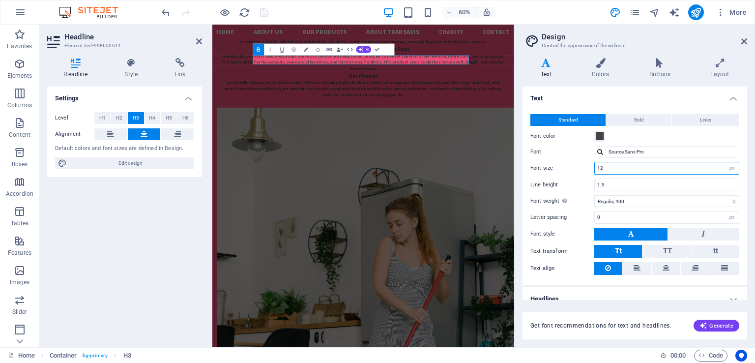
click at [605, 167] on input "12" at bounding box center [667, 168] width 144 height 12
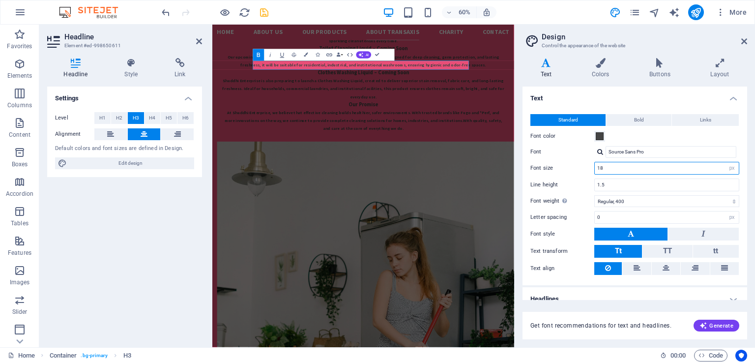
scroll to position [1714, 0]
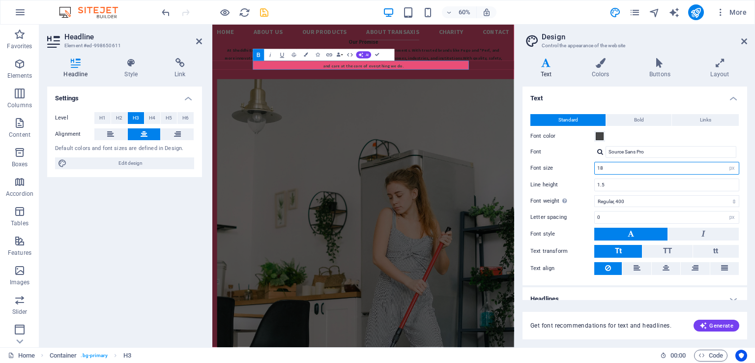
type input "1"
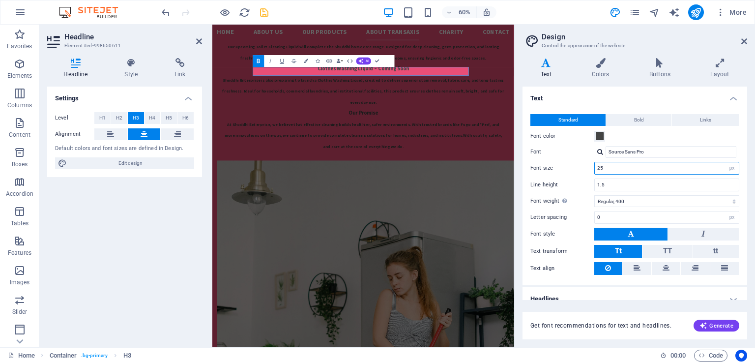
scroll to position [1917, 0]
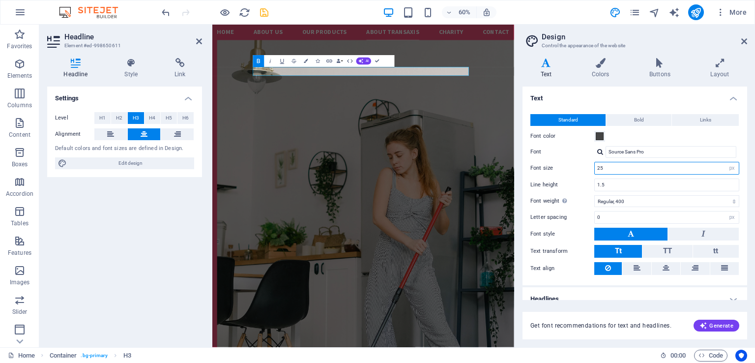
type input "2"
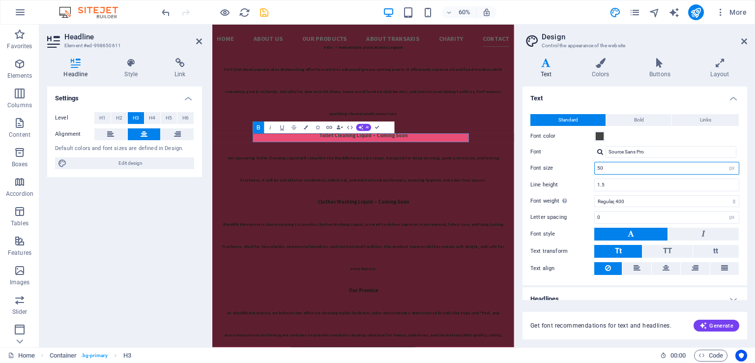
scroll to position [2747, 0]
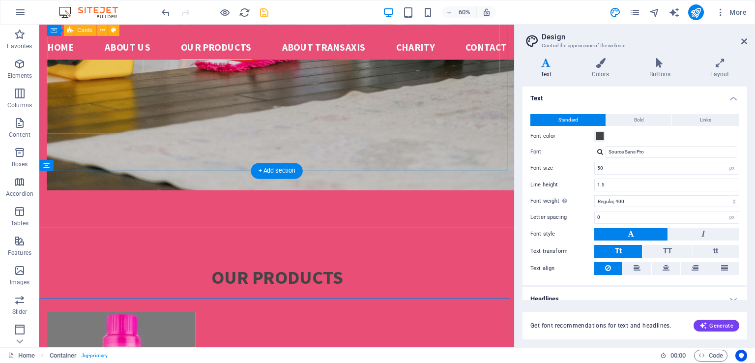
scroll to position [2598, 0]
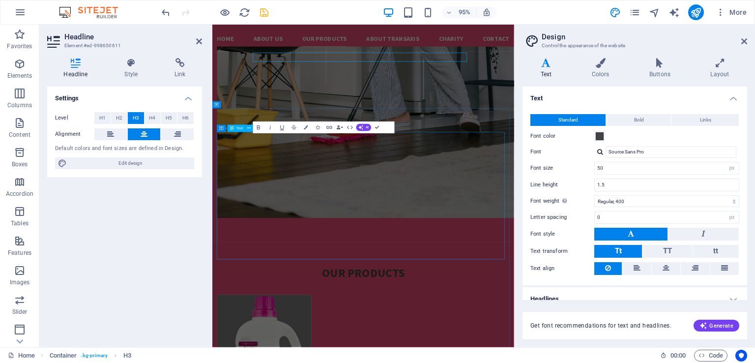
scroll to position [2747, 0]
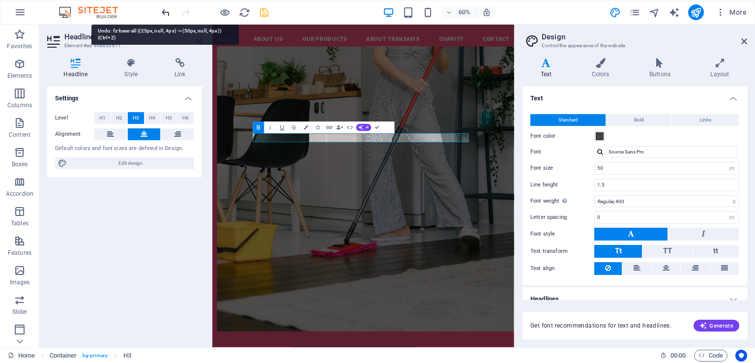
click at [165, 11] on icon "undo" at bounding box center [165, 12] width 11 height 11
type input "18"
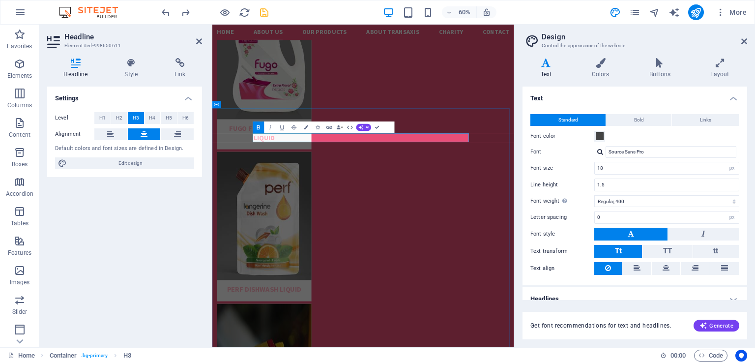
scroll to position [1593, 0]
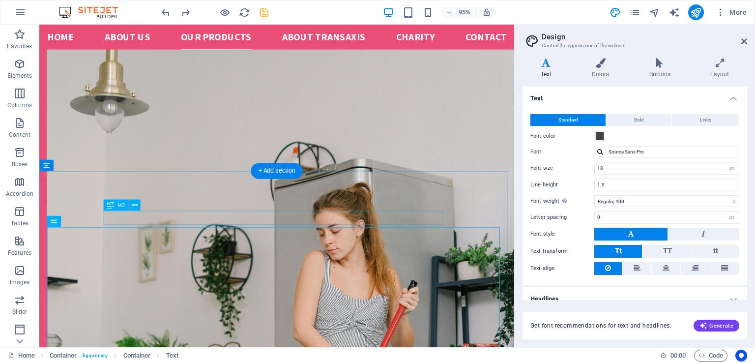
click at [134, 204] on icon at bounding box center [134, 205] width 5 height 10
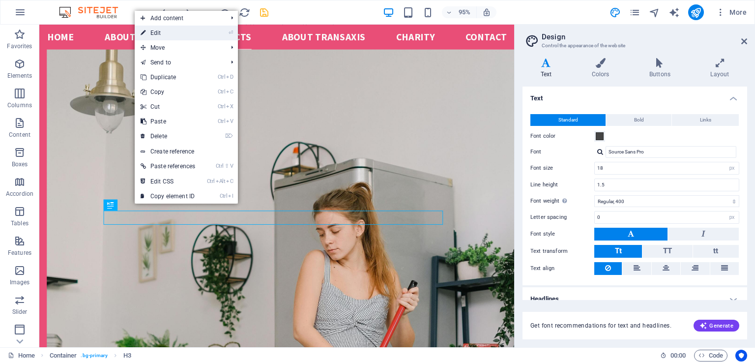
click at [164, 36] on link "⏎ Edit" at bounding box center [168, 33] width 66 height 15
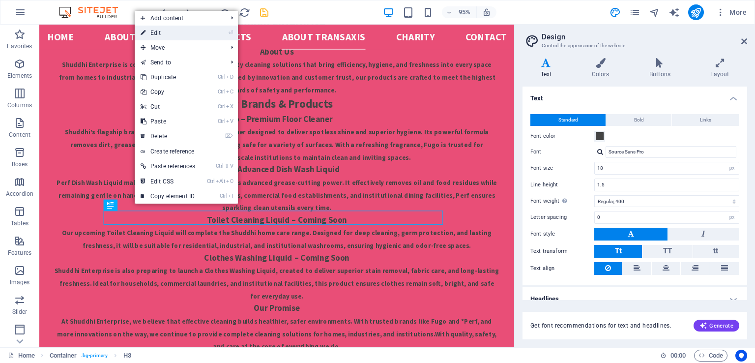
scroll to position [1593, 0]
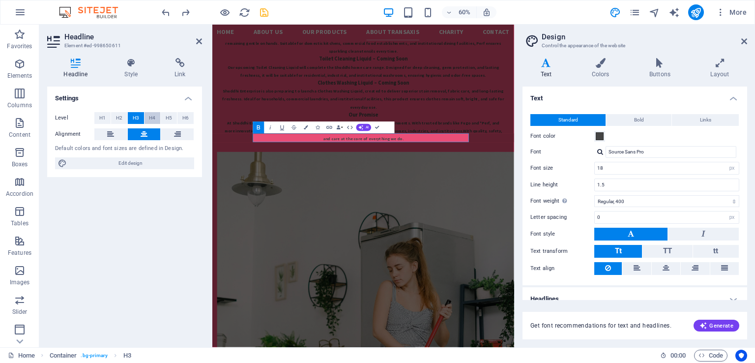
click at [150, 118] on span "H4" at bounding box center [152, 118] width 6 height 12
click at [103, 116] on span "H1" at bounding box center [102, 118] width 6 height 12
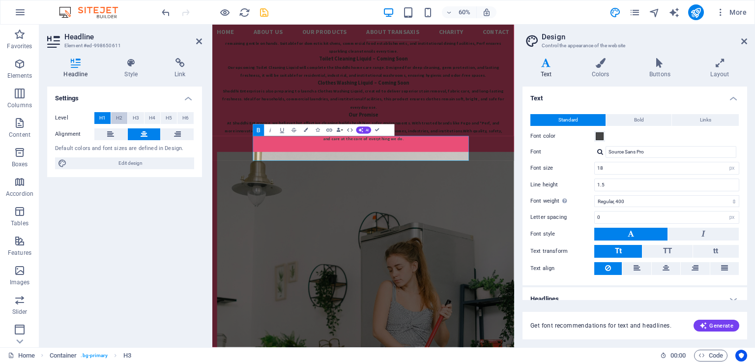
click at [119, 117] on span "H2" at bounding box center [119, 118] width 6 height 12
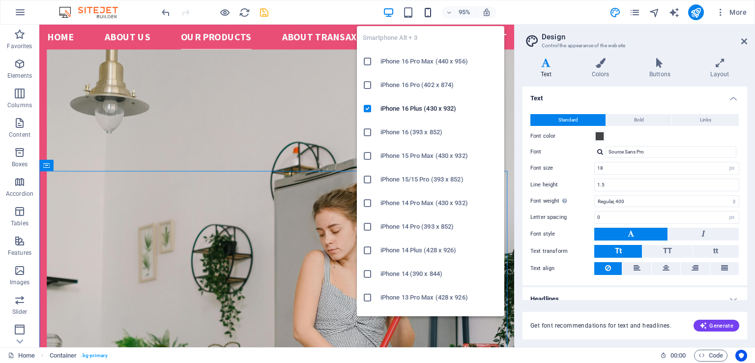
click at [428, 11] on icon "button" at bounding box center [427, 12] width 11 height 11
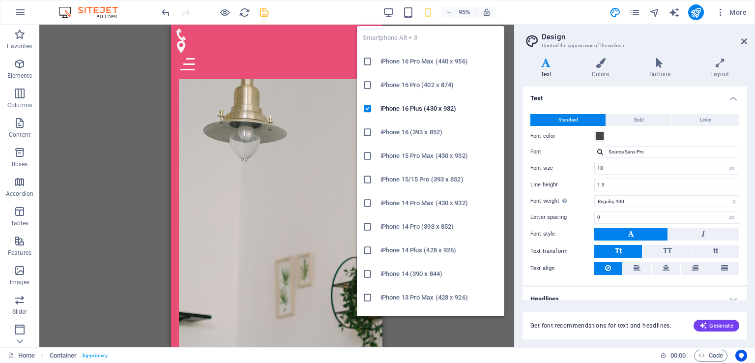
type input "4"
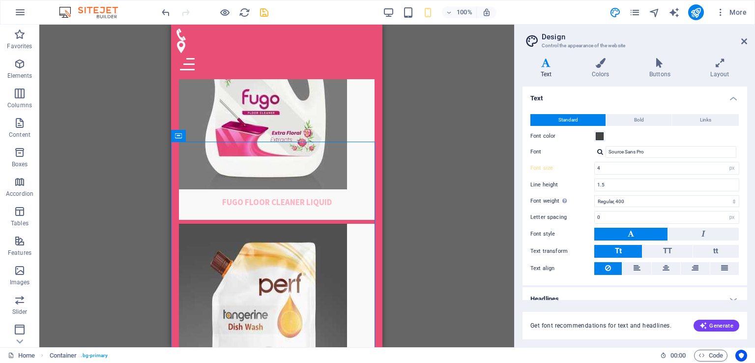
scroll to position [2365, 0]
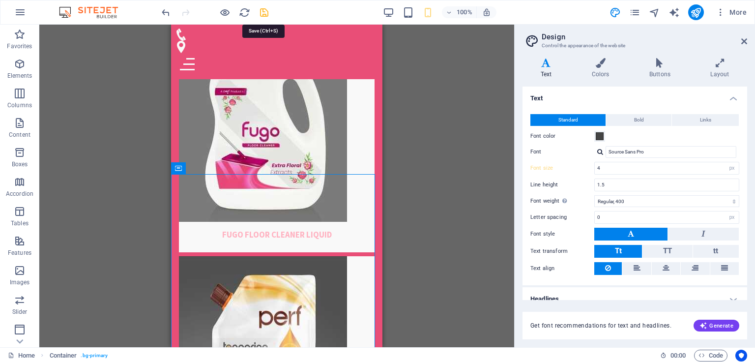
click at [263, 16] on icon "save" at bounding box center [264, 12] width 11 height 11
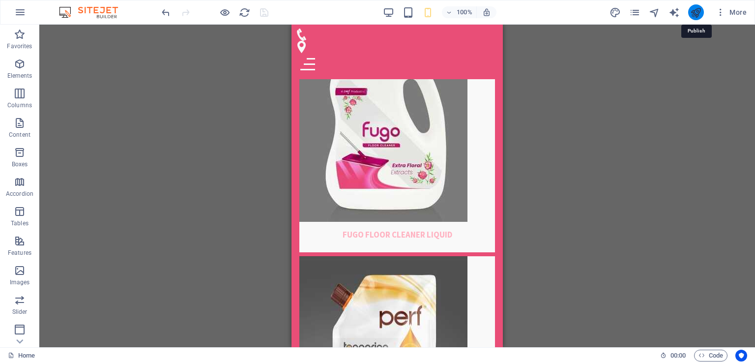
click at [698, 14] on icon "publish" at bounding box center [695, 12] width 11 height 11
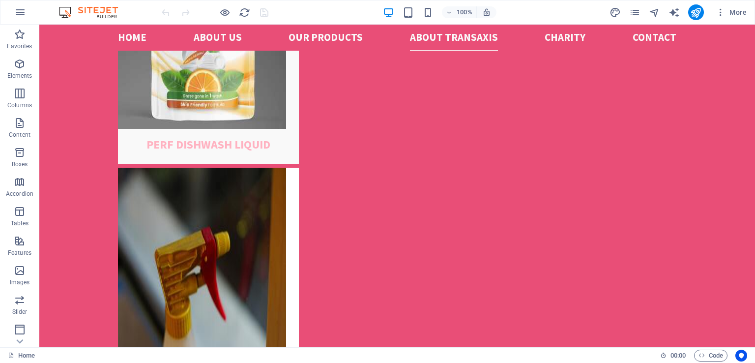
scroll to position [2632, 0]
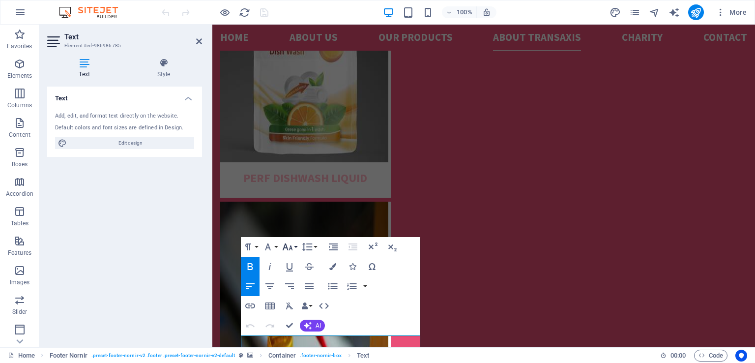
click at [293, 248] on icon "button" at bounding box center [288, 247] width 12 height 12
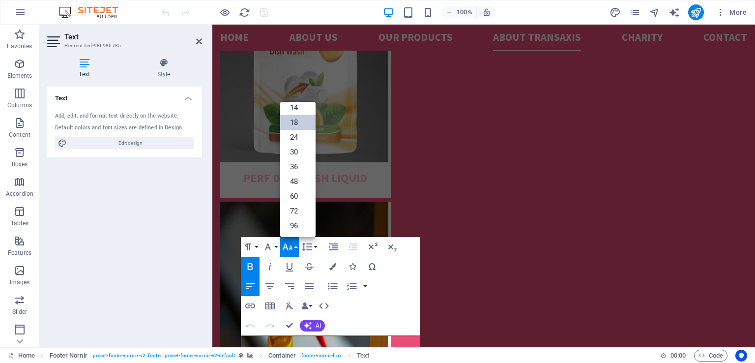
scroll to position [79, 0]
click at [295, 164] on link "36" at bounding box center [297, 167] width 35 height 15
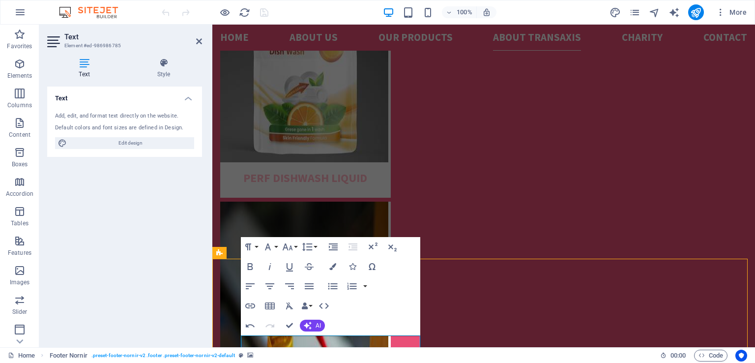
scroll to position [2632, 0]
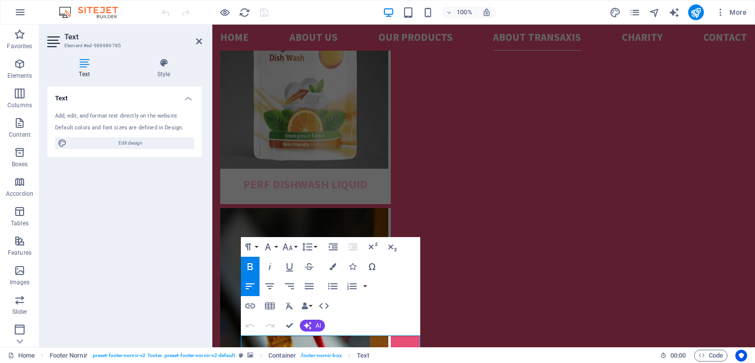
scroll to position [2638, 0]
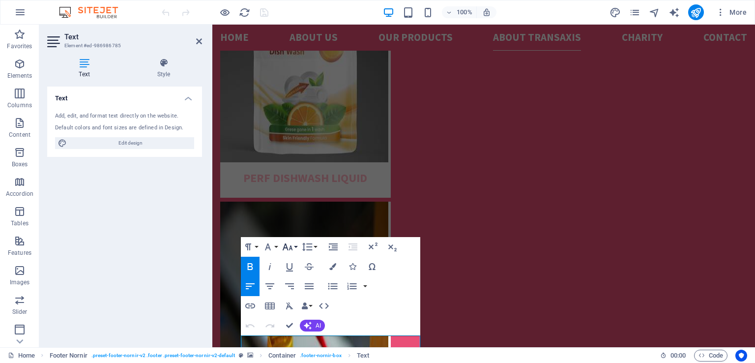
click at [292, 245] on icon "button" at bounding box center [288, 247] width 12 height 12
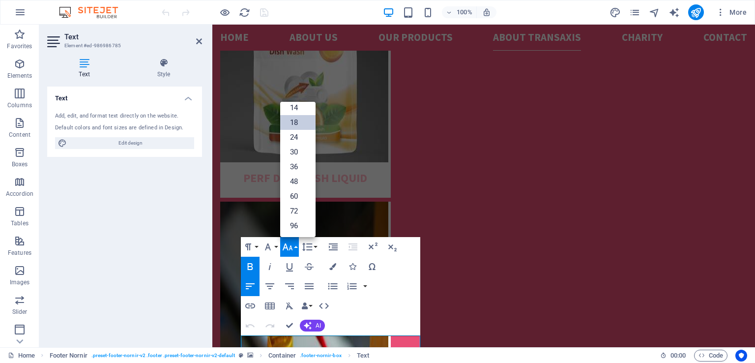
scroll to position [79, 0]
click at [294, 136] on link "24" at bounding box center [297, 137] width 35 height 15
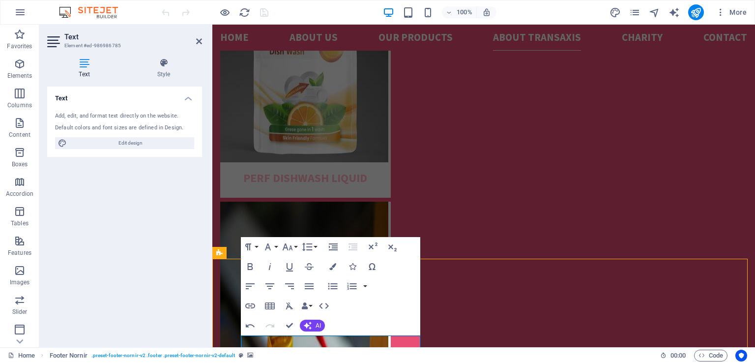
scroll to position [2632, 0]
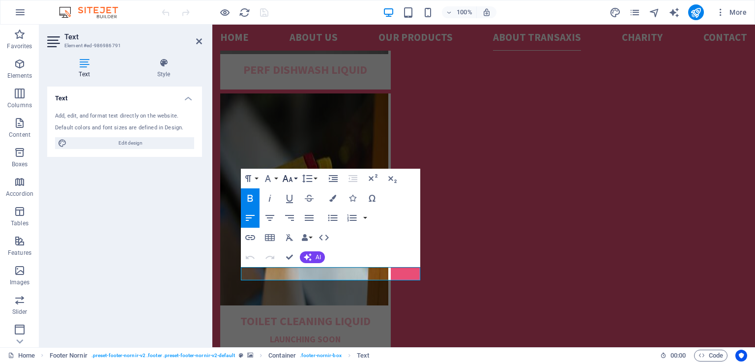
click at [294, 177] on button "Font Size" at bounding box center [289, 179] width 19 height 20
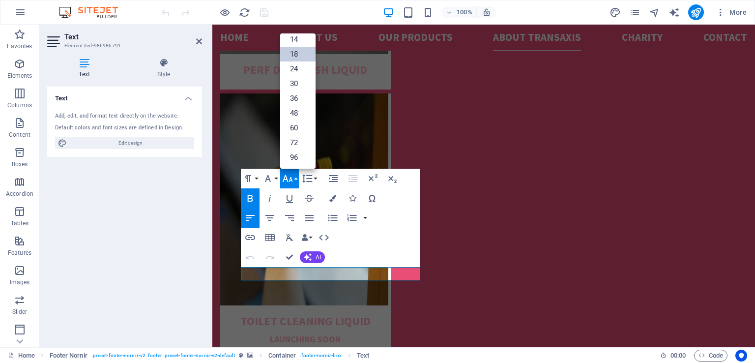
scroll to position [79, 0]
click at [296, 66] on link "24" at bounding box center [297, 69] width 35 height 15
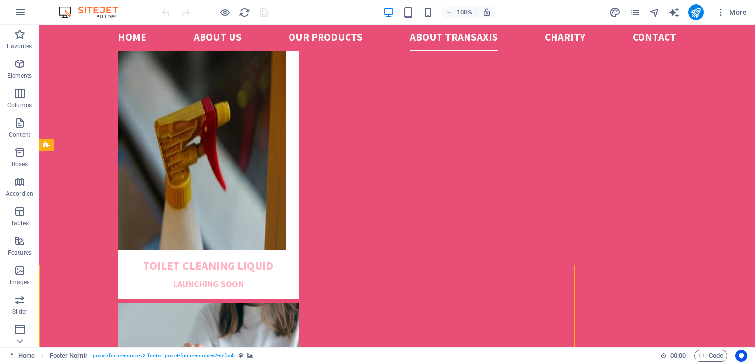
scroll to position [2632, 0]
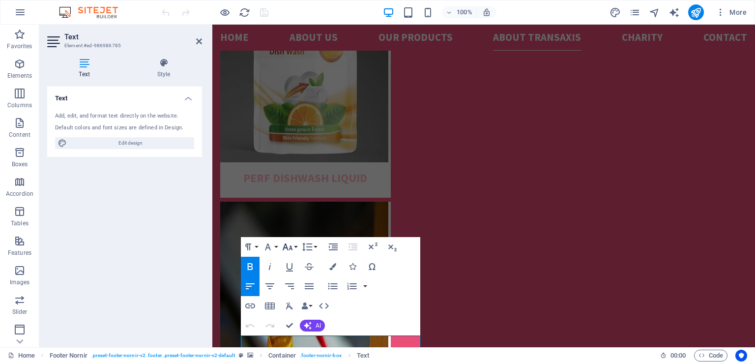
click at [295, 247] on button "Font Size" at bounding box center [289, 247] width 19 height 20
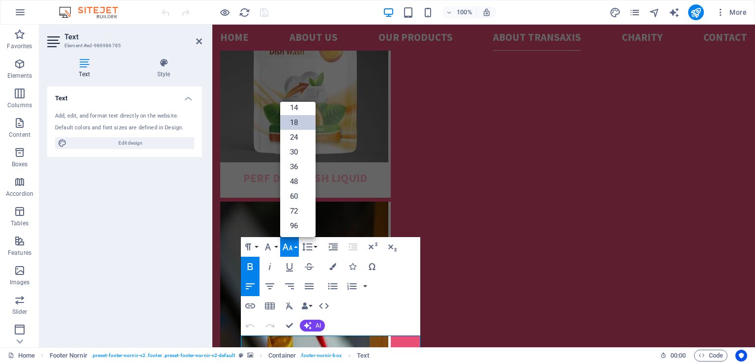
scroll to position [79, 0]
click at [295, 151] on link "30" at bounding box center [297, 152] width 35 height 15
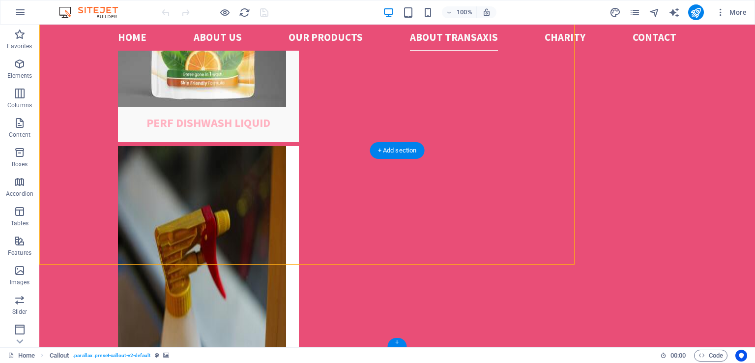
scroll to position [2632, 0]
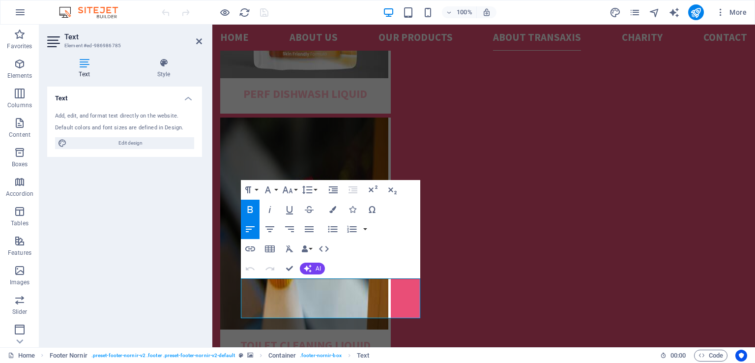
scroll to position [2735, 0]
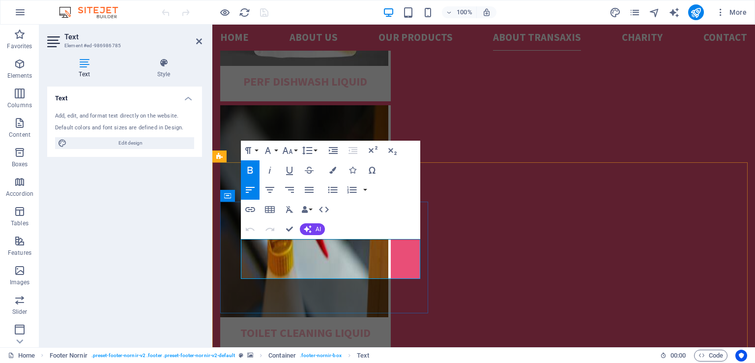
drag, startPoint x: 242, startPoint y: 243, endPoint x: 288, endPoint y: 271, distance: 53.8
click at [295, 150] on button "Font Size" at bounding box center [289, 151] width 19 height 20
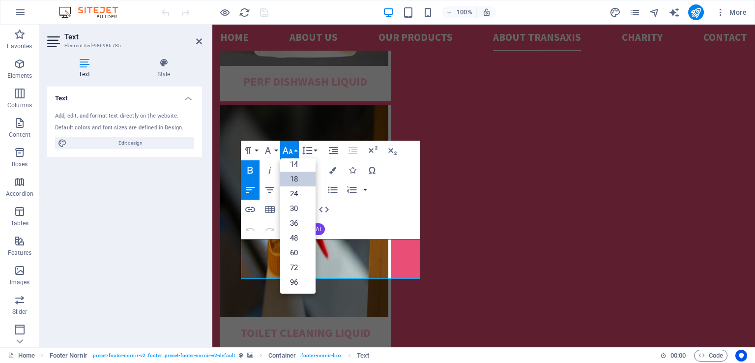
scroll to position [79, 0]
click at [295, 208] on link "30" at bounding box center [297, 209] width 35 height 15
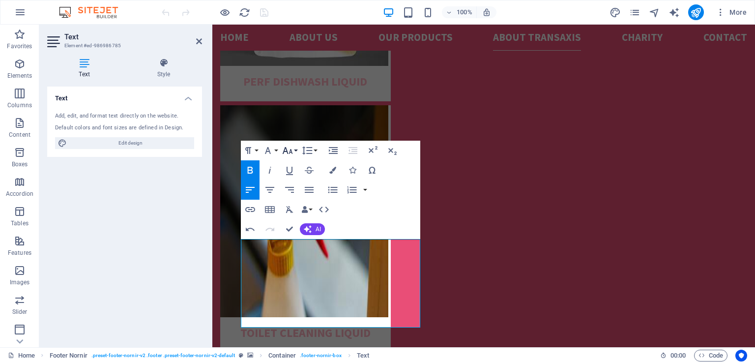
click at [296, 152] on button "Font Size" at bounding box center [289, 151] width 19 height 20
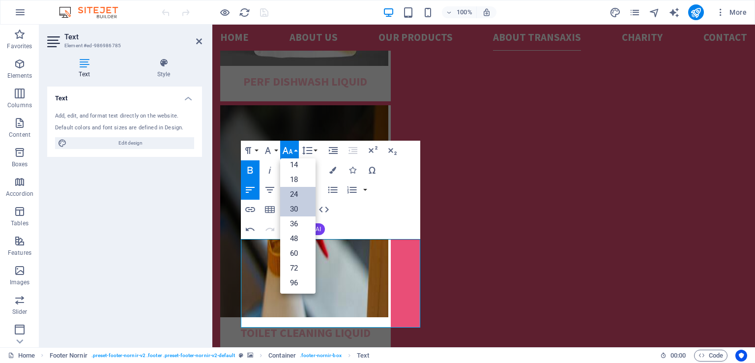
click at [297, 192] on link "24" at bounding box center [297, 194] width 35 height 15
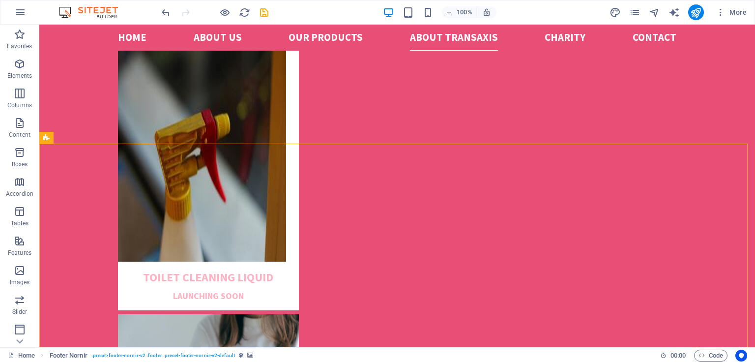
scroll to position [2638, 0]
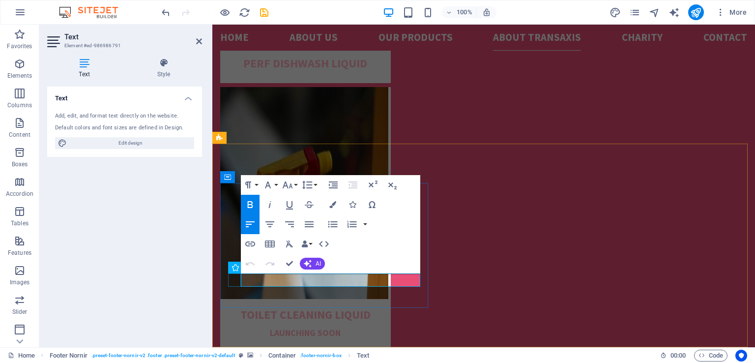
drag, startPoint x: 295, startPoint y: 280, endPoint x: 239, endPoint y: 280, distance: 56.0
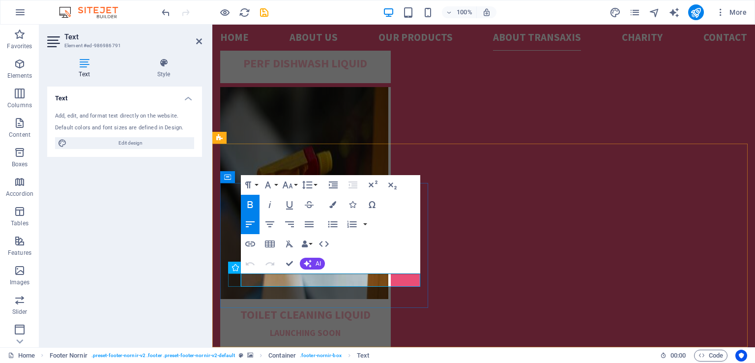
drag, startPoint x: 314, startPoint y: 279, endPoint x: 240, endPoint y: 276, distance: 74.3
click at [295, 186] on button "Font Size" at bounding box center [289, 185] width 19 height 20
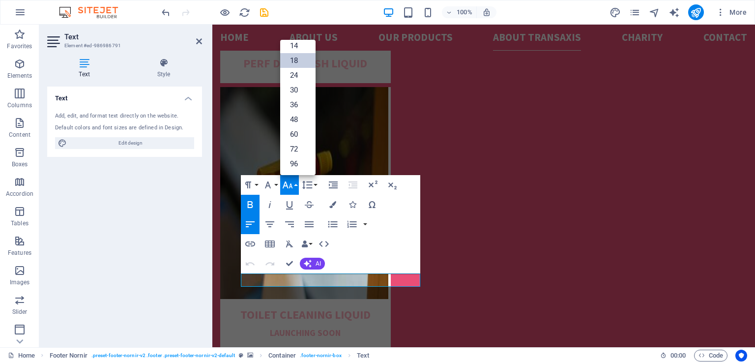
scroll to position [79, 0]
click at [295, 77] on link "24" at bounding box center [297, 75] width 35 height 15
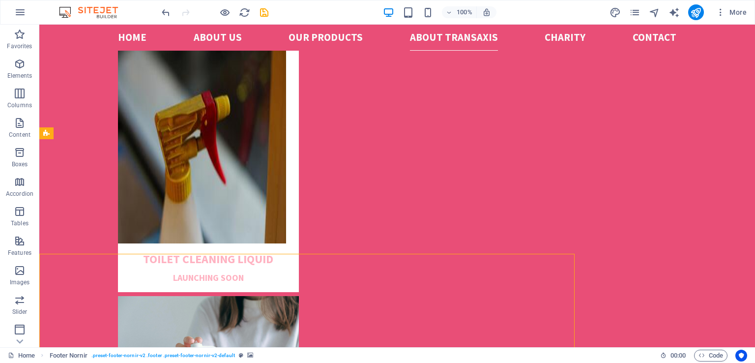
scroll to position [2643, 0]
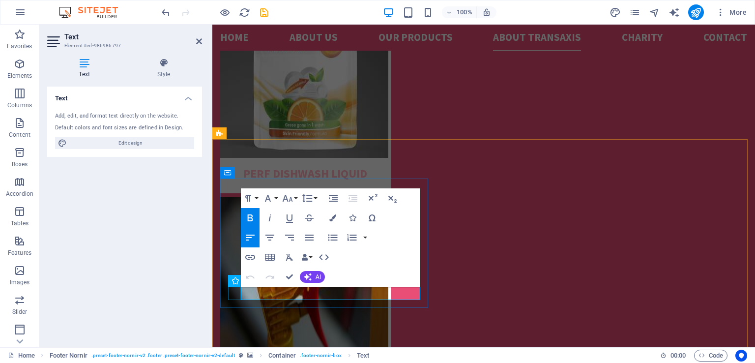
scroll to position [2757, 0]
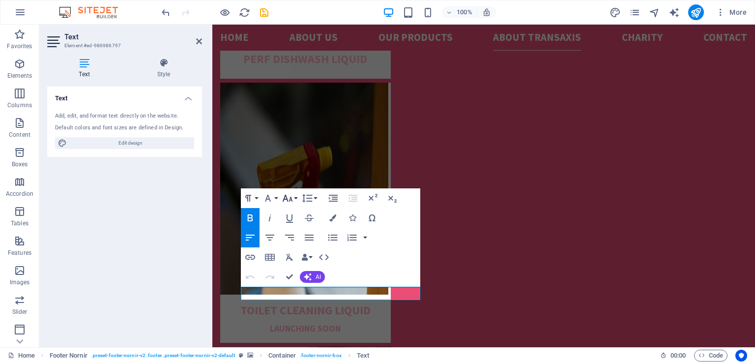
click at [290, 199] on icon "button" at bounding box center [287, 198] width 10 height 7
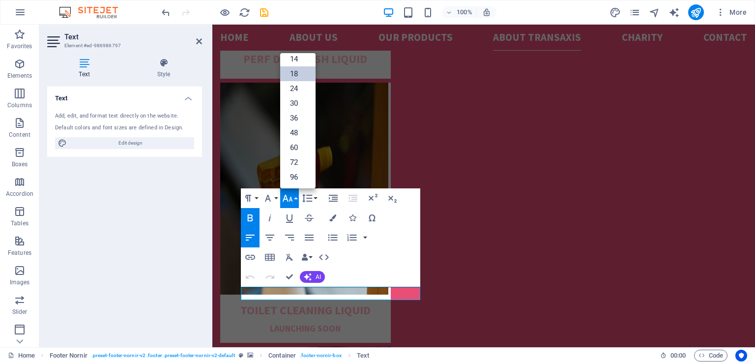
scroll to position [79, 0]
click at [293, 89] on link "24" at bounding box center [297, 89] width 35 height 15
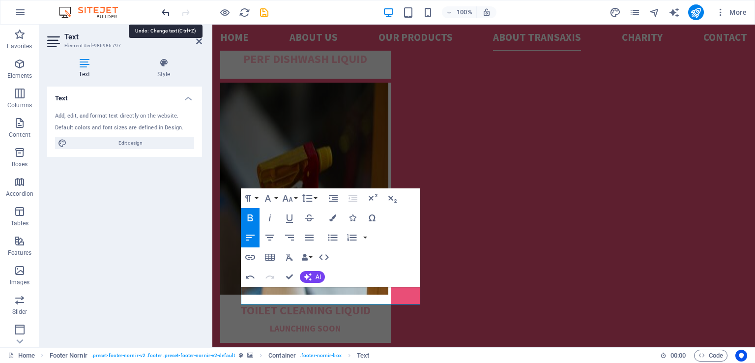
click at [166, 12] on icon "undo" at bounding box center [165, 12] width 11 height 11
drag, startPoint x: 332, startPoint y: 298, endPoint x: 242, endPoint y: 292, distance: 90.1
click at [293, 196] on button "Font Size" at bounding box center [289, 198] width 19 height 20
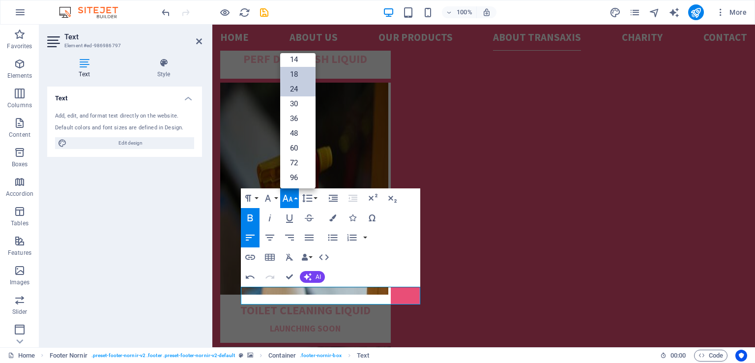
click at [288, 89] on link "24" at bounding box center [297, 89] width 35 height 15
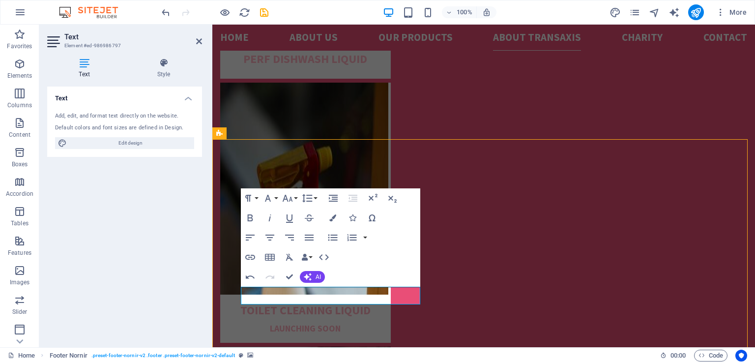
scroll to position [2648, 0]
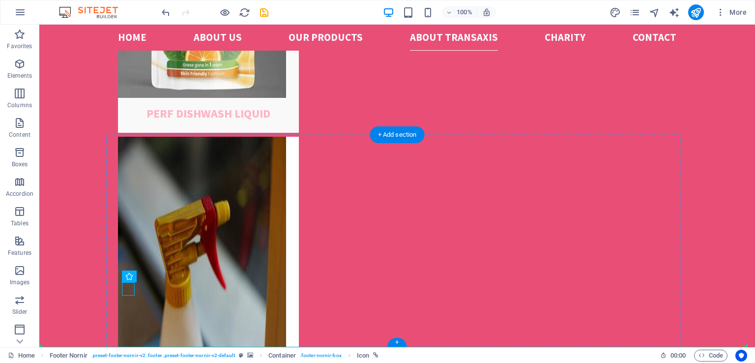
drag, startPoint x: 126, startPoint y: 287, endPoint x: 126, endPoint y: 306, distance: 18.7
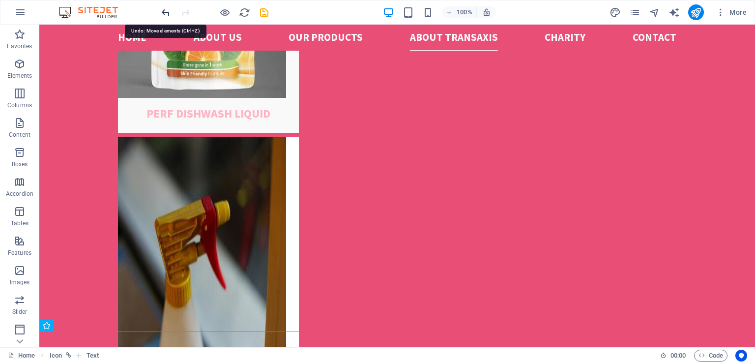
click at [165, 12] on icon "undo" at bounding box center [165, 12] width 11 height 11
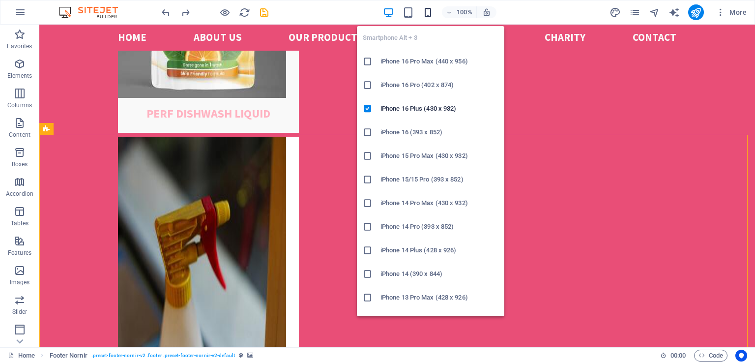
click at [430, 13] on icon "button" at bounding box center [427, 12] width 11 height 11
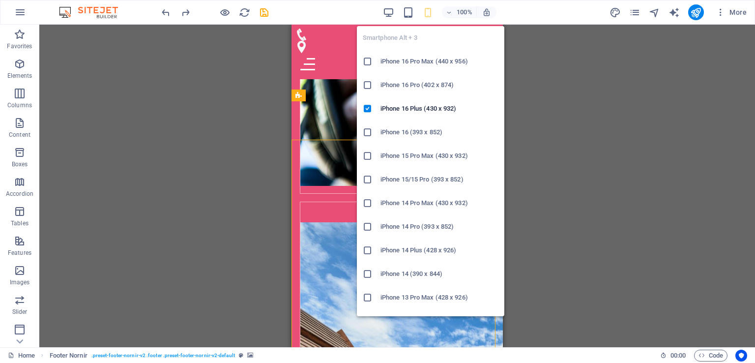
scroll to position [4723, 0]
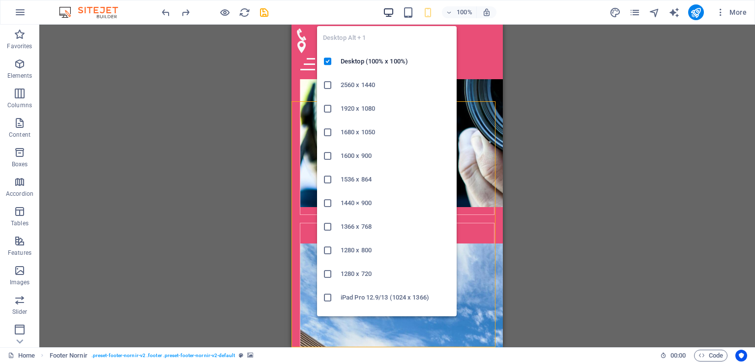
click at [389, 11] on icon "button" at bounding box center [388, 12] width 11 height 11
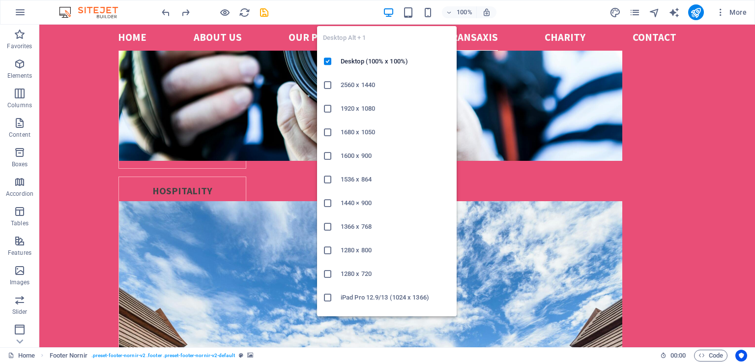
scroll to position [2605, 0]
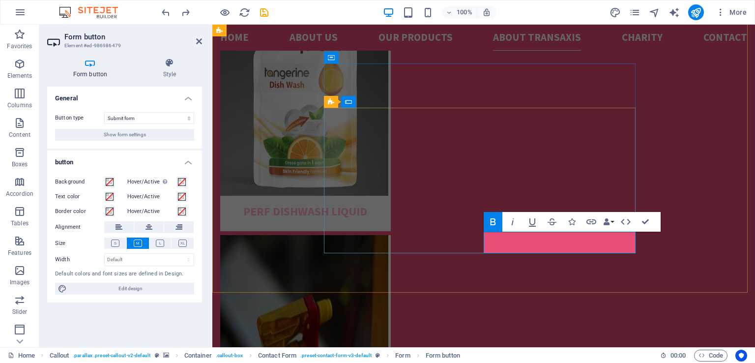
click at [170, 64] on icon at bounding box center [169, 63] width 65 height 10
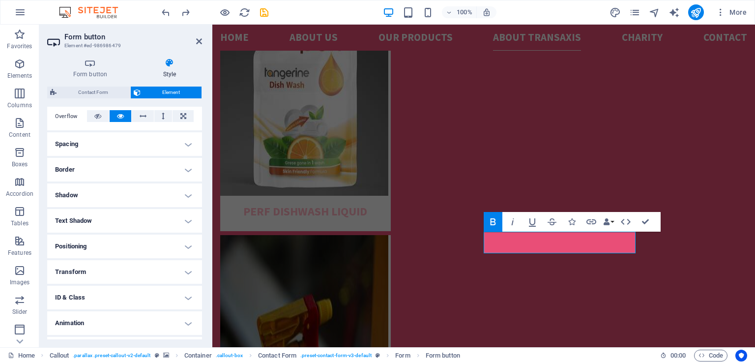
scroll to position [183, 0]
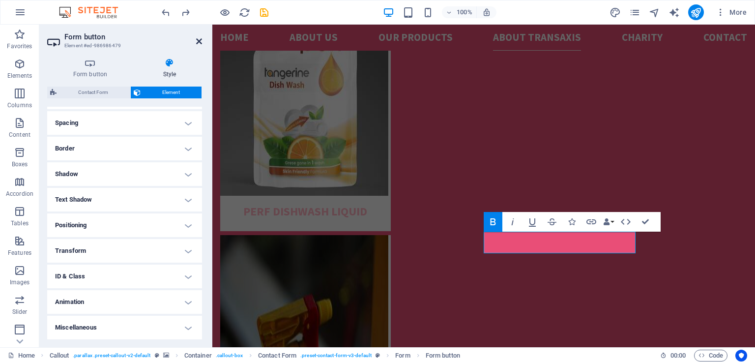
click at [199, 40] on icon at bounding box center [199, 41] width 6 height 8
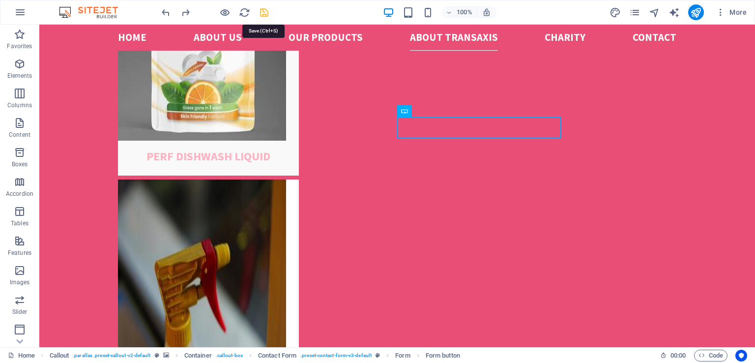
click at [264, 12] on icon "save" at bounding box center [264, 12] width 11 height 11
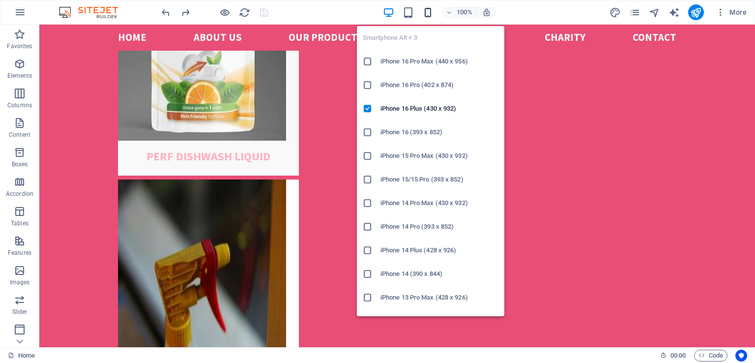
click at [427, 14] on icon "button" at bounding box center [427, 12] width 11 height 11
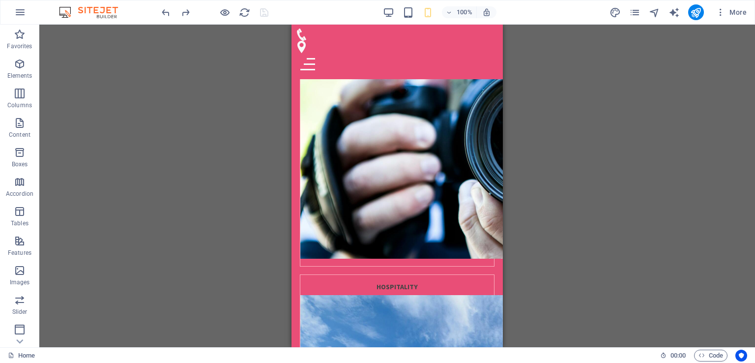
scroll to position [4709, 0]
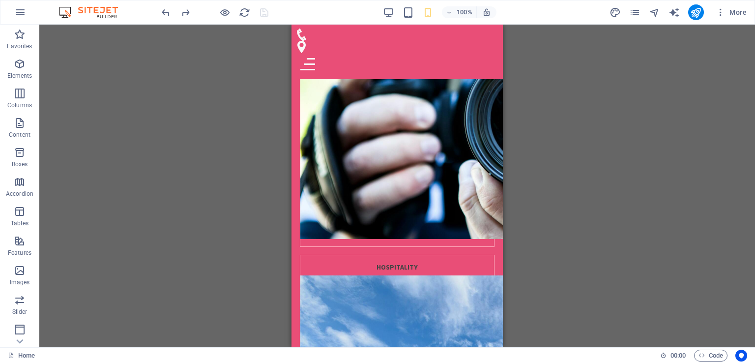
drag, startPoint x: 498, startPoint y: 46, endPoint x: 794, endPoint y: 356, distance: 428.7
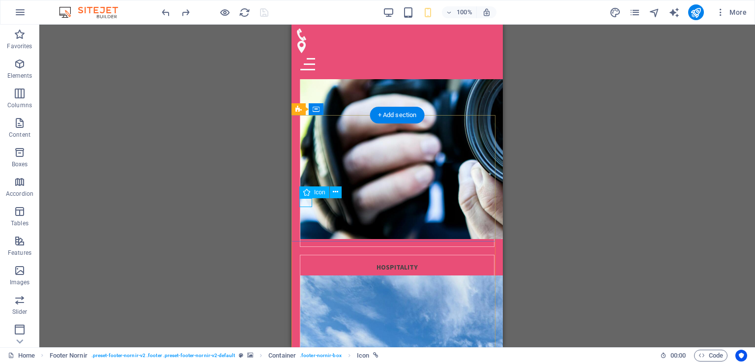
select select "xMidYMid"
select select "px"
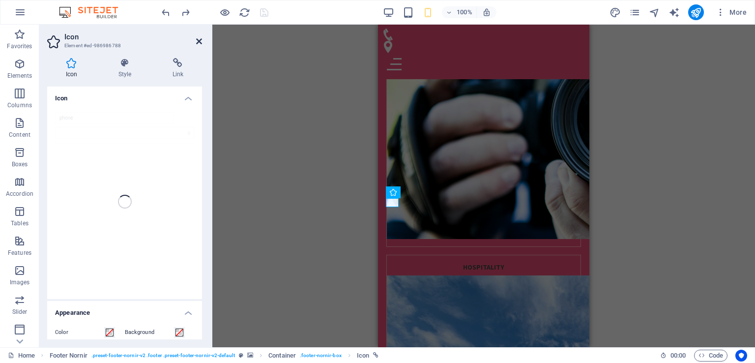
click at [200, 43] on icon at bounding box center [199, 41] width 6 height 8
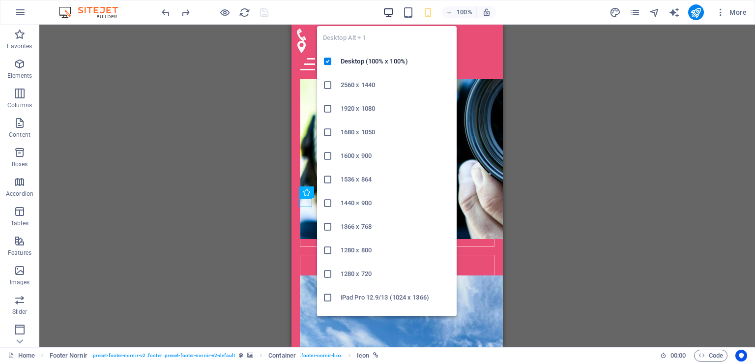
click at [392, 9] on icon "button" at bounding box center [388, 12] width 11 height 11
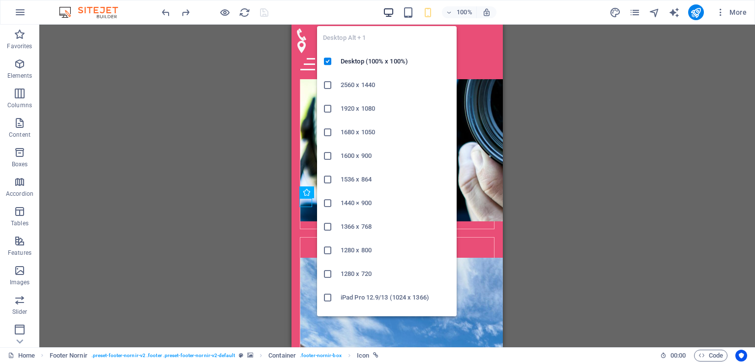
scroll to position [2605, 0]
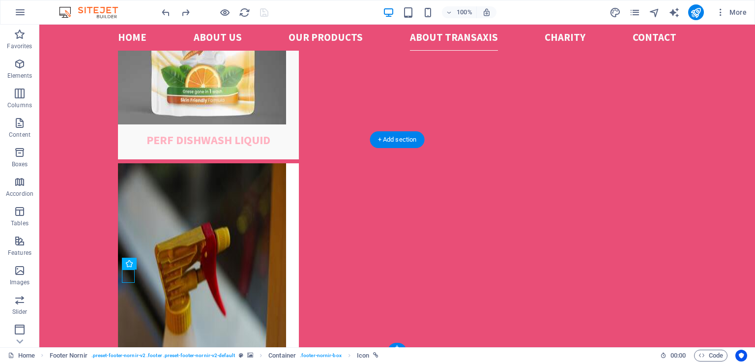
scroll to position [2648, 0]
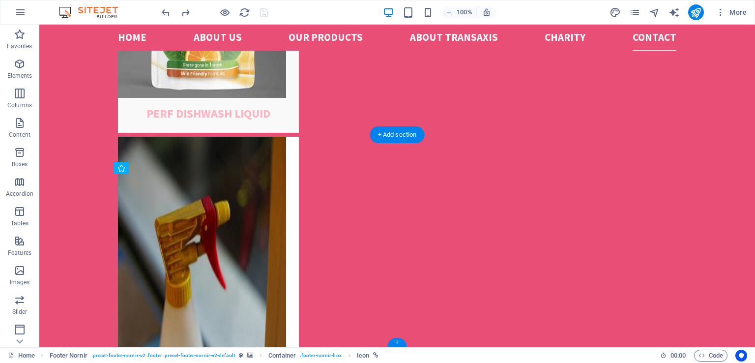
drag, startPoint x: 129, startPoint y: 313, endPoint x: 128, endPoint y: 292, distance: 20.7
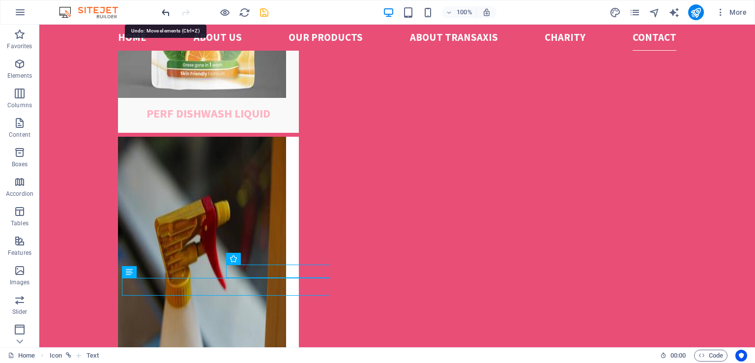
click at [165, 13] on icon "undo" at bounding box center [165, 12] width 11 height 11
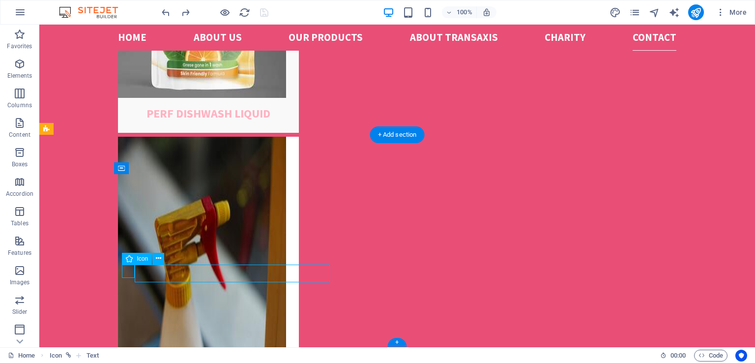
drag, startPoint x: 126, startPoint y: 268, endPoint x: 126, endPoint y: 274, distance: 5.9
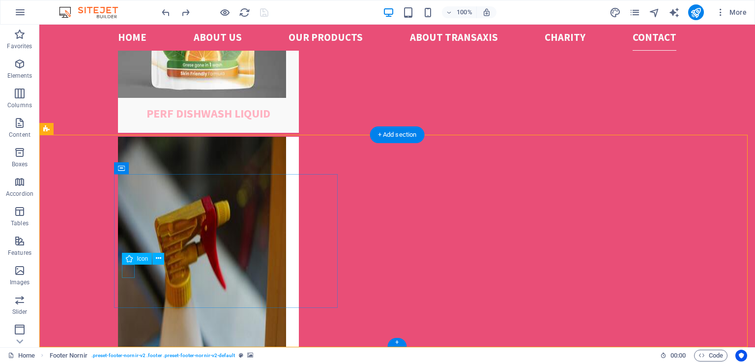
drag, startPoint x: 127, startPoint y: 267, endPoint x: 126, endPoint y: 276, distance: 8.4
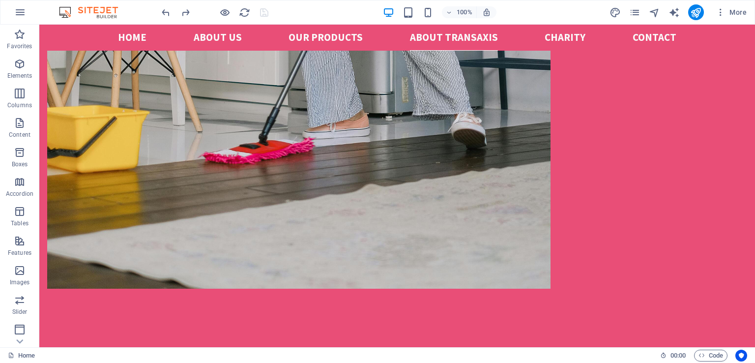
scroll to position [1877, 0]
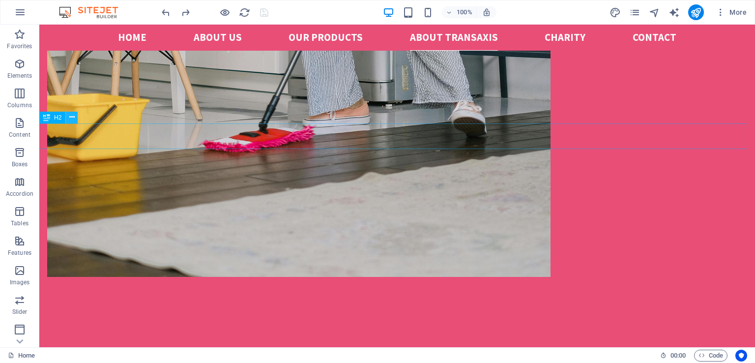
click at [71, 116] on icon at bounding box center [71, 117] width 5 height 10
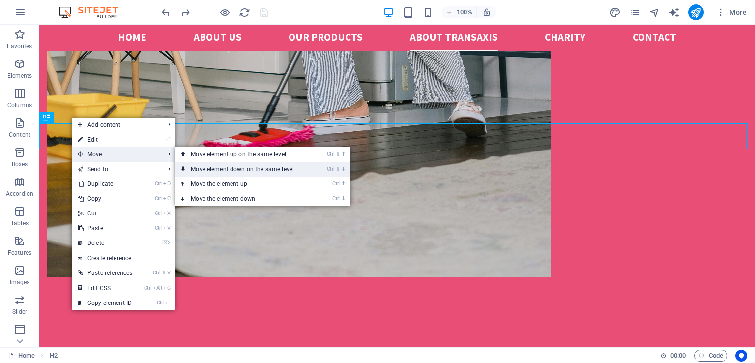
click at [209, 169] on link "Ctrl ⇧ ⬇ Move element down on the same level" at bounding box center [244, 169] width 139 height 15
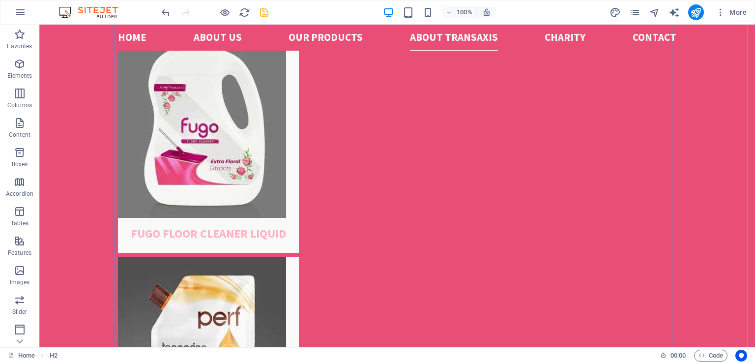
scroll to position [2312, 0]
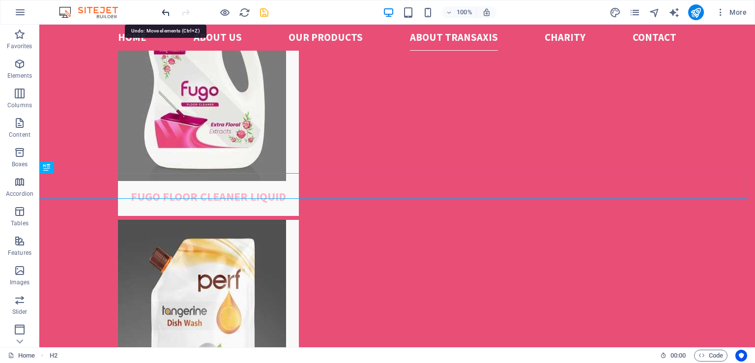
click at [165, 12] on icon "undo" at bounding box center [165, 12] width 11 height 11
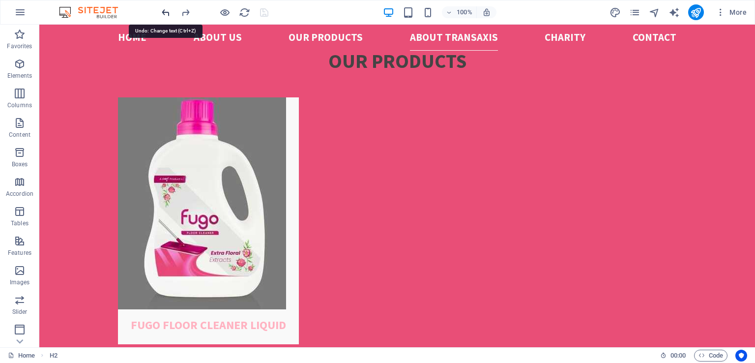
scroll to position [1827, 0]
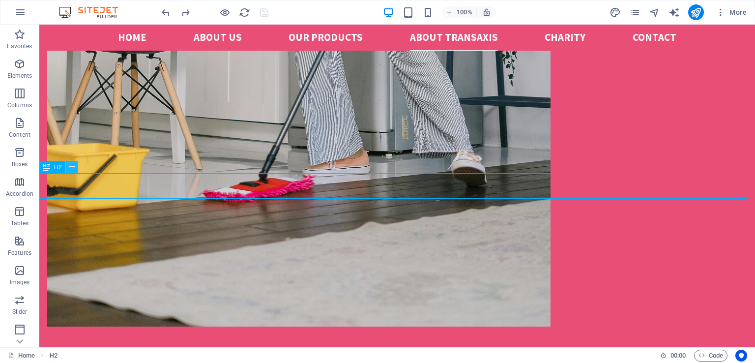
click at [73, 166] on icon at bounding box center [71, 167] width 5 height 10
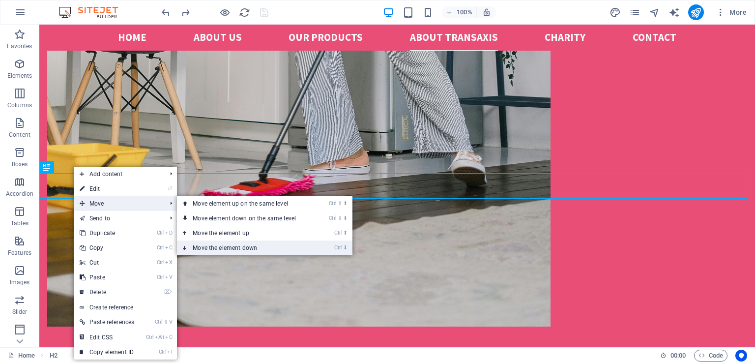
click at [218, 248] on link "Ctrl ⬇ Move the element down" at bounding box center [246, 247] width 139 height 15
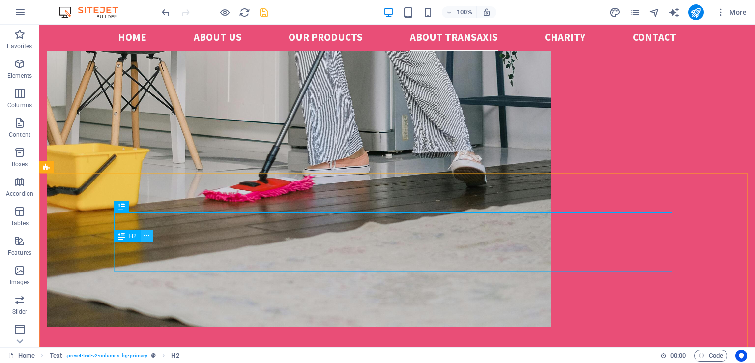
click at [146, 235] on icon at bounding box center [146, 236] width 5 height 10
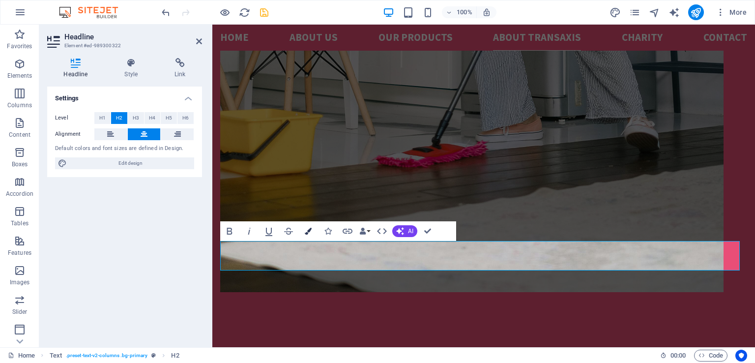
click at [307, 232] on icon "button" at bounding box center [308, 231] width 7 height 7
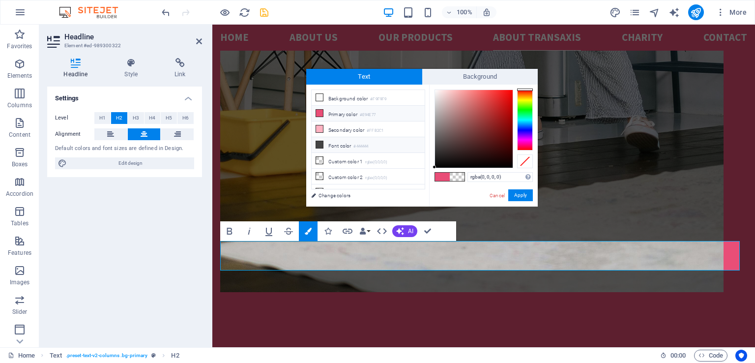
click at [319, 144] on icon at bounding box center [319, 144] width 7 height 7
type input "#444444"
click at [319, 144] on icon at bounding box center [319, 144] width 7 height 7
click at [459, 177] on span at bounding box center [457, 177] width 15 height 8
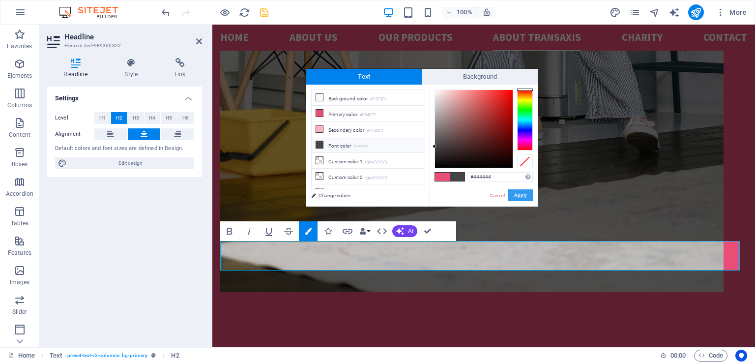
click at [527, 196] on button "Apply" at bounding box center [520, 195] width 25 height 12
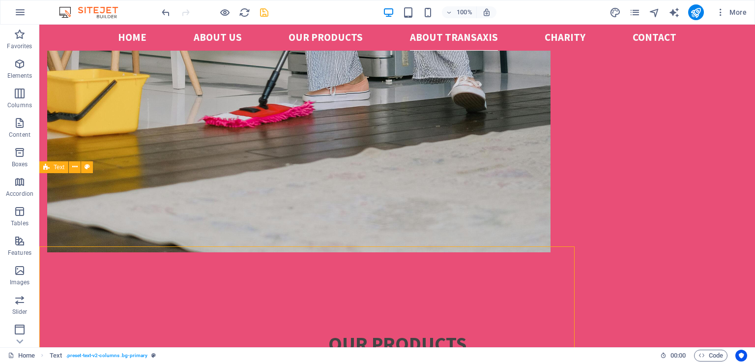
scroll to position [1827, 0]
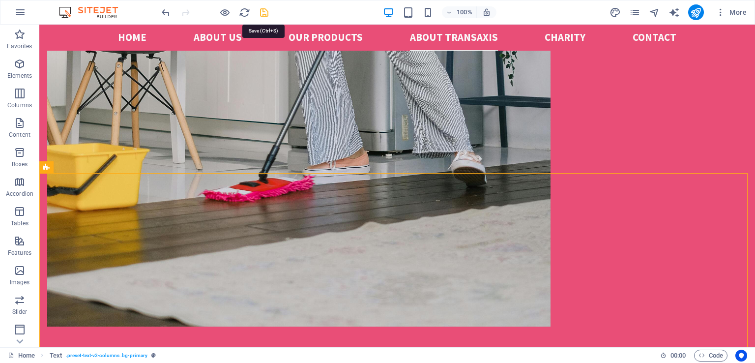
click at [262, 11] on icon "save" at bounding box center [264, 12] width 11 height 11
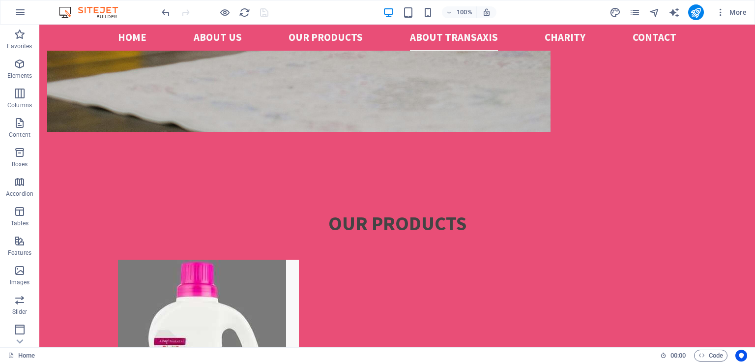
scroll to position [1960, 0]
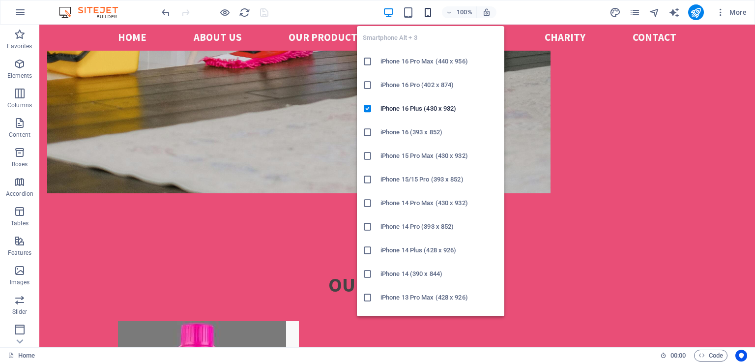
click at [427, 12] on icon "button" at bounding box center [427, 12] width 11 height 11
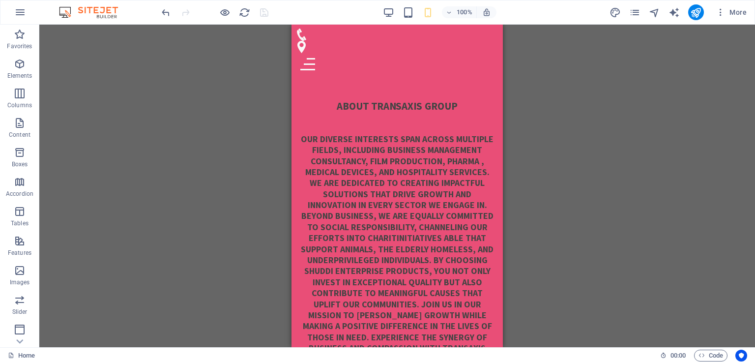
scroll to position [3398, 0]
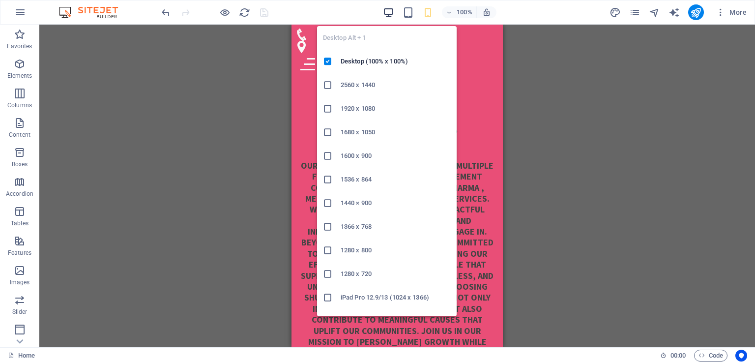
click at [389, 12] on icon "button" at bounding box center [388, 12] width 11 height 11
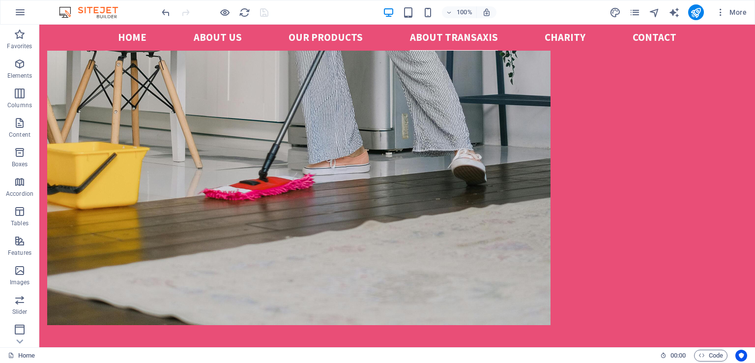
scroll to position [1825, 0]
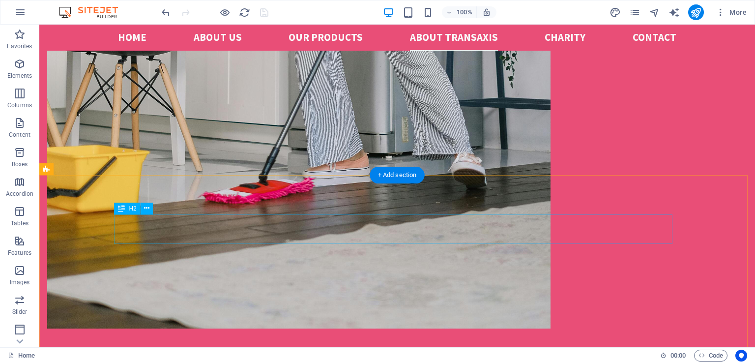
click at [146, 207] on icon at bounding box center [146, 208] width 5 height 10
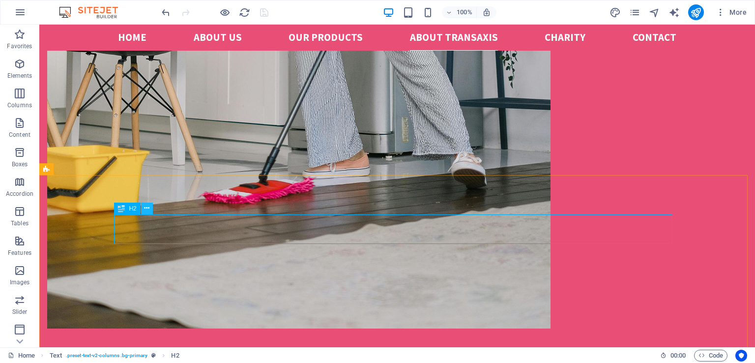
click at [146, 207] on icon at bounding box center [146, 208] width 5 height 10
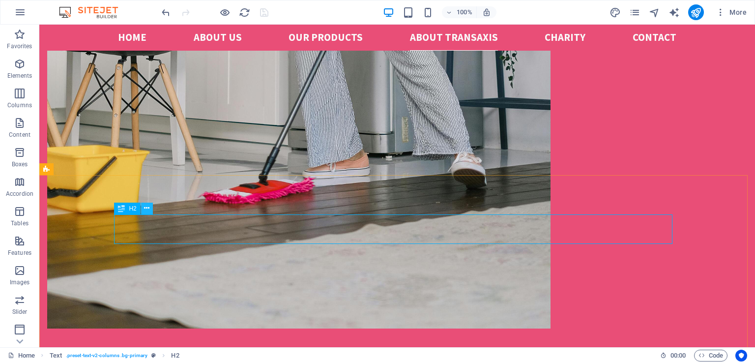
click at [146, 207] on icon at bounding box center [146, 208] width 5 height 10
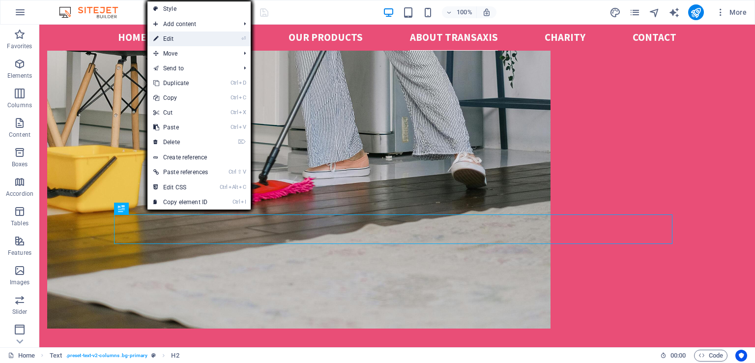
click at [177, 39] on link "⏎ Edit" at bounding box center [180, 38] width 66 height 15
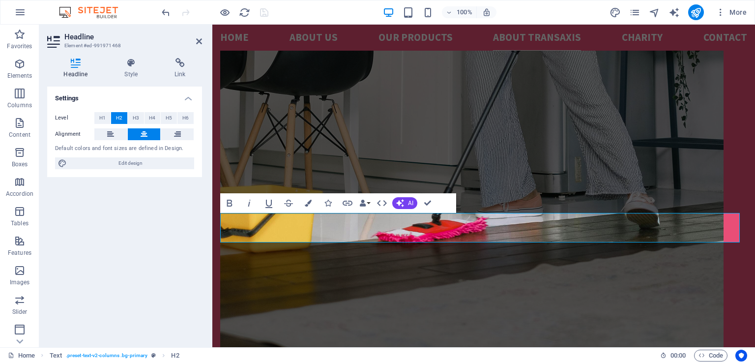
scroll to position [1900, 0]
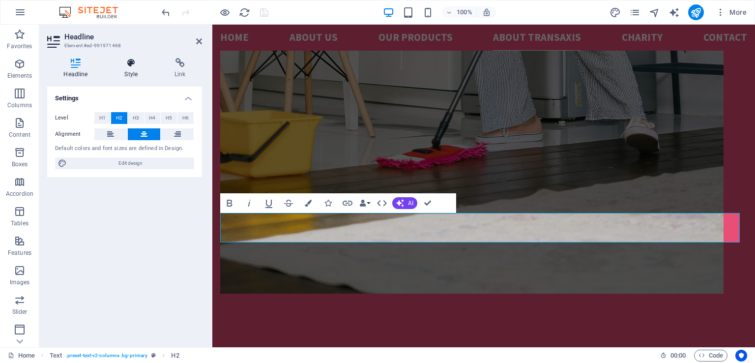
click at [129, 64] on icon at bounding box center [131, 63] width 46 height 10
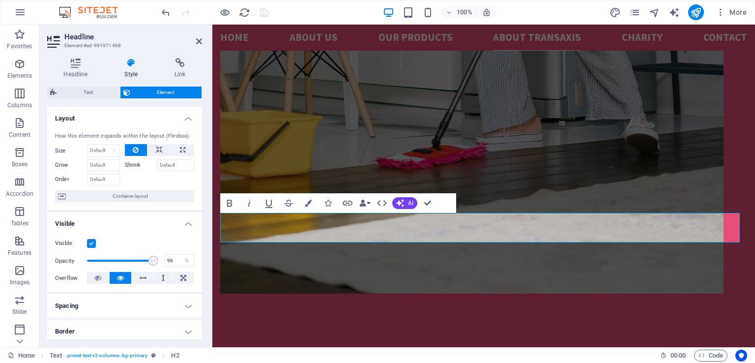
type input "97"
click at [152, 263] on span at bounding box center [154, 261] width 10 height 10
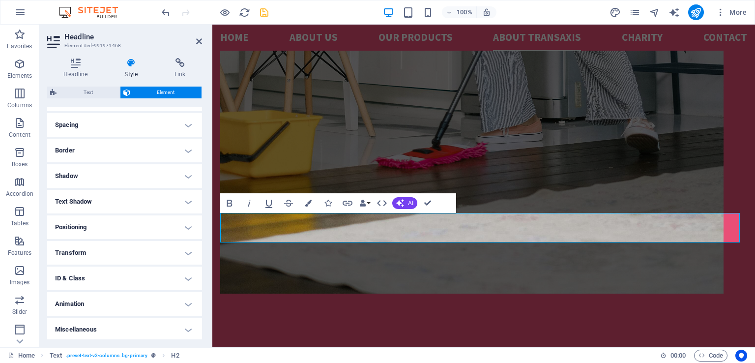
scroll to position [183, 0]
click at [163, 87] on span "Element" at bounding box center [166, 93] width 66 height 12
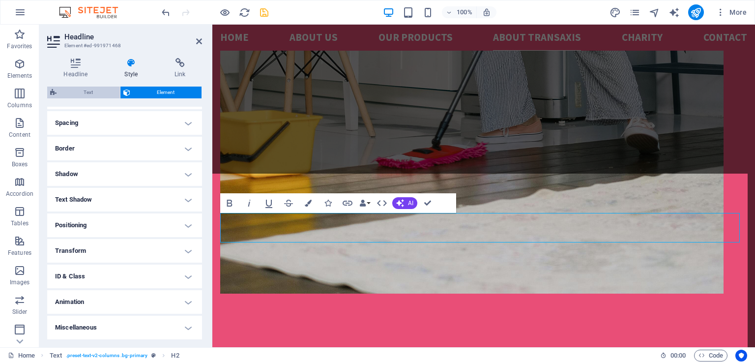
click at [92, 93] on span "Text" at bounding box center [88, 93] width 58 height 12
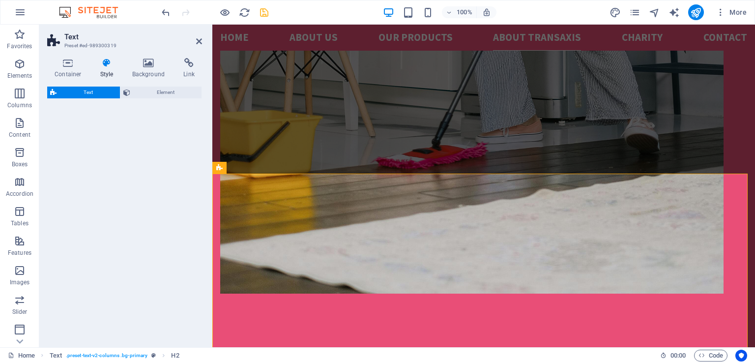
select select "rem"
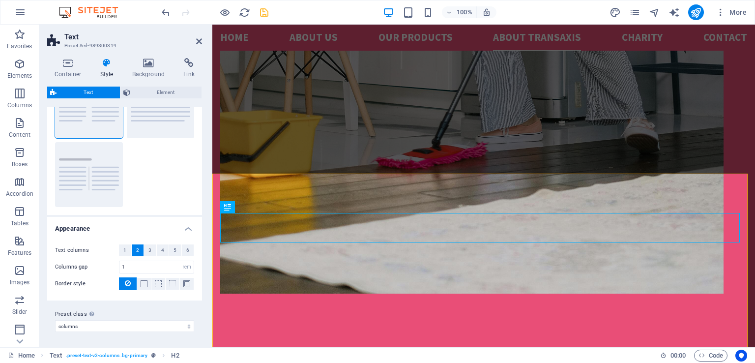
scroll to position [0, 0]
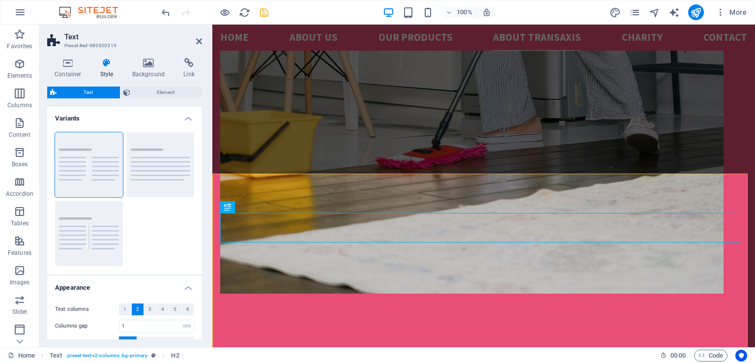
drag, startPoint x: 202, startPoint y: 213, endPoint x: 202, endPoint y: 297, distance: 84.5
click at [202, 297] on div "Container Style Background Link Size Height Default px rem % vh vw Min. height …" at bounding box center [124, 198] width 171 height 297
drag, startPoint x: 202, startPoint y: 262, endPoint x: 202, endPoint y: 281, distance: 19.2
click at [202, 281] on div "Container Style Background Link Size Height Default px rem % vh vw Min. height …" at bounding box center [124, 198] width 171 height 297
click at [149, 63] on icon at bounding box center [149, 63] width 48 height 10
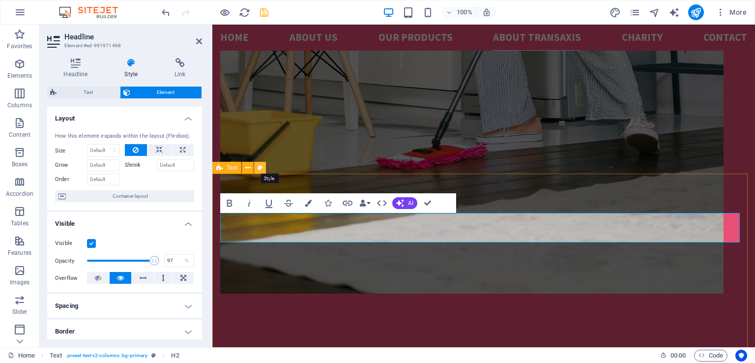
click at [260, 168] on icon at bounding box center [260, 168] width 5 height 10
select select "rem"
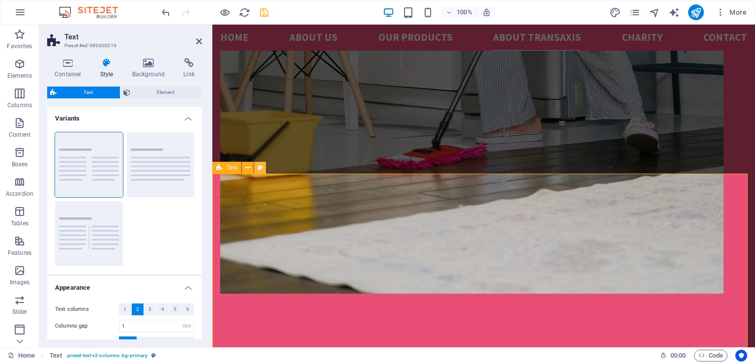
click at [260, 168] on icon at bounding box center [260, 168] width 5 height 10
click at [153, 66] on icon at bounding box center [149, 63] width 48 height 10
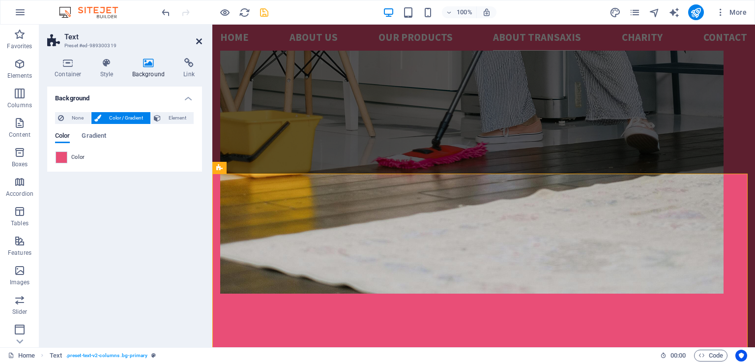
click at [201, 40] on icon at bounding box center [199, 41] width 6 height 8
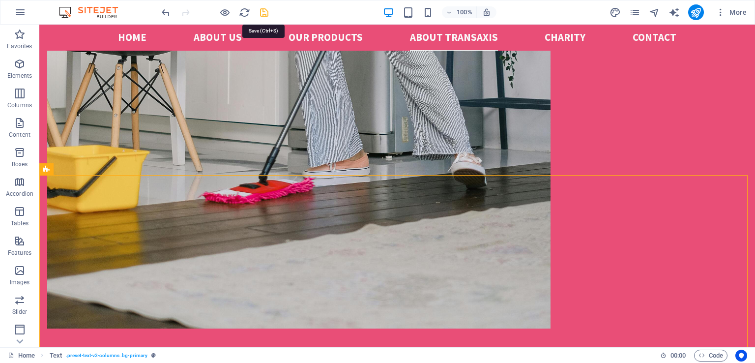
click at [263, 13] on icon "save" at bounding box center [264, 12] width 11 height 11
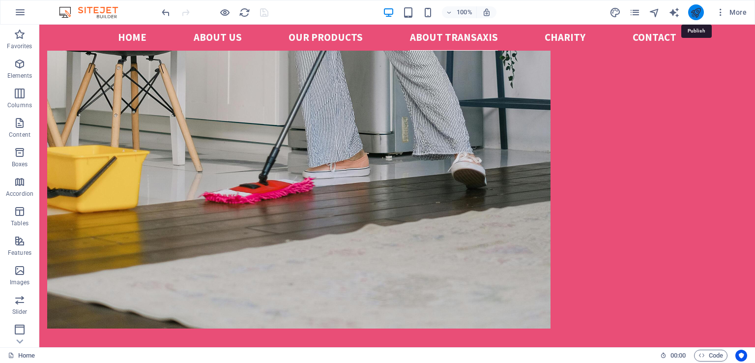
click at [695, 14] on icon "publish" at bounding box center [695, 12] width 11 height 11
